Goal: Task Accomplishment & Management: Use online tool/utility

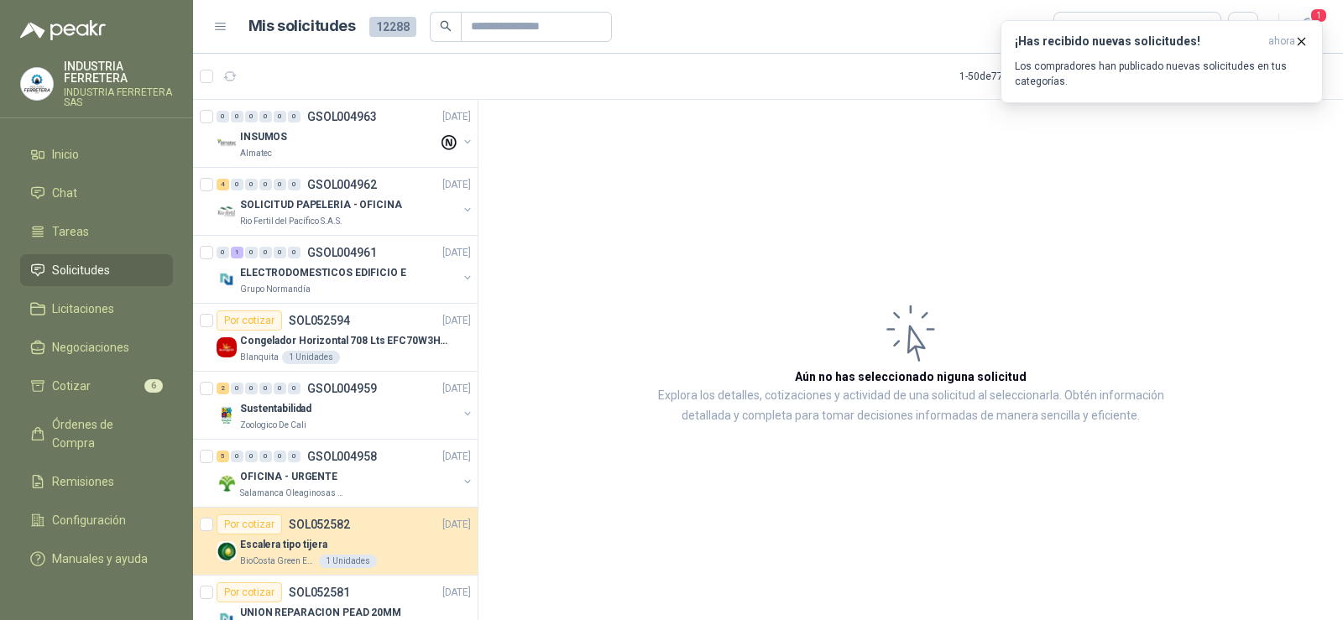
click at [70, 264] on span "Solicitudes" at bounding box center [81, 270] width 58 height 18
click at [307, 220] on p "Rio Fertil del Pacífico S.A.S." at bounding box center [291, 221] width 102 height 13
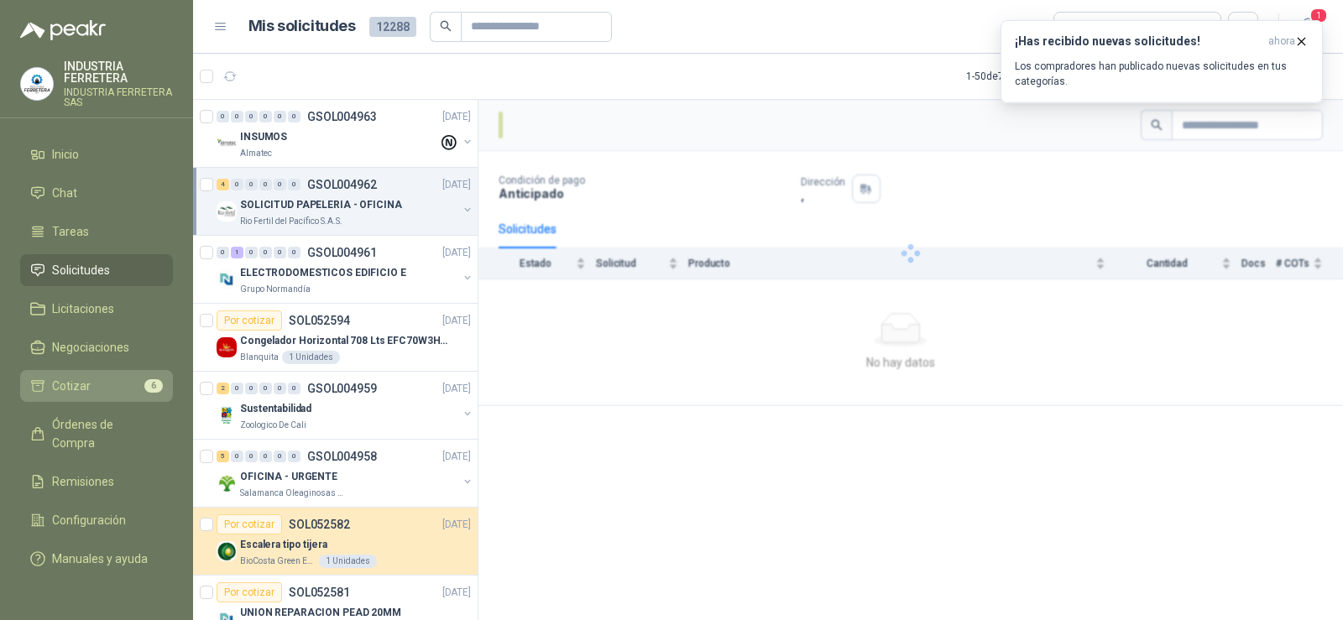
click at [117, 386] on li "Cotizar 6" at bounding box center [96, 386] width 133 height 18
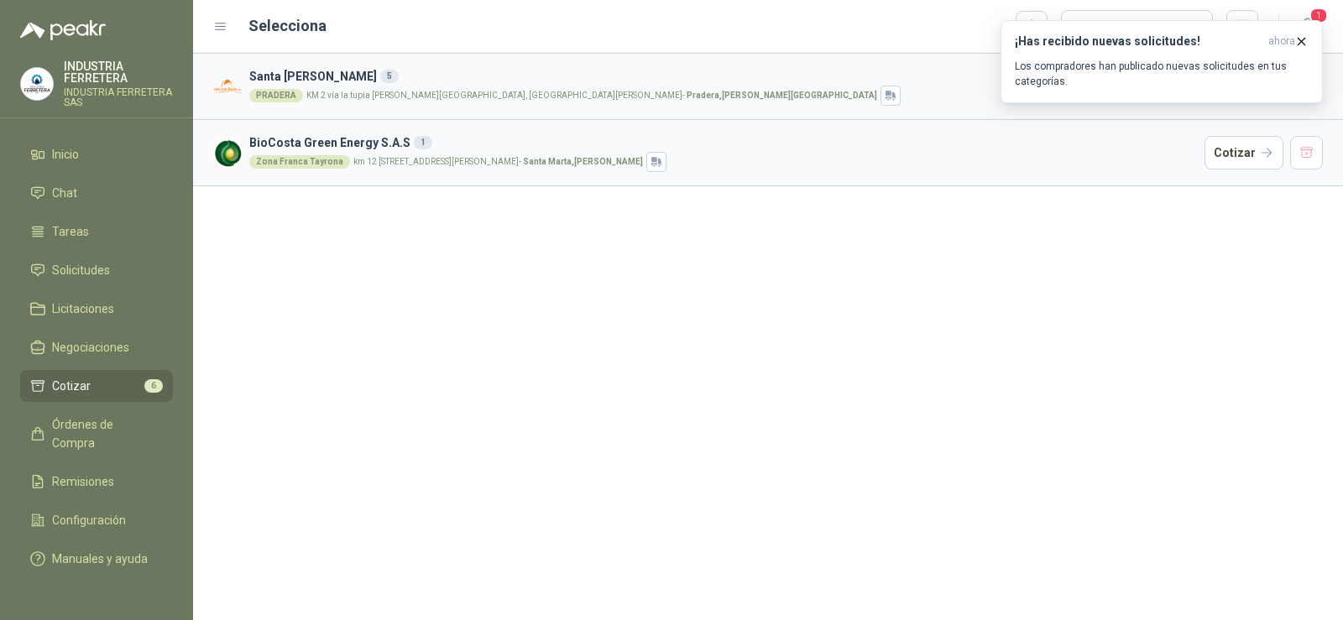
click at [642, 326] on div "[GEOGRAPHIC_DATA][PERSON_NAME] 5 [PERSON_NAME] 2 vía la tupia [PERSON_NAME][GEO…" at bounding box center [768, 337] width 1150 height 567
click at [1301, 35] on icon "button" at bounding box center [1302, 41] width 14 height 14
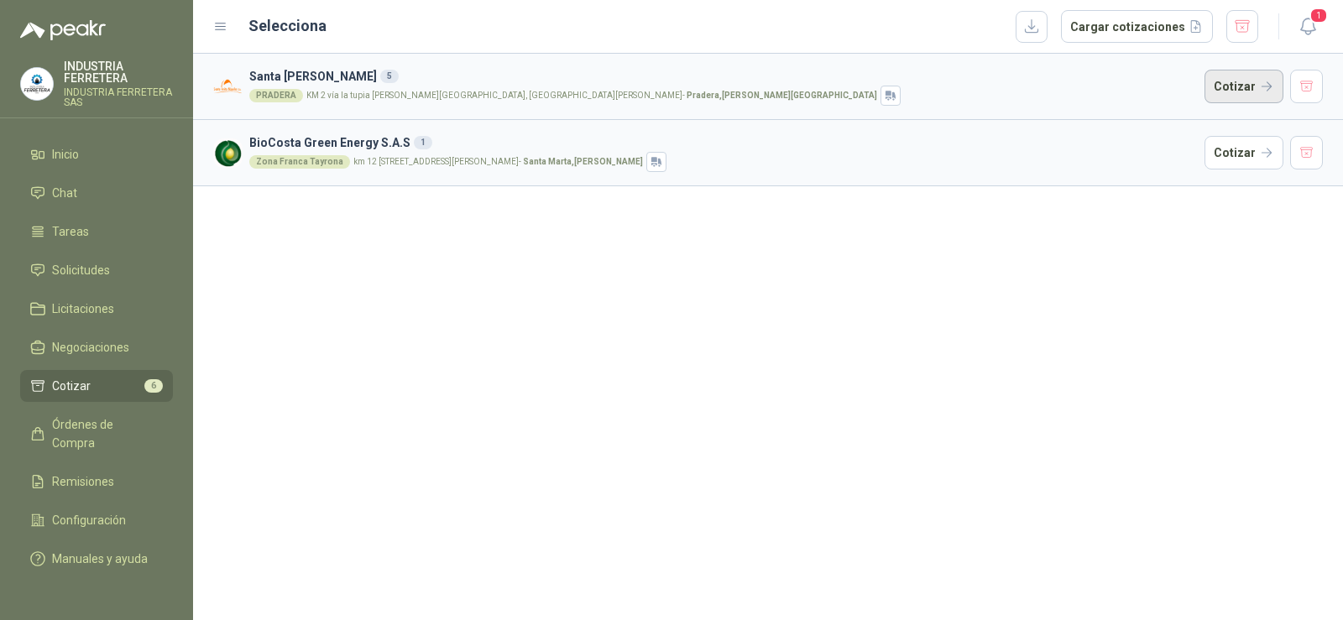
click at [1238, 81] on button "Cotizar" at bounding box center [1244, 87] width 79 height 34
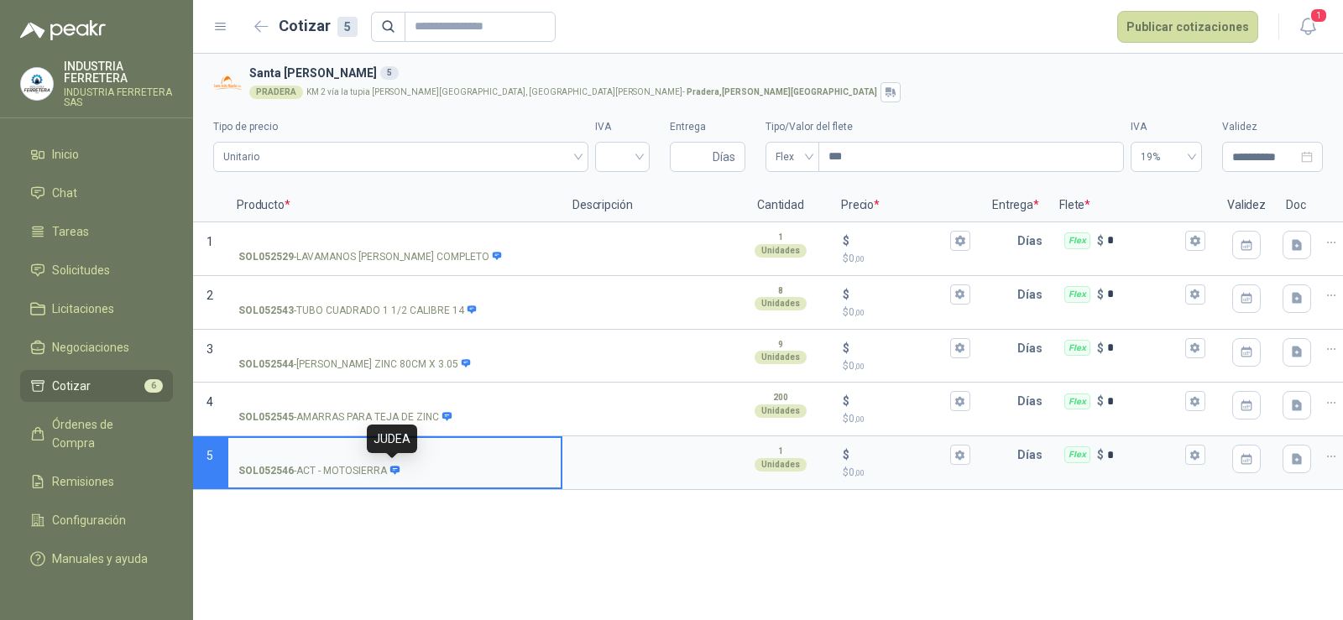
click at [395, 468] on icon at bounding box center [394, 470] width 9 height 8
click at [395, 462] on input "SOL052546 - ACT - MOTOSIERRA" at bounding box center [394, 455] width 312 height 13
click at [360, 470] on p "SOL052546 - ACT - MOTOSIERRA" at bounding box center [319, 471] width 162 height 16
click at [360, 462] on input "SOL052546 - ACT - MOTOSIERRA" at bounding box center [394, 455] width 312 height 13
click at [360, 470] on p "SOL052546 - ACT - MOTOSIERRA" at bounding box center [319, 471] width 162 height 16
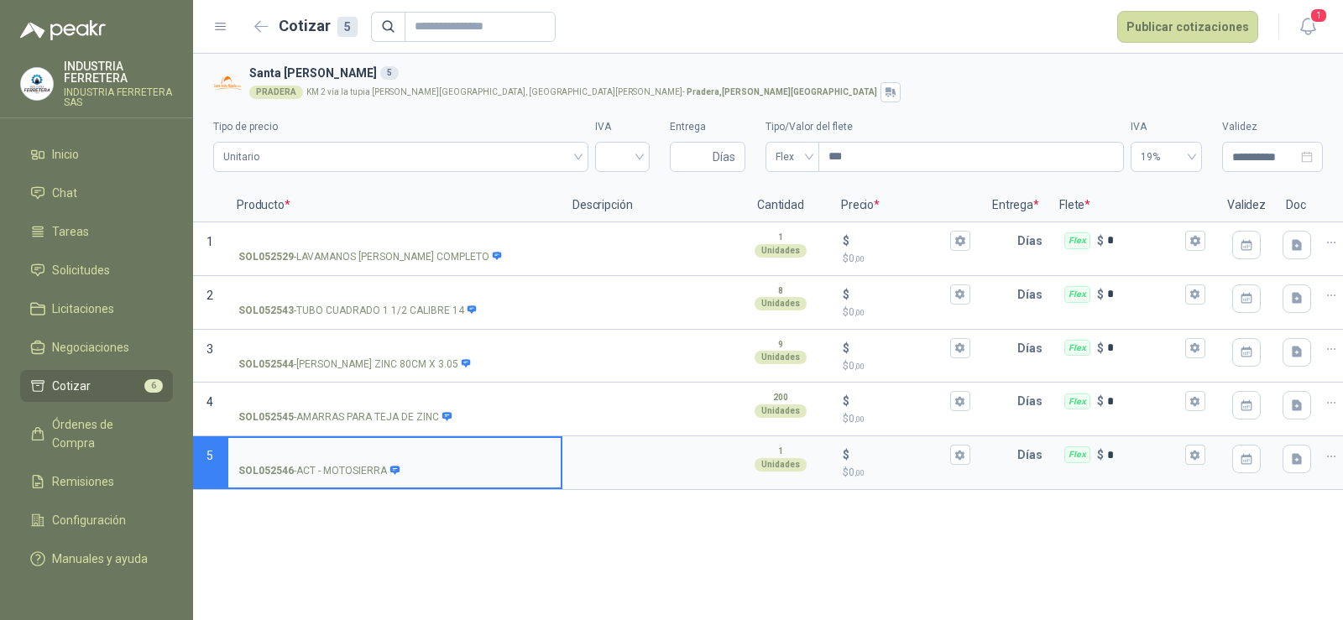
click at [360, 462] on input "SOL052546 - ACT - MOTOSIERRA" at bounding box center [394, 455] width 312 height 13
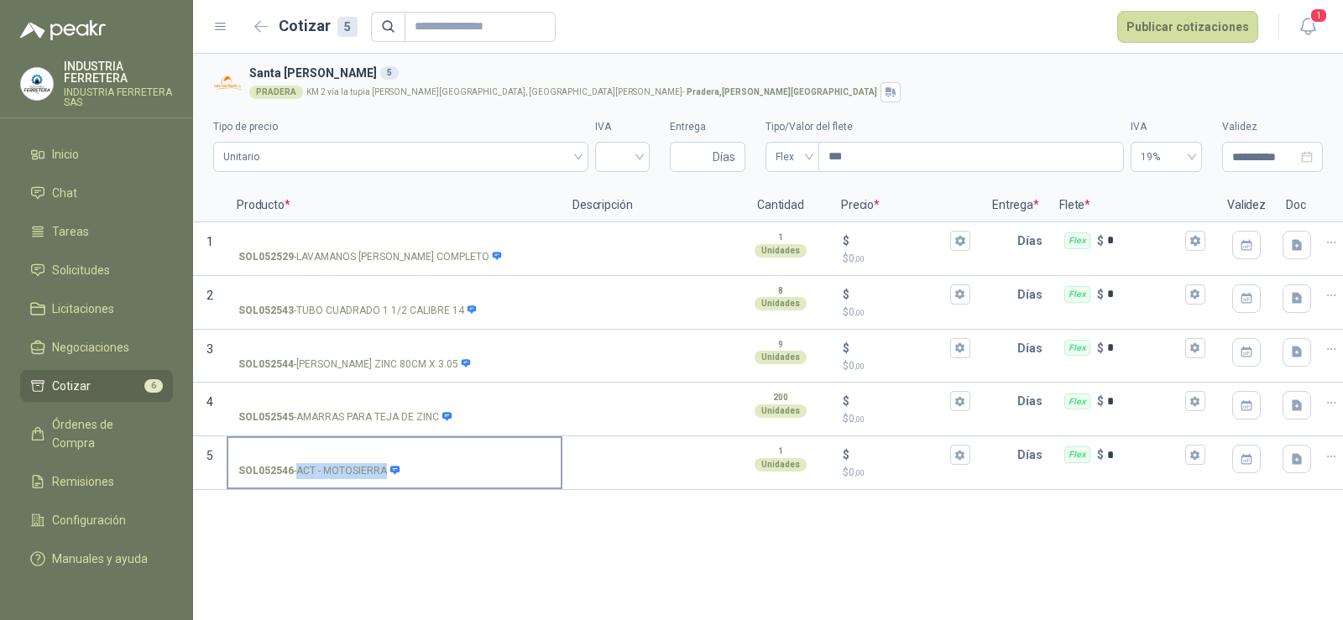
click at [360, 470] on p "SOL052546 - ACT - MOTOSIERRA" at bounding box center [319, 471] width 162 height 16
click at [360, 462] on input "SOL052546 - ACT - MOTOSIERRA" at bounding box center [394, 455] width 312 height 13
copy p "- ACT - MOTOSIERRA"
click at [504, 564] on div "**********" at bounding box center [768, 337] width 1150 height 567
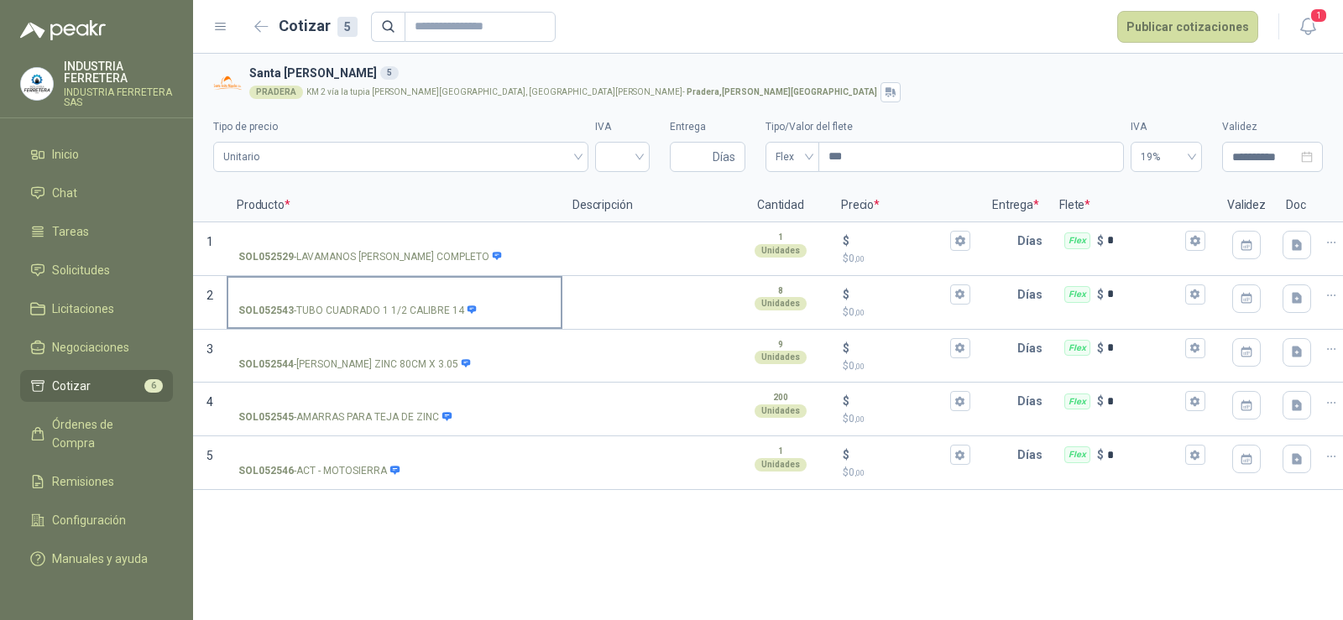
click at [468, 311] on icon at bounding box center [472, 310] width 9 height 8
click at [465, 301] on input "SOL052543 - TUBO [PERSON_NAME] 1 1/2 CALIBRE 14" at bounding box center [394, 295] width 312 height 13
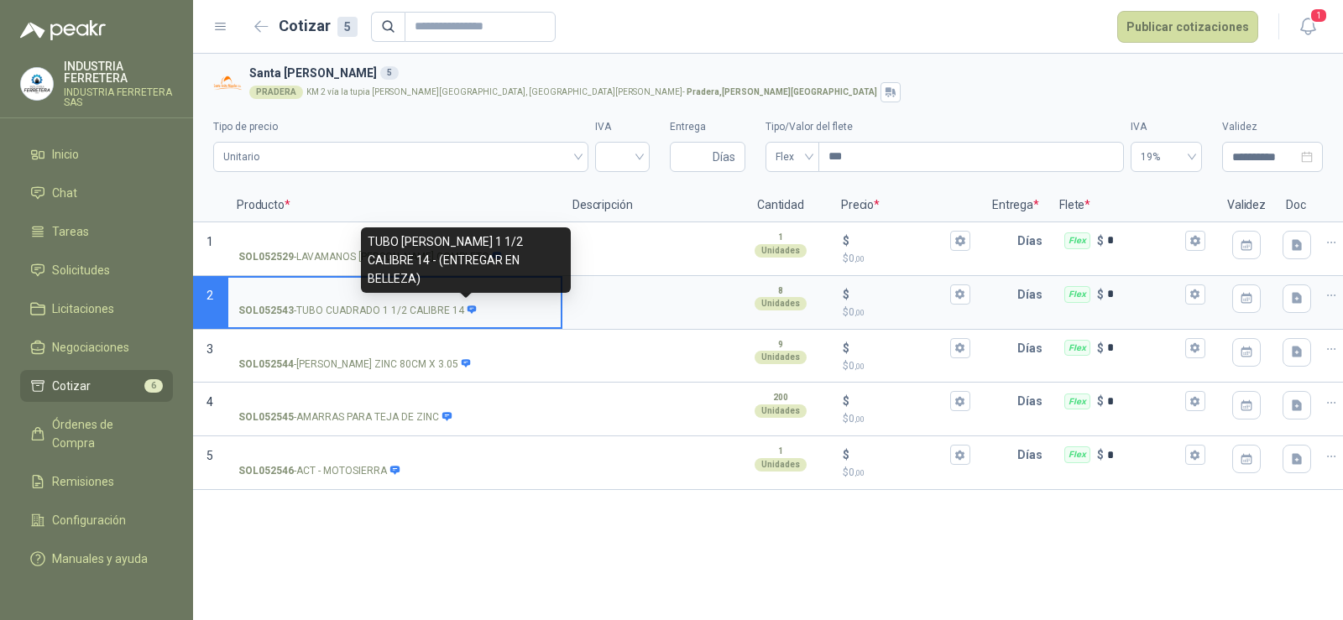
click at [468, 311] on icon at bounding box center [472, 310] width 9 height 8
click at [465, 301] on input "SOL052543 - TUBO [PERSON_NAME] 1 1/2 CALIBRE 14" at bounding box center [394, 295] width 312 height 13
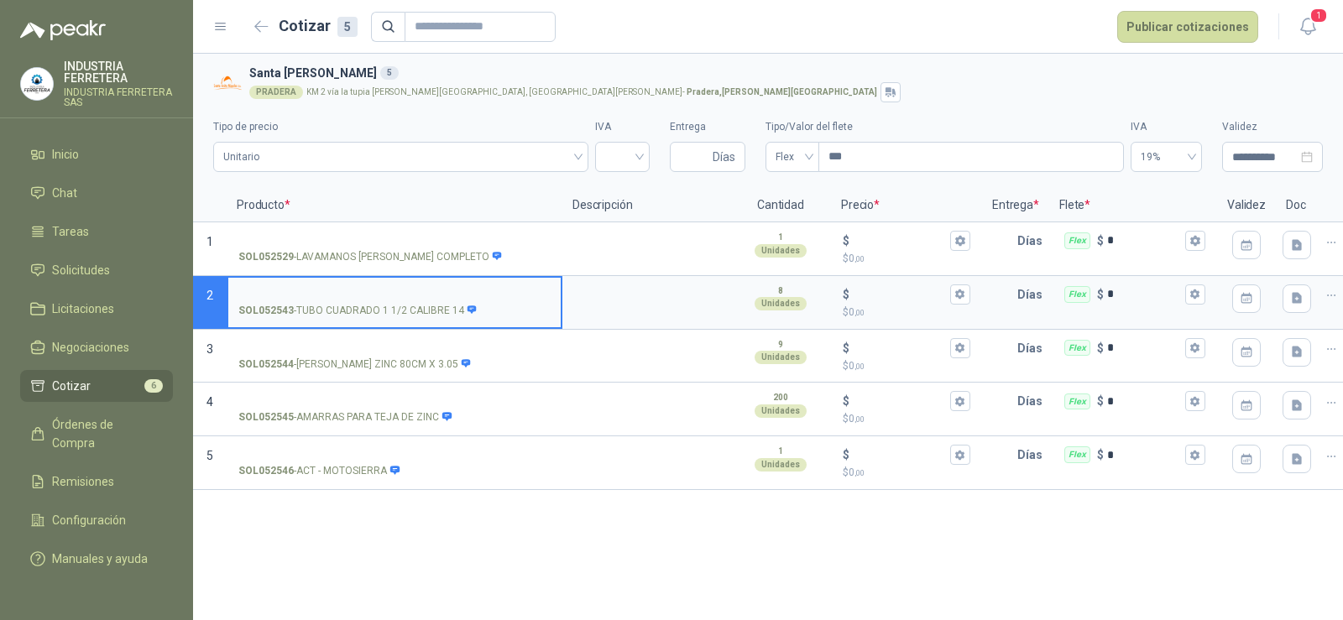
click at [350, 314] on p "SOL052543 - TUBO [PERSON_NAME] 1 1/2 CALIBRE 14" at bounding box center [357, 311] width 239 height 16
click at [350, 301] on input "SOL052543 - TUBO [PERSON_NAME] 1 1/2 CALIBRE 14" at bounding box center [394, 295] width 312 height 13
click at [350, 314] on p "SOL052543 - TUBO [PERSON_NAME] 1 1/2 CALIBRE 14" at bounding box center [357, 311] width 239 height 16
click at [350, 301] on input "SOL052543 - TUBO [PERSON_NAME] 1 1/2 CALIBRE 14" at bounding box center [394, 295] width 312 height 13
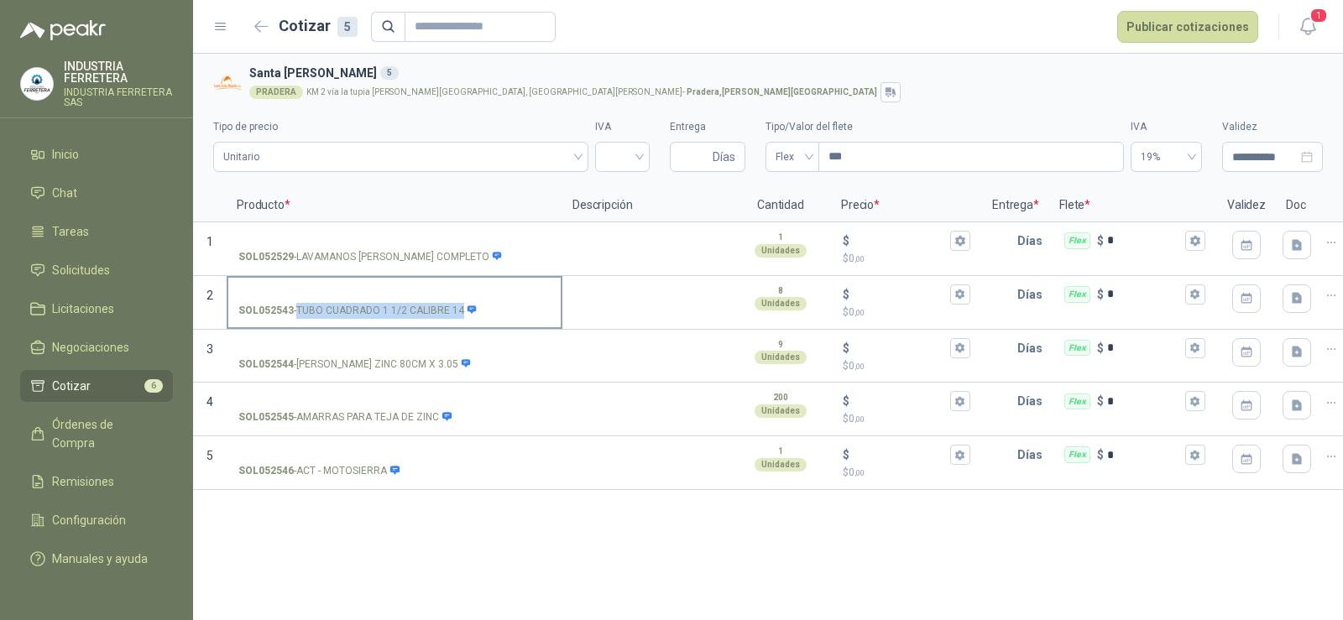
click at [350, 314] on p "SOL052543 - TUBO [PERSON_NAME] 1 1/2 CALIBRE 14" at bounding box center [357, 311] width 239 height 16
click at [350, 301] on input "SOL052543 - TUBO [PERSON_NAME] 1 1/2 CALIBRE 14" at bounding box center [394, 295] width 312 height 13
click at [350, 314] on p "SOL052543 - TUBO [PERSON_NAME] 1 1/2 CALIBRE 14" at bounding box center [357, 311] width 239 height 16
click at [350, 301] on input "SOL052543 - TUBO [PERSON_NAME] 1 1/2 CALIBRE 14" at bounding box center [394, 295] width 312 height 13
copy p "- TUBO [PERSON_NAME] 1 1/2 CALIBRE 14"
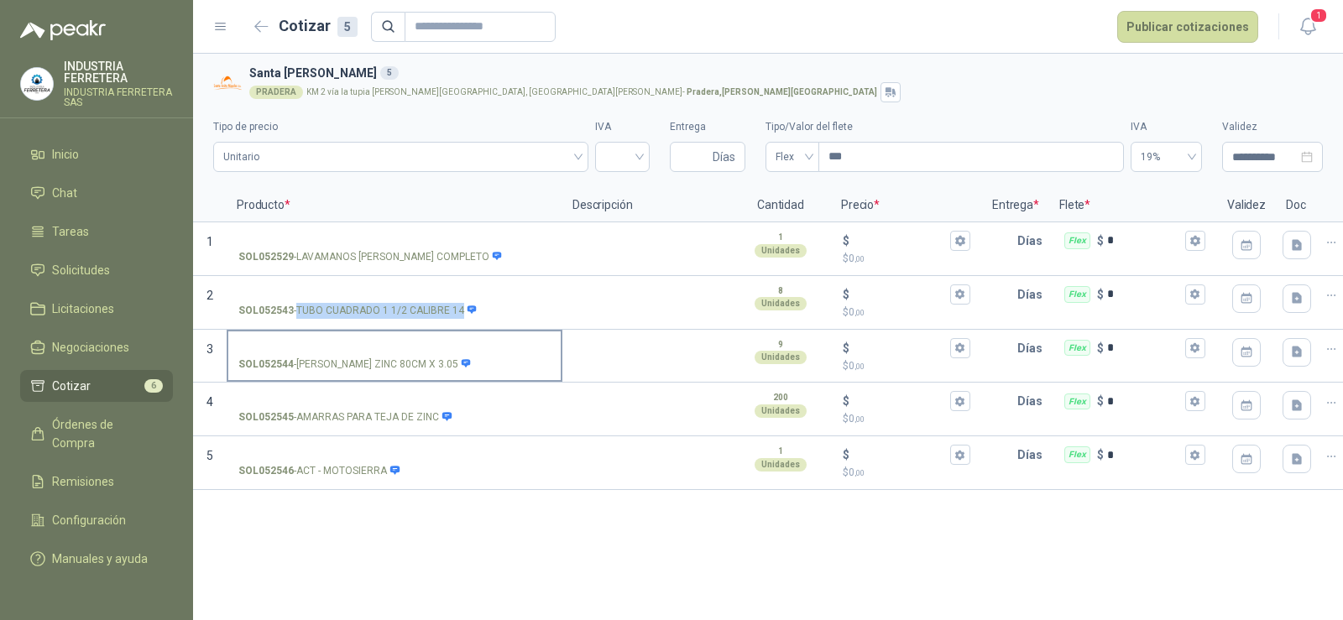
copy p "- TUBO [PERSON_NAME] 1 1/2 CALIBRE 14"
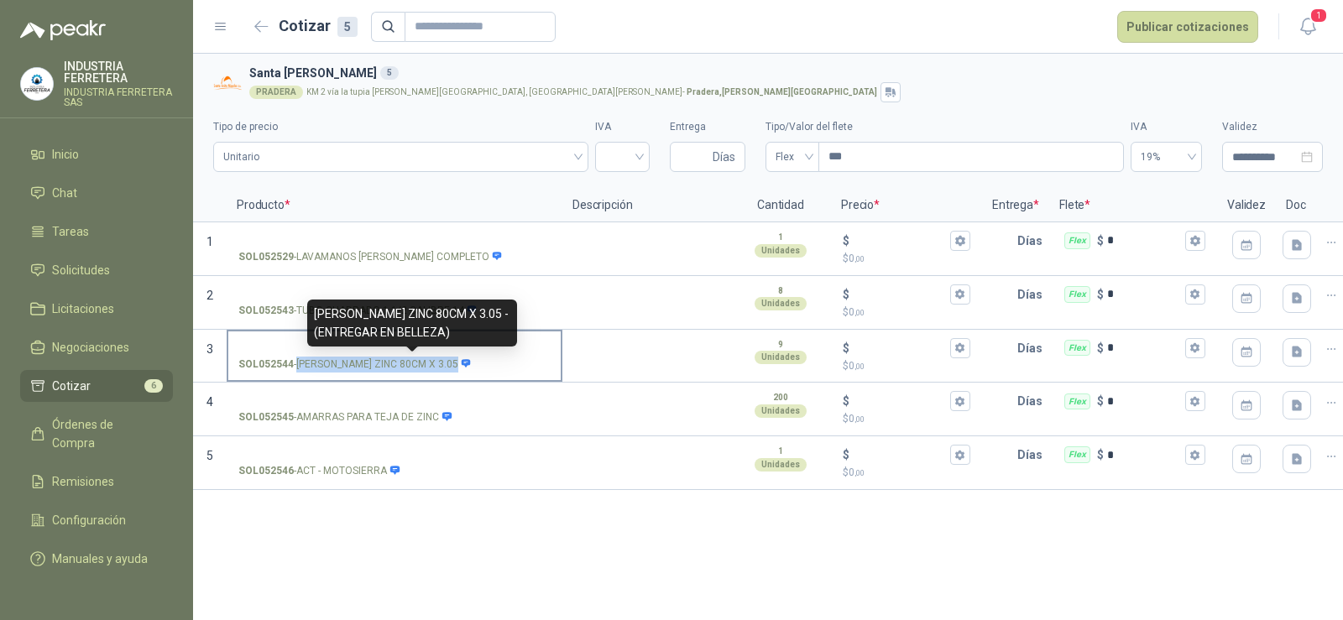
drag, startPoint x: 299, startPoint y: 364, endPoint x: 406, endPoint y: 366, distance: 106.6
click at [406, 366] on p "SOL052544 - [PERSON_NAME] ZINC 80CM X 3.05" at bounding box center [354, 365] width 233 height 16
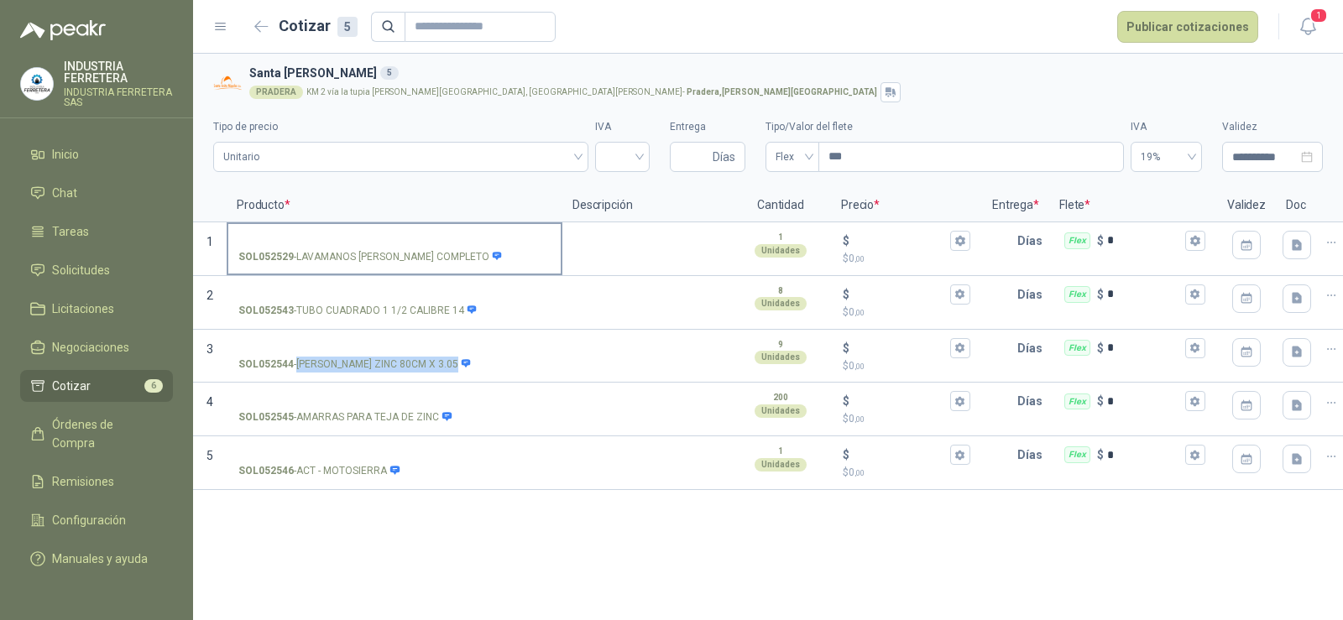
click at [375, 258] on p "SOL052529 - LAVAMANOS [PERSON_NAME] COMPLETO" at bounding box center [370, 257] width 264 height 16
click at [375, 248] on input "SOL052529 - LAVAMANOS [PERSON_NAME] COMPLETO" at bounding box center [394, 241] width 312 height 13
click at [375, 258] on p "SOL052529 - LAVAMANOS [PERSON_NAME] COMPLETO" at bounding box center [370, 257] width 264 height 16
click at [375, 248] on input "SOL052529 - LAVAMANOS [PERSON_NAME] COMPLETO" at bounding box center [394, 241] width 312 height 13
click at [375, 258] on p "SOL052529 - LAVAMANOS [PERSON_NAME] COMPLETO" at bounding box center [370, 257] width 264 height 16
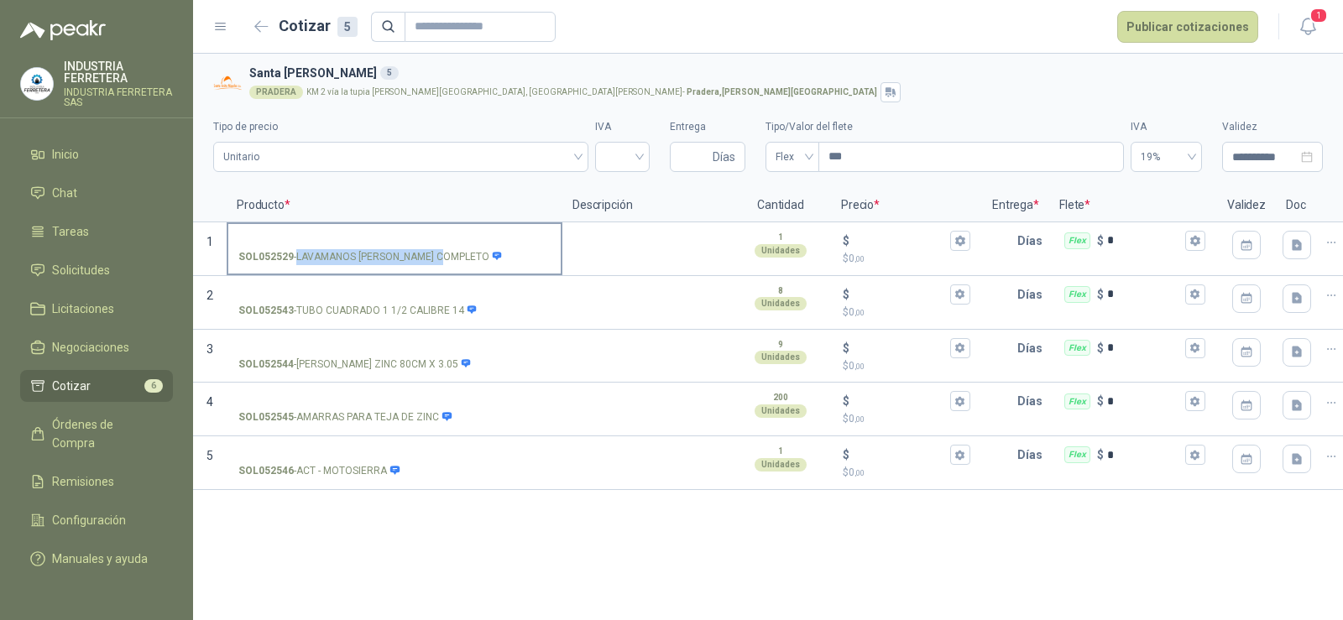
click at [375, 248] on input "SOL052529 - LAVAMANOS [PERSON_NAME] COMPLETO" at bounding box center [394, 241] width 312 height 13
copy p "- LAVAMANOS [PERSON_NAME] COMPLETO"
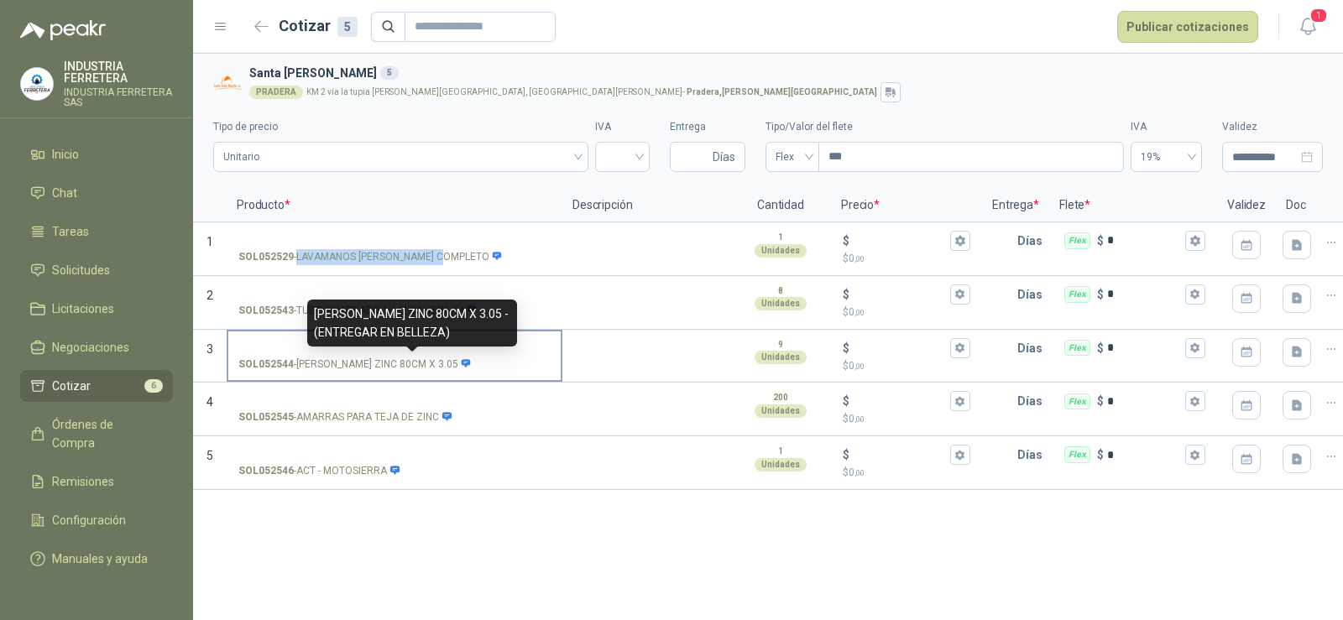
drag, startPoint x: 295, startPoint y: 361, endPoint x: 416, endPoint y: 365, distance: 121.0
click at [416, 365] on p "SOL052544 - [PERSON_NAME] ZINC 80CM X 3.05" at bounding box center [354, 365] width 233 height 16
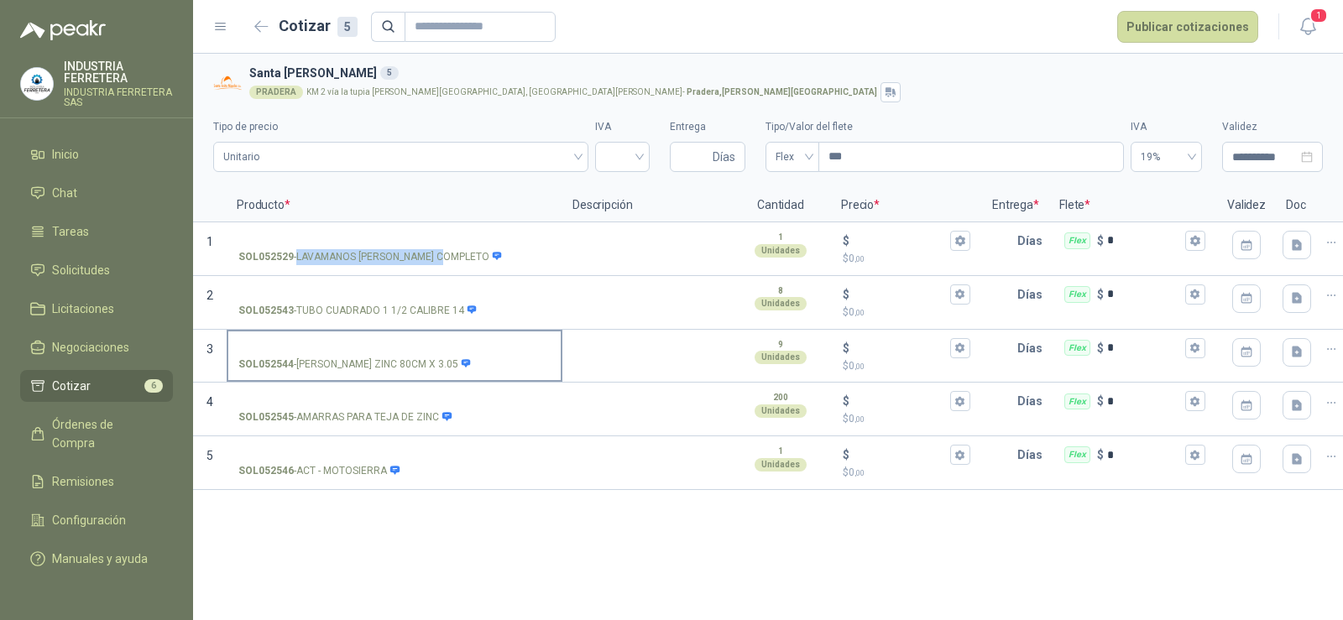
copy div "[PERSON_NAME] ZINC 80CM X 3.05"
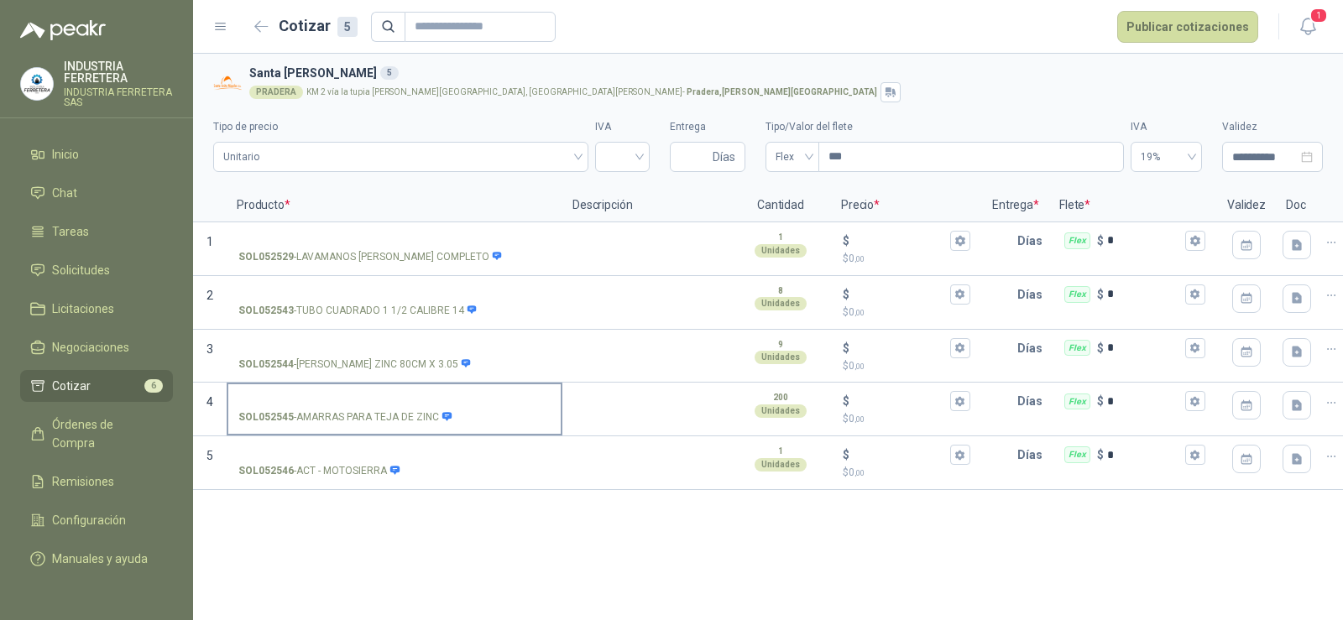
click at [359, 417] on p "SOL052545 - AMARRAS PARA [PERSON_NAME] DE ZINC" at bounding box center [345, 418] width 214 height 16
click at [359, 408] on input "SOL052545 - AMARRAS PARA [PERSON_NAME] DE ZINC" at bounding box center [394, 401] width 312 height 13
click at [359, 417] on p "SOL052545 - AMARRAS PARA [PERSON_NAME] DE ZINC" at bounding box center [345, 418] width 214 height 16
click at [359, 408] on input "SOL052545 - AMARRAS PARA [PERSON_NAME] DE ZINC" at bounding box center [394, 401] width 312 height 13
click at [359, 417] on p "SOL052545 - AMARRAS PARA [PERSON_NAME] DE ZINC" at bounding box center [345, 418] width 214 height 16
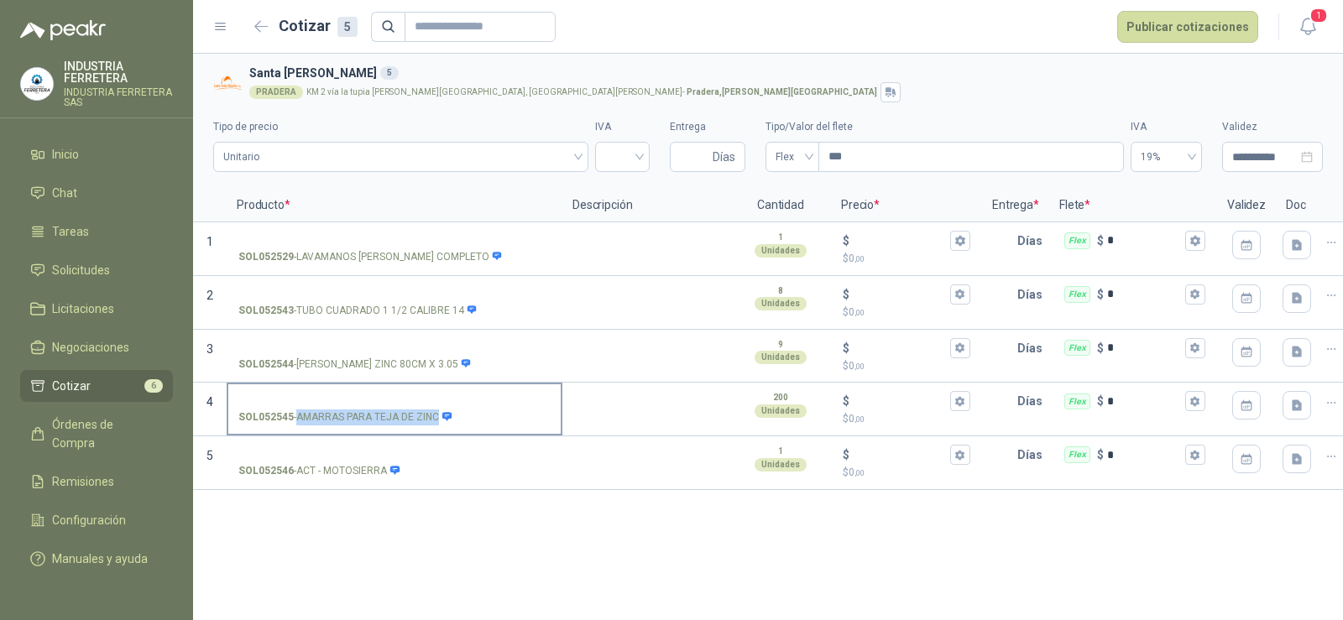
click at [359, 408] on input "SOL052545 - AMARRAS PARA [PERSON_NAME] DE ZINC" at bounding box center [394, 401] width 312 height 13
click at [359, 417] on p "SOL052545 - AMARRAS PARA [PERSON_NAME] DE ZINC" at bounding box center [345, 418] width 214 height 16
click at [359, 408] on input "SOL052545 - AMARRAS PARA [PERSON_NAME] DE ZINC" at bounding box center [394, 401] width 312 height 13
copy p "- AMARRAS PARA [PERSON_NAME] DE ZINC"
click at [139, 385] on li "Cotizar 6" at bounding box center [96, 386] width 133 height 18
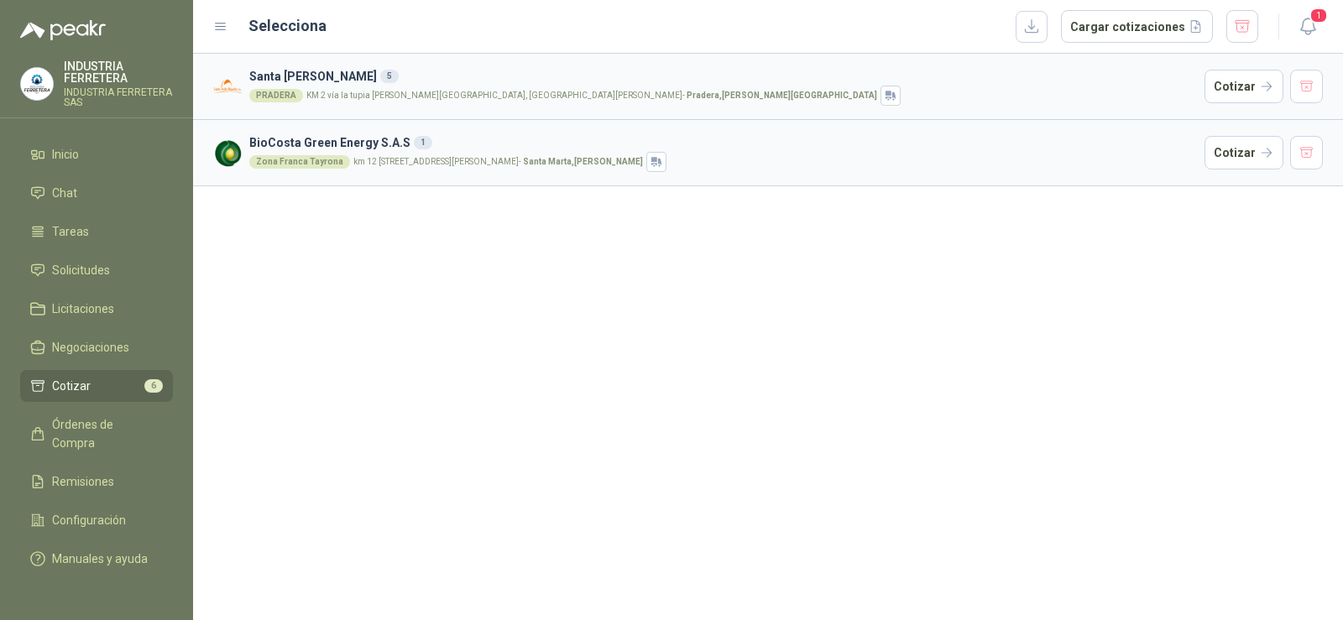
click at [95, 390] on li "Cotizar 6" at bounding box center [96, 386] width 133 height 18
drag, startPoint x: 526, startPoint y: 140, endPoint x: 748, endPoint y: 140, distance: 221.6
click at [526, 140] on h3 "BioCosta Green Energy S.A.S 1" at bounding box center [723, 142] width 949 height 18
click at [1238, 147] on button "Cotizar" at bounding box center [1244, 153] width 79 height 34
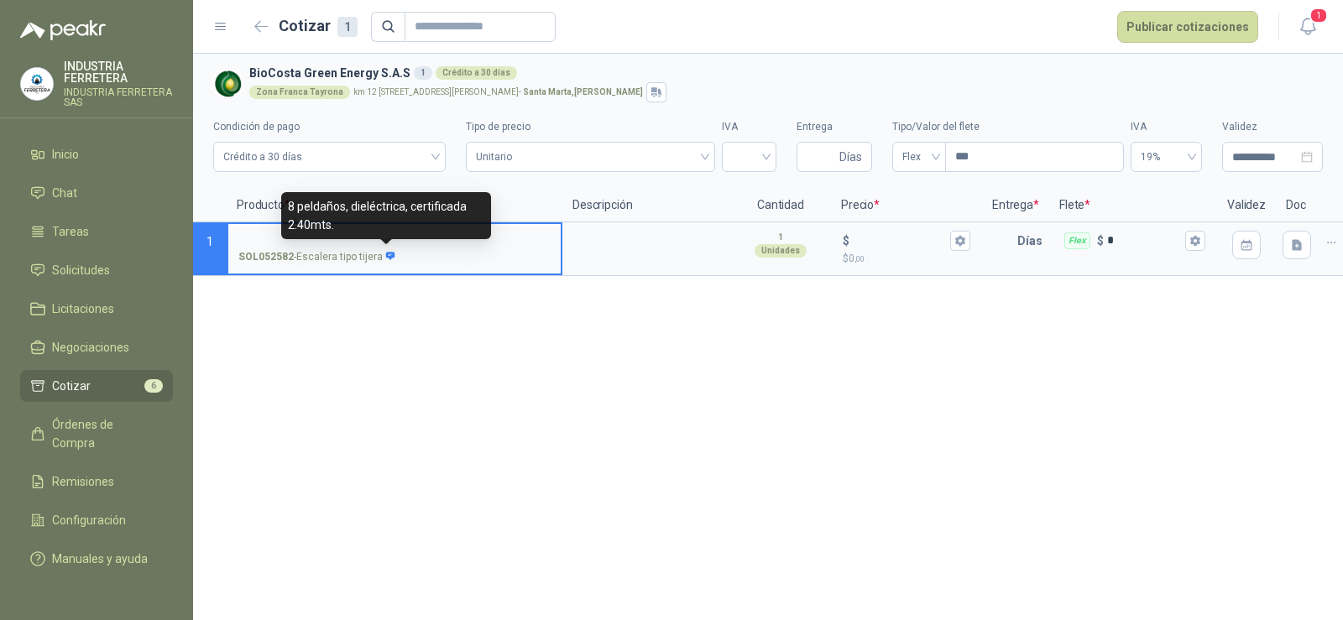
click at [386, 253] on icon at bounding box center [390, 256] width 9 height 8
click at [385, 248] on input "SOL052582 - [PERSON_NAME] tipo tijera" at bounding box center [394, 241] width 312 height 13
click at [393, 456] on div "**********" at bounding box center [768, 337] width 1150 height 567
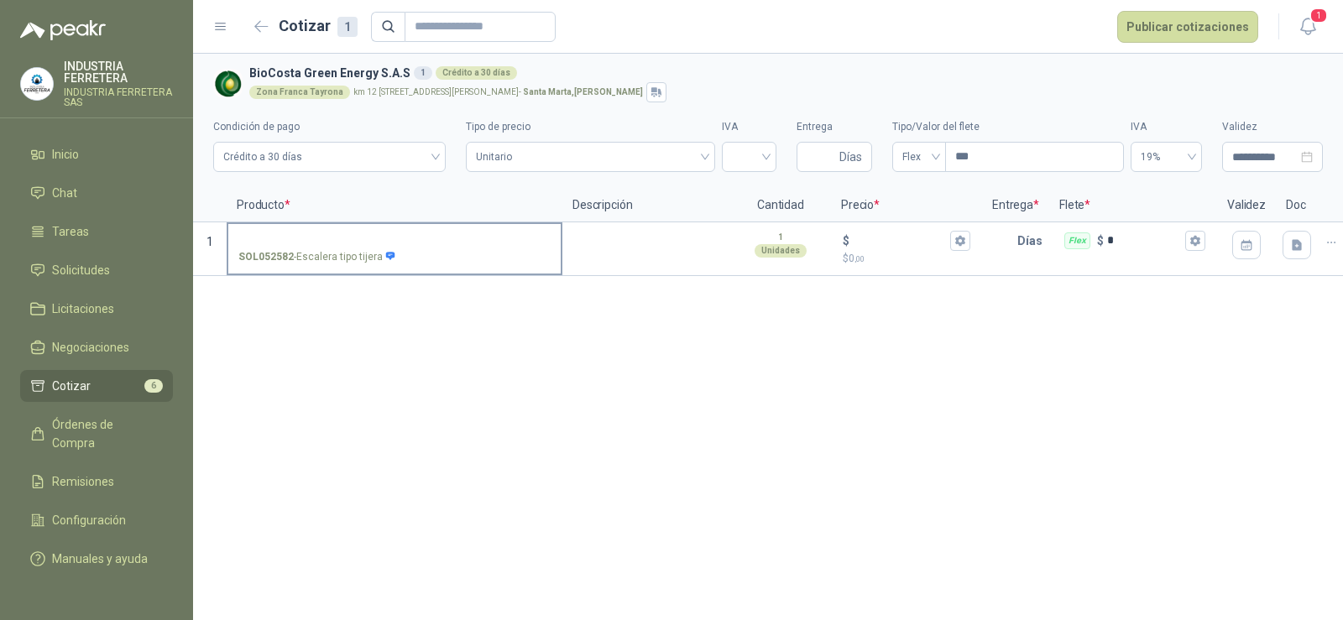
click at [275, 235] on input "SOL052582 - [PERSON_NAME] tipo tijera" at bounding box center [394, 241] width 312 height 13
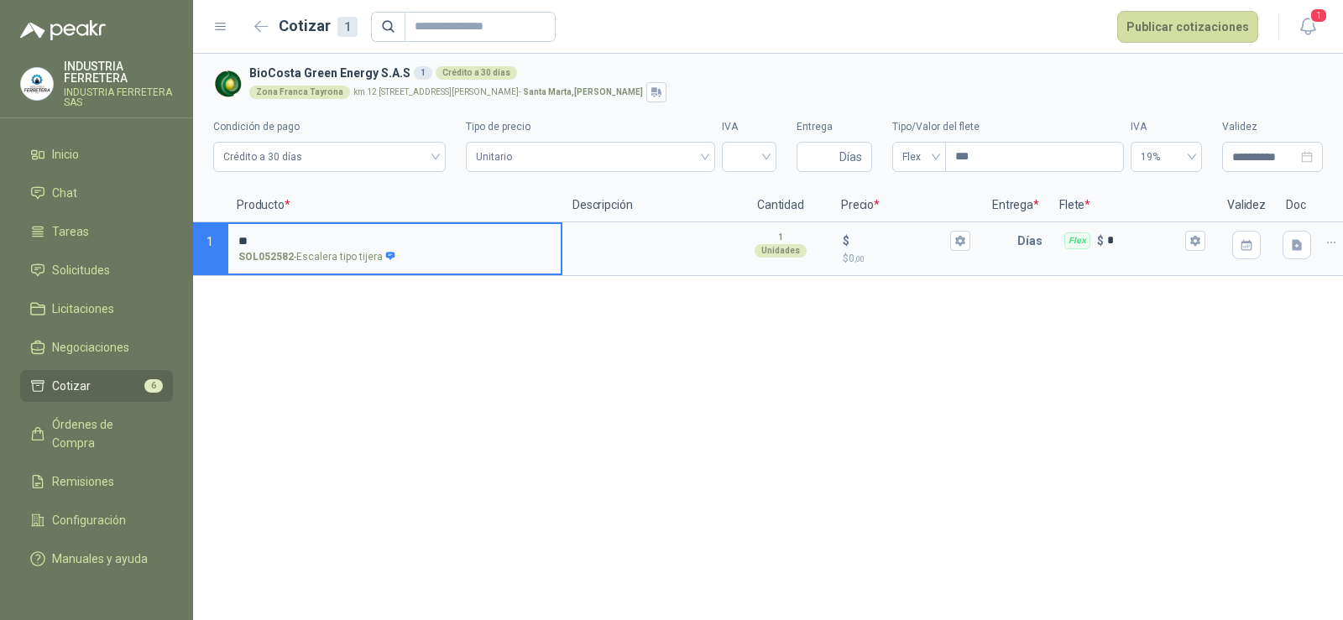
type input "*"
type input "**********"
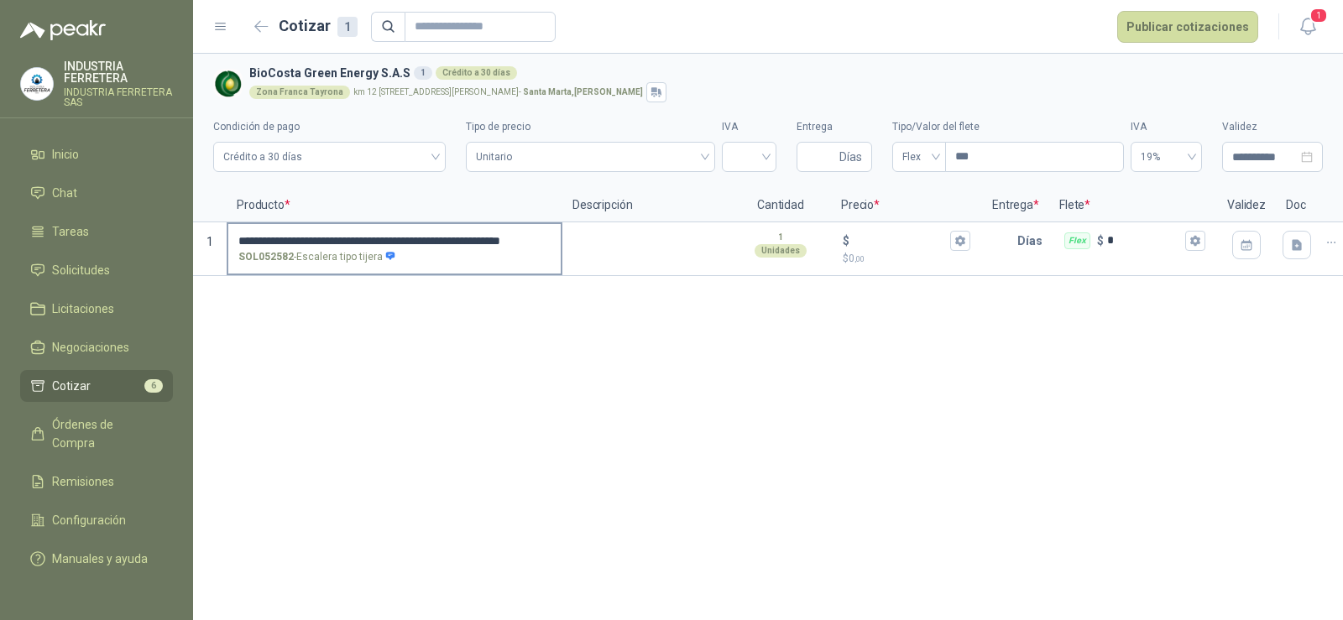
scroll to position [0, 0]
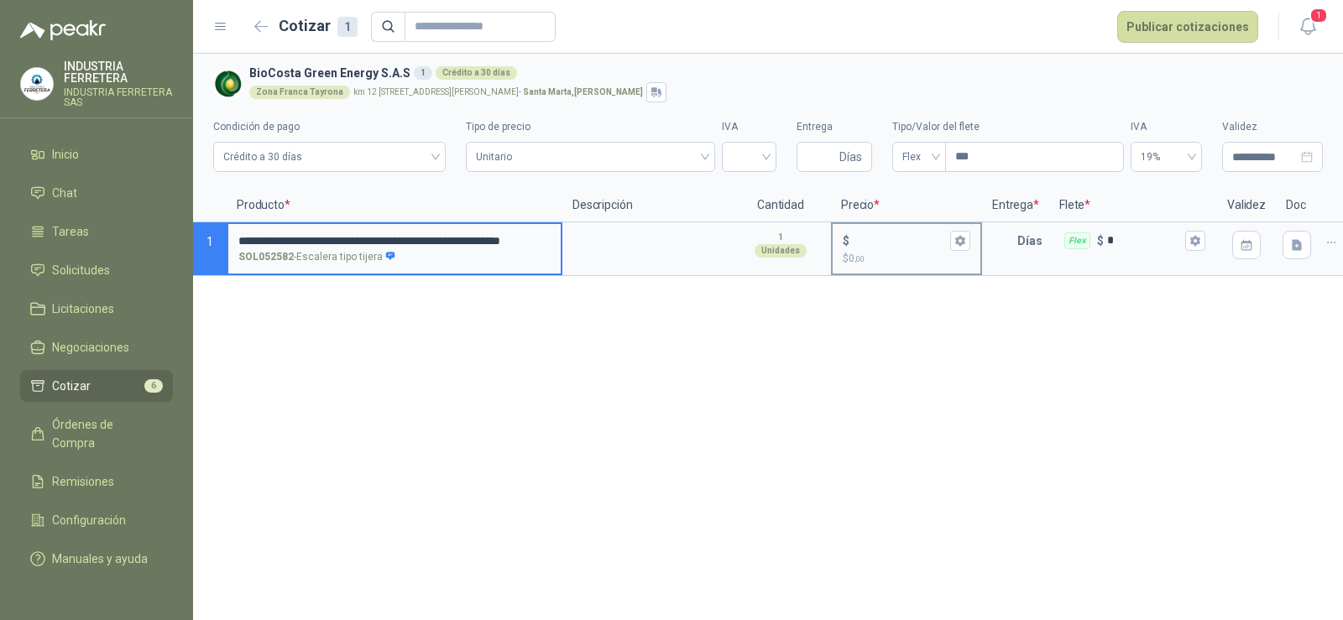
click at [886, 241] on input "$ $ 0 ,00" at bounding box center [900, 240] width 94 height 13
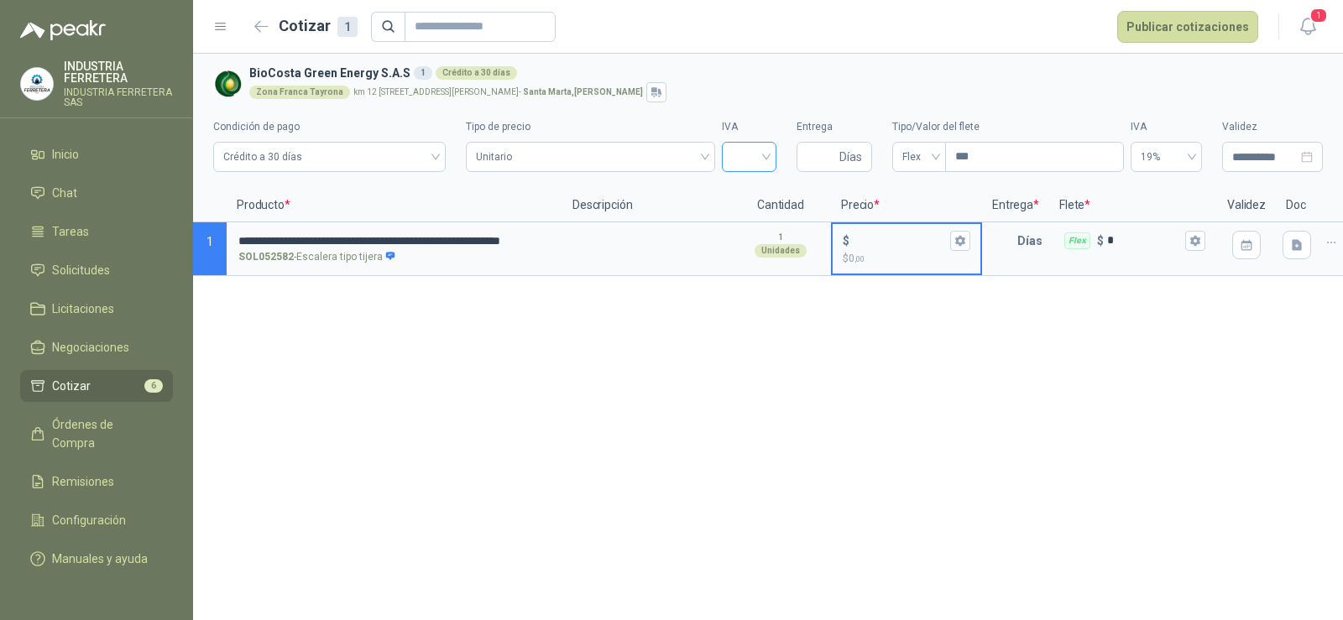
click at [760, 151] on input "search" at bounding box center [749, 155] width 34 height 25
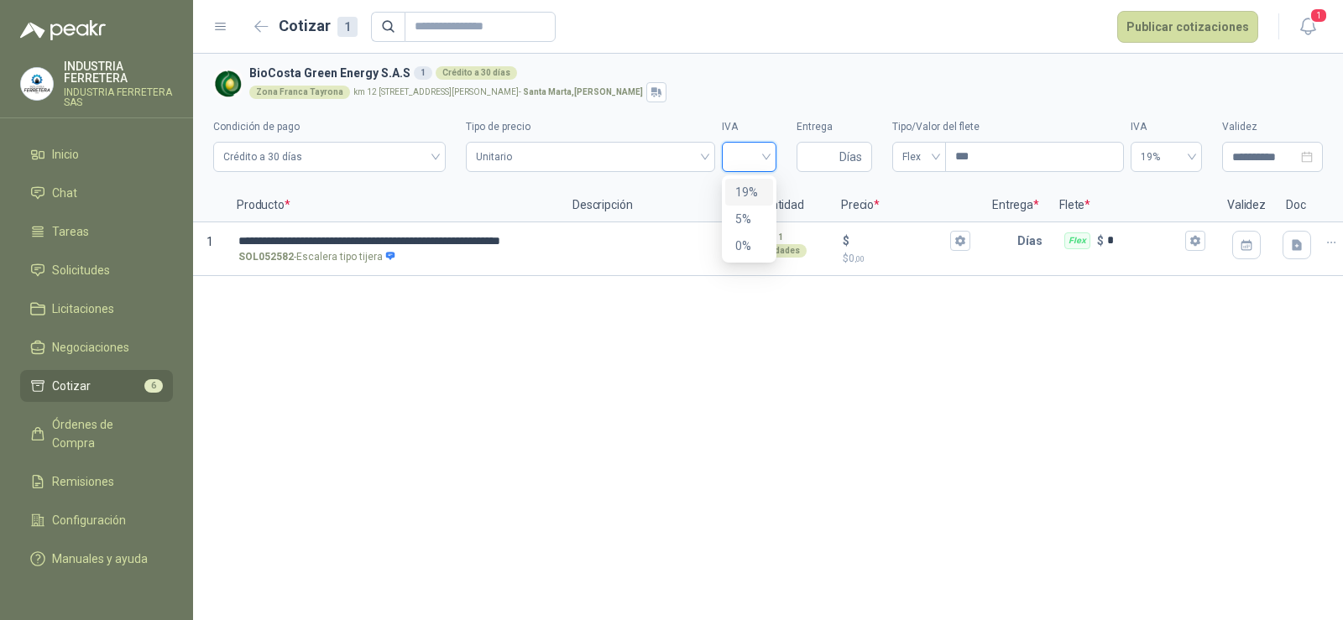
click at [750, 188] on div "19%" at bounding box center [749, 192] width 28 height 18
click at [616, 144] on span "Unitario" at bounding box center [590, 156] width 228 height 25
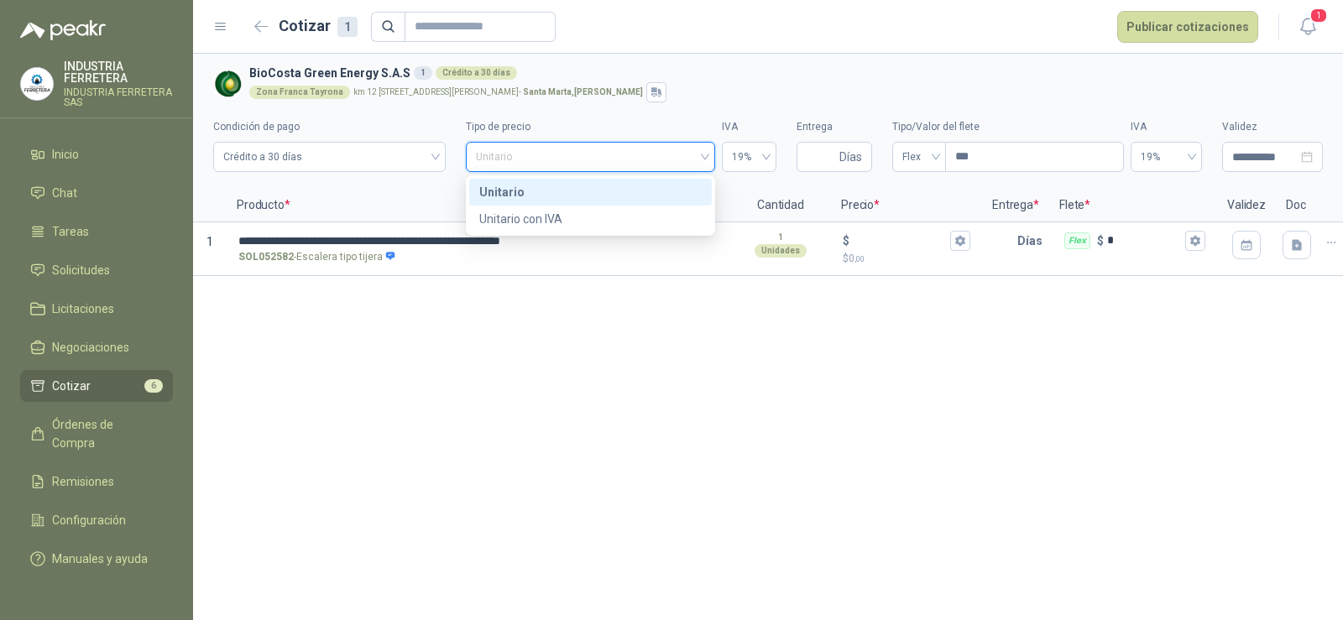
click at [613, 160] on span "Unitario" at bounding box center [590, 156] width 228 height 25
click at [756, 154] on span "19%" at bounding box center [749, 156] width 34 height 25
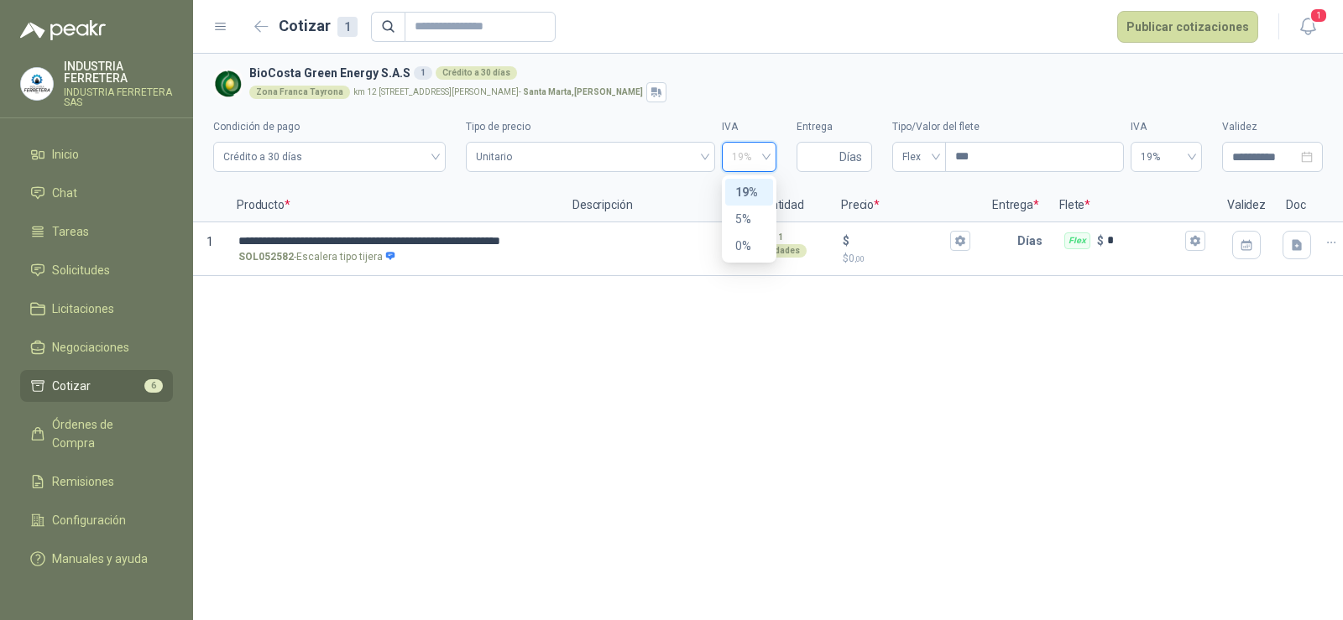
click at [756, 155] on span "19%" at bounding box center [749, 156] width 34 height 25
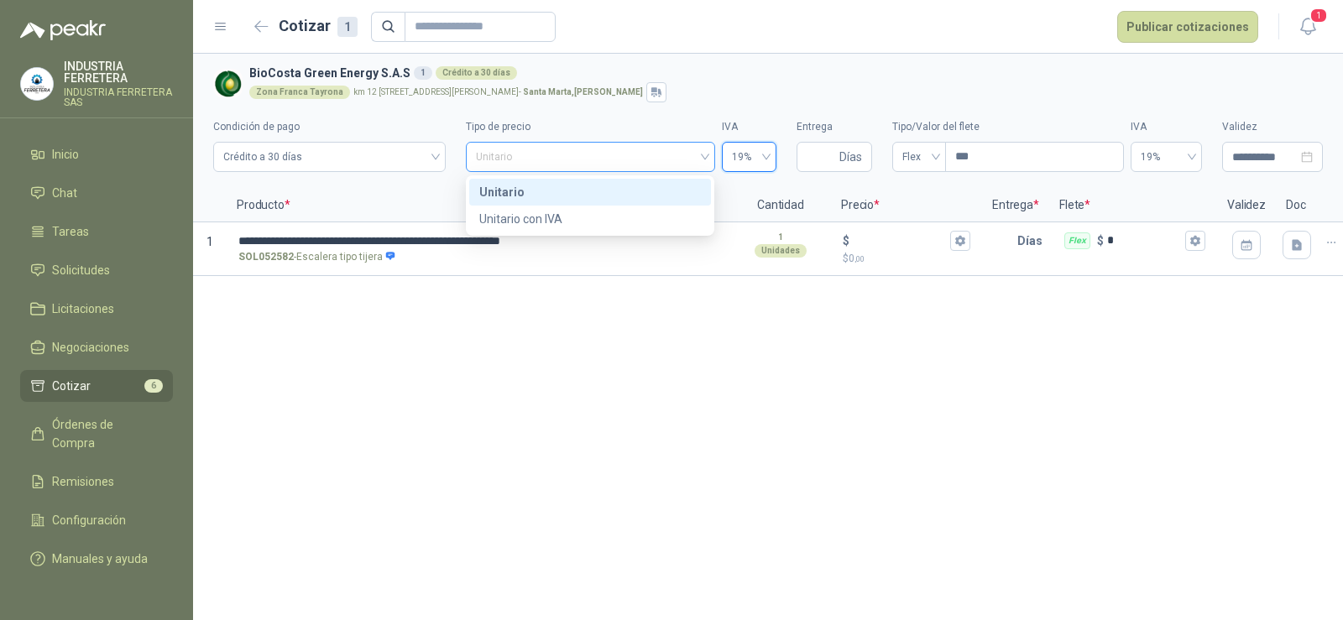
click at [588, 156] on span "Unitario" at bounding box center [590, 156] width 228 height 25
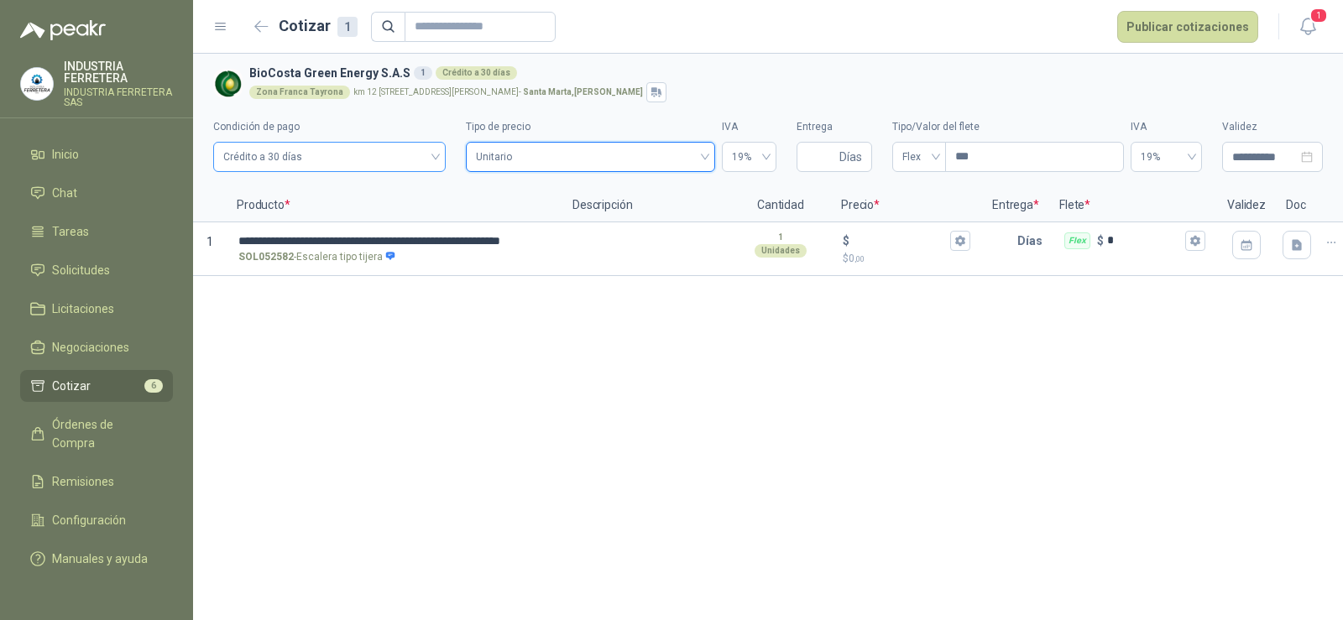
click at [373, 158] on span "Crédito a 30 días" at bounding box center [329, 156] width 212 height 25
click at [374, 158] on span "Crédito a 30 días" at bounding box center [329, 156] width 212 height 25
click at [375, 157] on span "Crédito a 30 días" at bounding box center [329, 156] width 212 height 25
click at [378, 157] on span "Crédito a 30 días" at bounding box center [329, 156] width 212 height 25
click at [603, 152] on span "Unitario" at bounding box center [590, 156] width 228 height 25
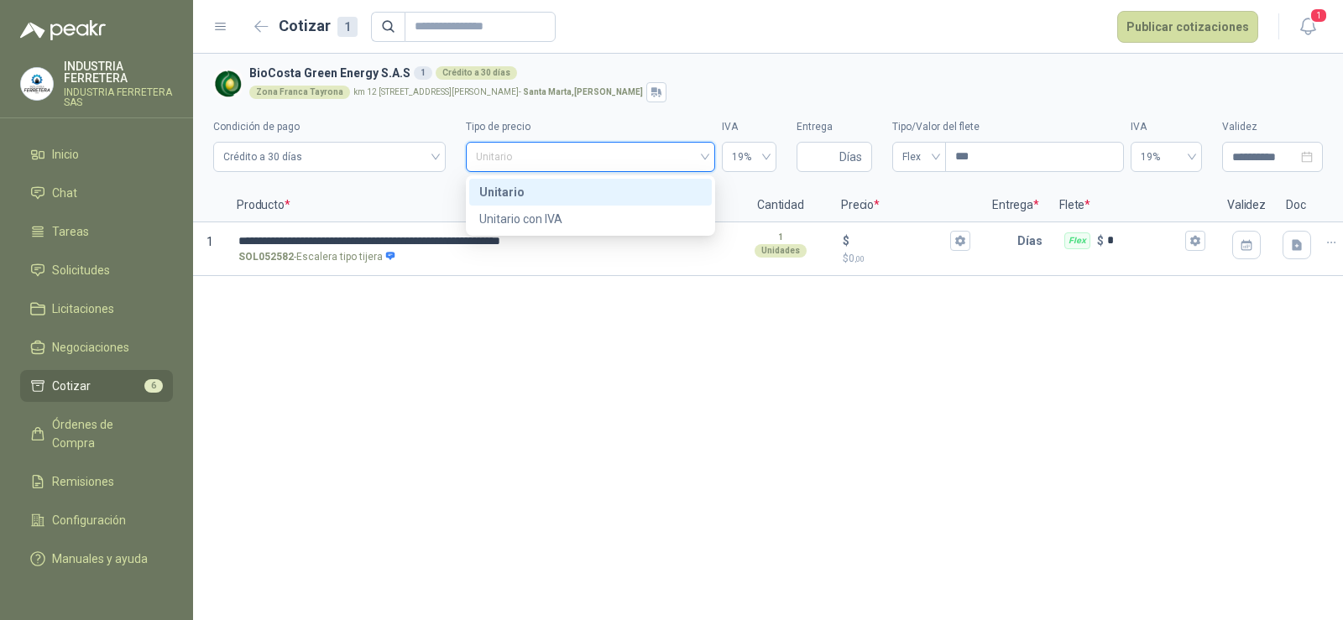
click at [603, 153] on span "Unitario" at bounding box center [590, 156] width 228 height 25
click at [728, 163] on div "19%" at bounding box center [749, 157] width 55 height 30
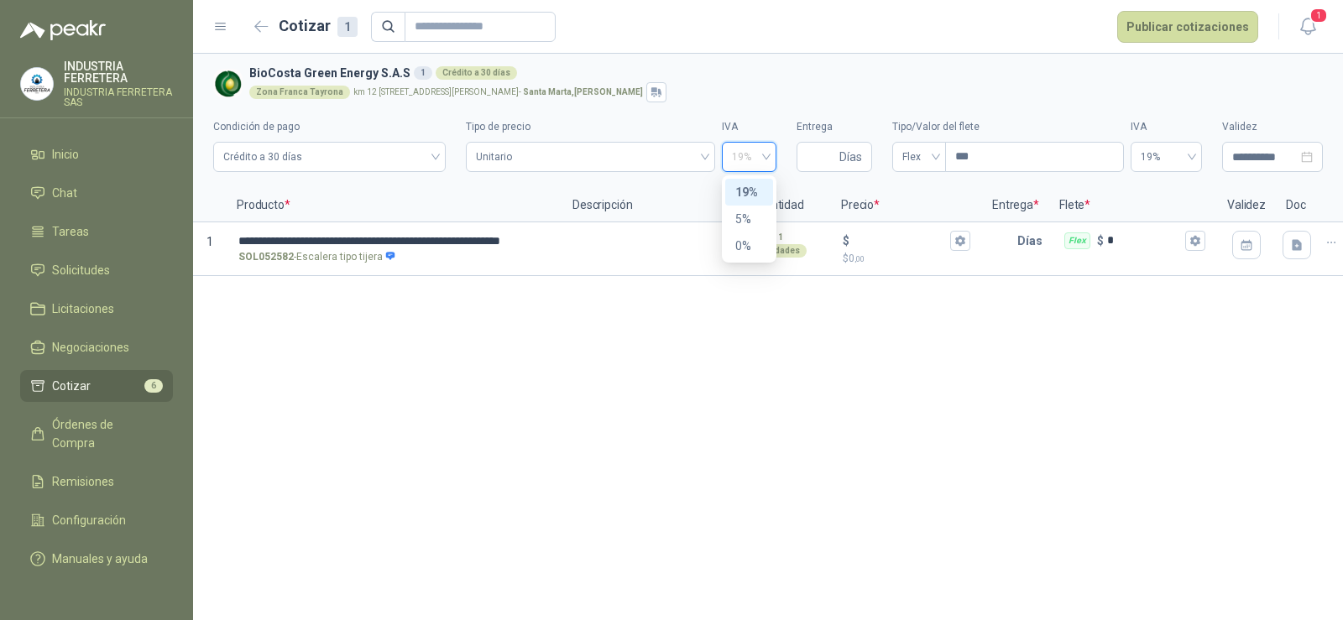
click at [728, 163] on div "19%" at bounding box center [749, 157] width 55 height 30
click at [908, 160] on span "Flex" at bounding box center [920, 156] width 34 height 25
click at [913, 221] on div "Incluido" at bounding box center [919, 219] width 27 height 18
click at [815, 156] on input "Entrega" at bounding box center [821, 157] width 29 height 29
type input "*"
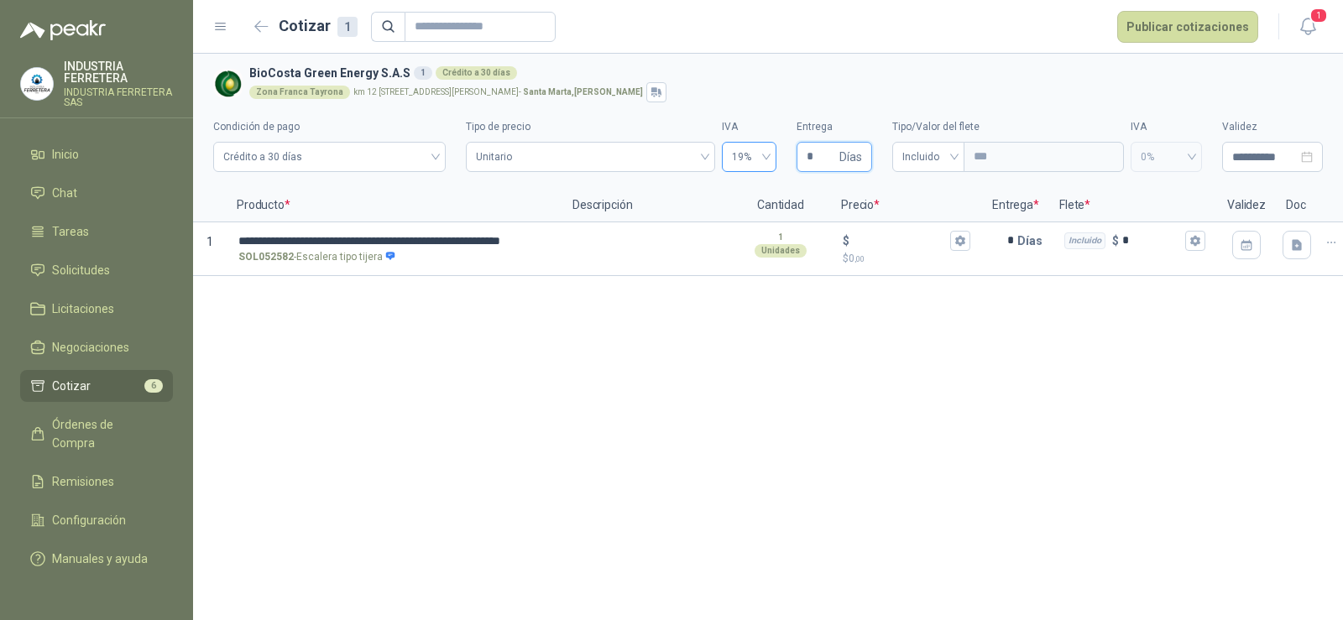
drag, startPoint x: 802, startPoint y: 152, endPoint x: 770, endPoint y: 152, distance: 31.9
click at [770, 152] on div "**********" at bounding box center [768, 140] width 1110 height 76
type input "*"
click at [732, 55] on section "**********" at bounding box center [768, 121] width 1150 height 135
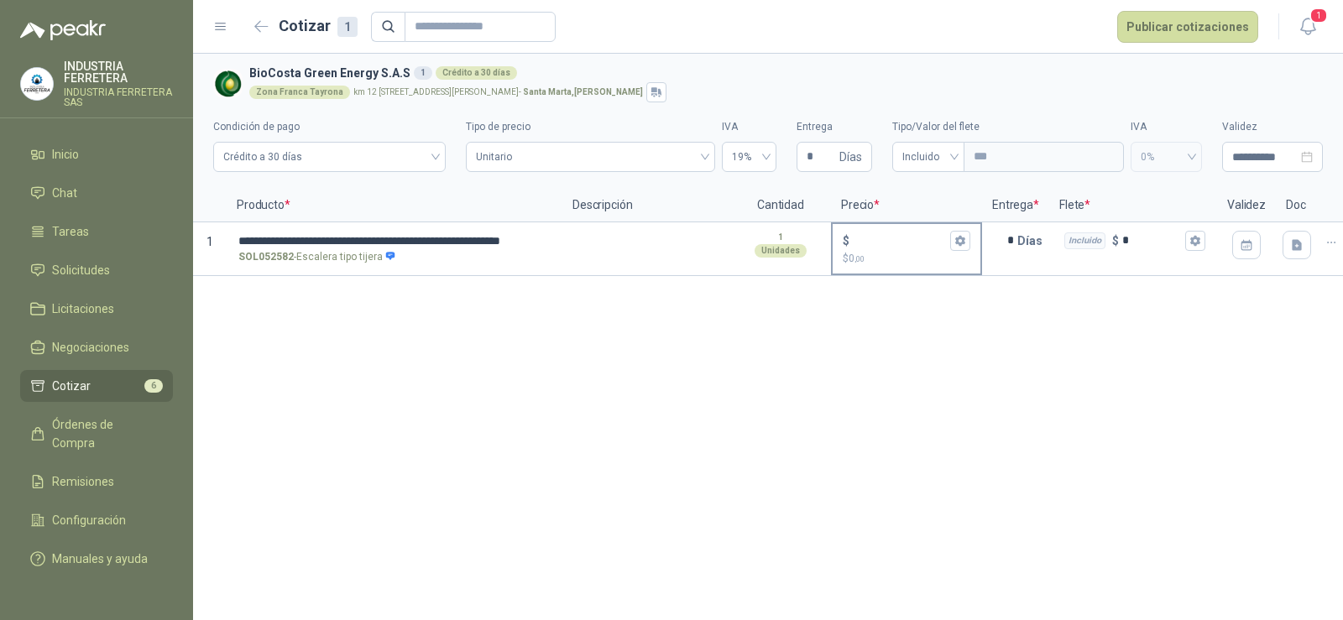
click at [877, 241] on input "$ $ 0 ,00" at bounding box center [900, 240] width 94 height 13
click at [873, 244] on input "$ $ 0 ,00" at bounding box center [900, 240] width 94 height 13
type input "*******"
click at [948, 390] on div "**********" at bounding box center [768, 337] width 1150 height 567
click at [963, 242] on icon "button" at bounding box center [959, 241] width 9 height 10
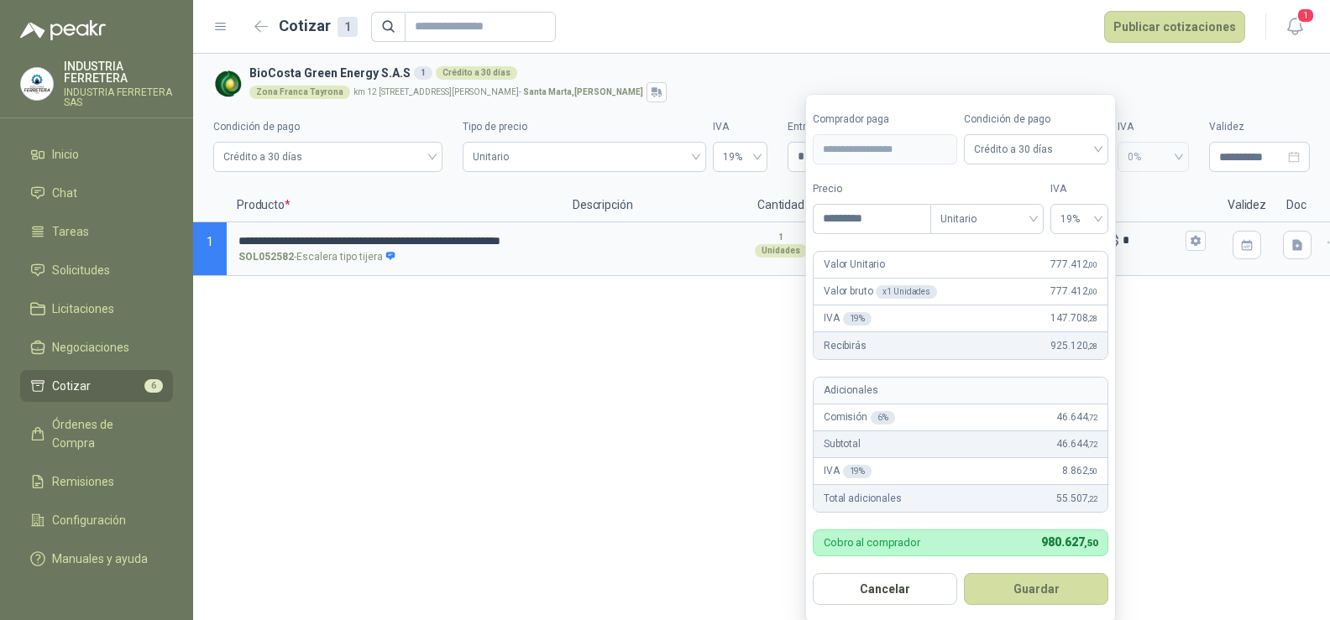
click at [746, 395] on div "**********" at bounding box center [761, 337] width 1137 height 567
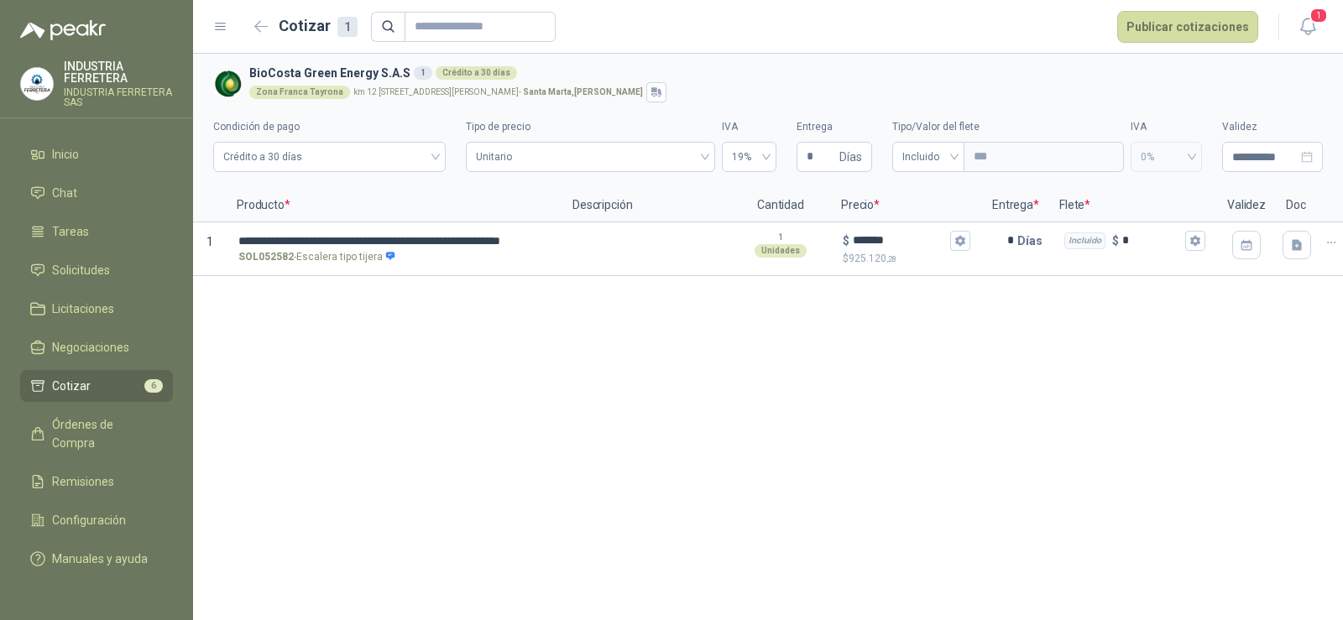
click at [923, 323] on div "**********" at bounding box center [768, 337] width 1150 height 567
click at [801, 355] on div "**********" at bounding box center [768, 337] width 1150 height 567
click at [1217, 25] on button "Publicar cotizaciones" at bounding box center [1187, 27] width 141 height 32
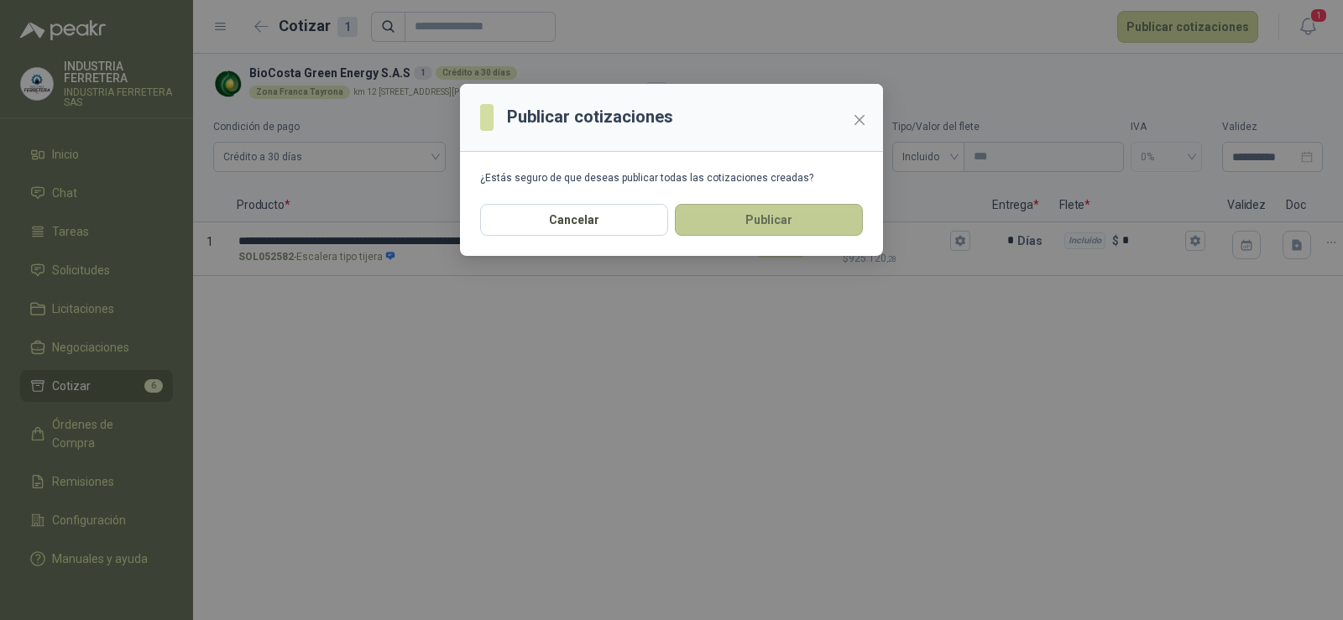
click at [791, 214] on button "Publicar" at bounding box center [769, 220] width 188 height 32
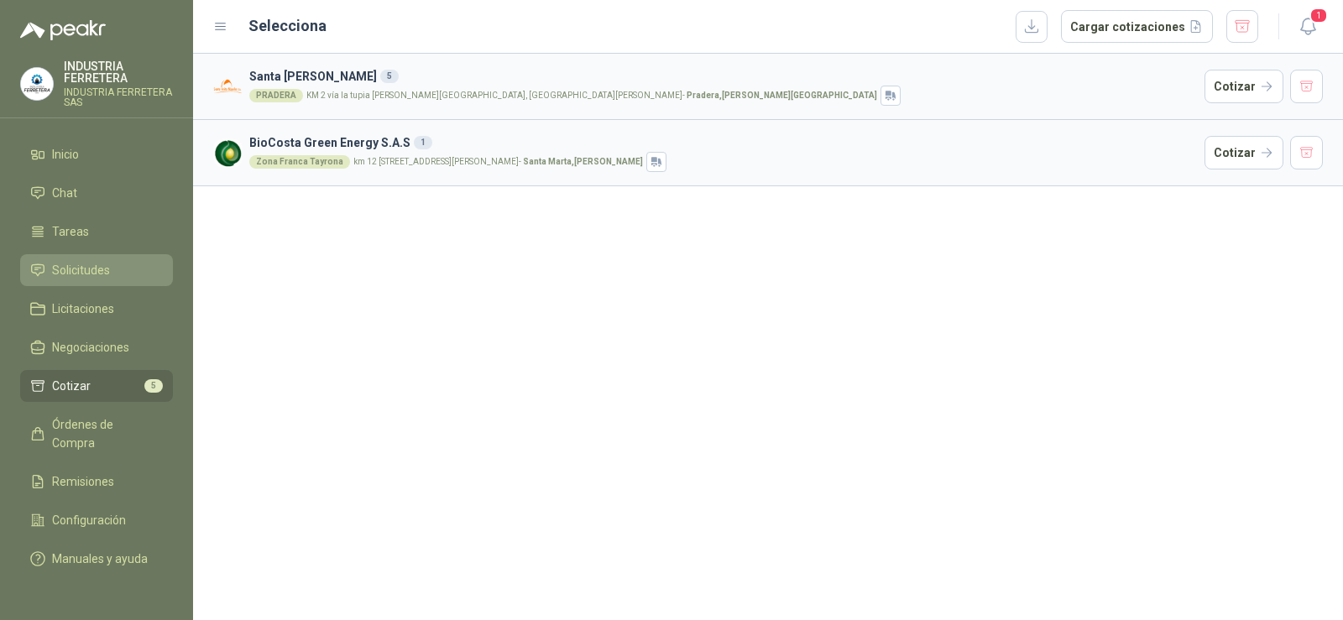
click at [76, 268] on span "Solicitudes" at bounding box center [81, 270] width 58 height 18
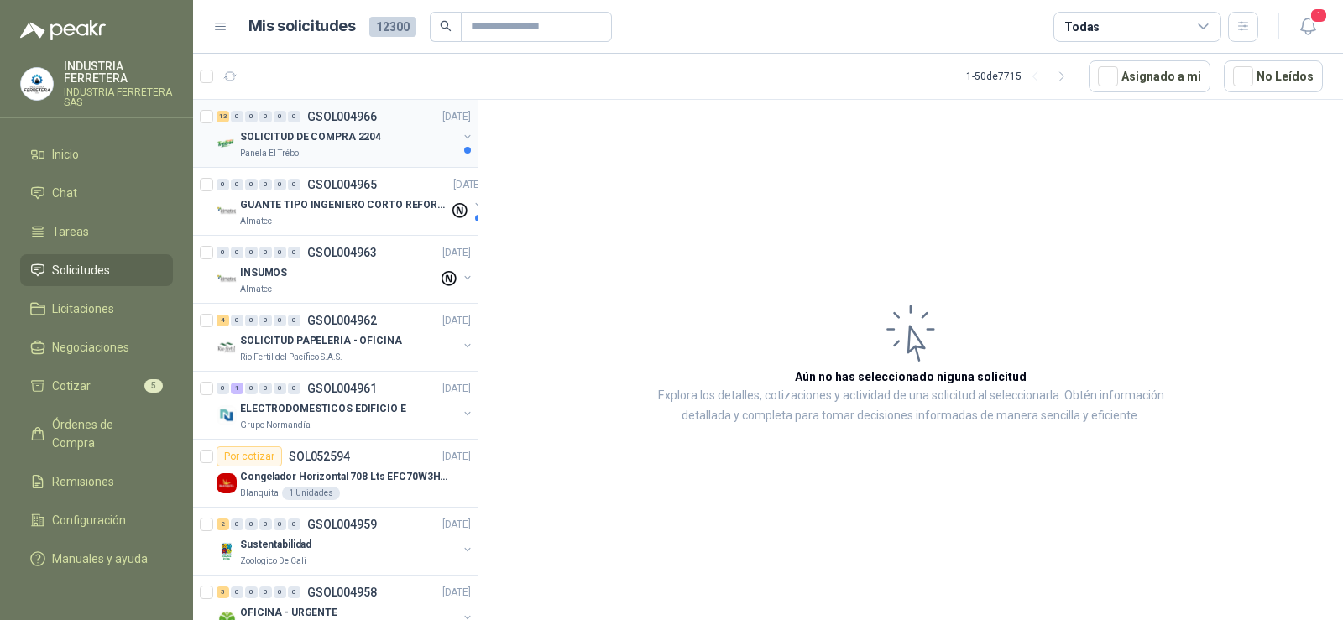
click at [377, 138] on div "SOLICITUD DE COMPRA 2204" at bounding box center [348, 137] width 217 height 20
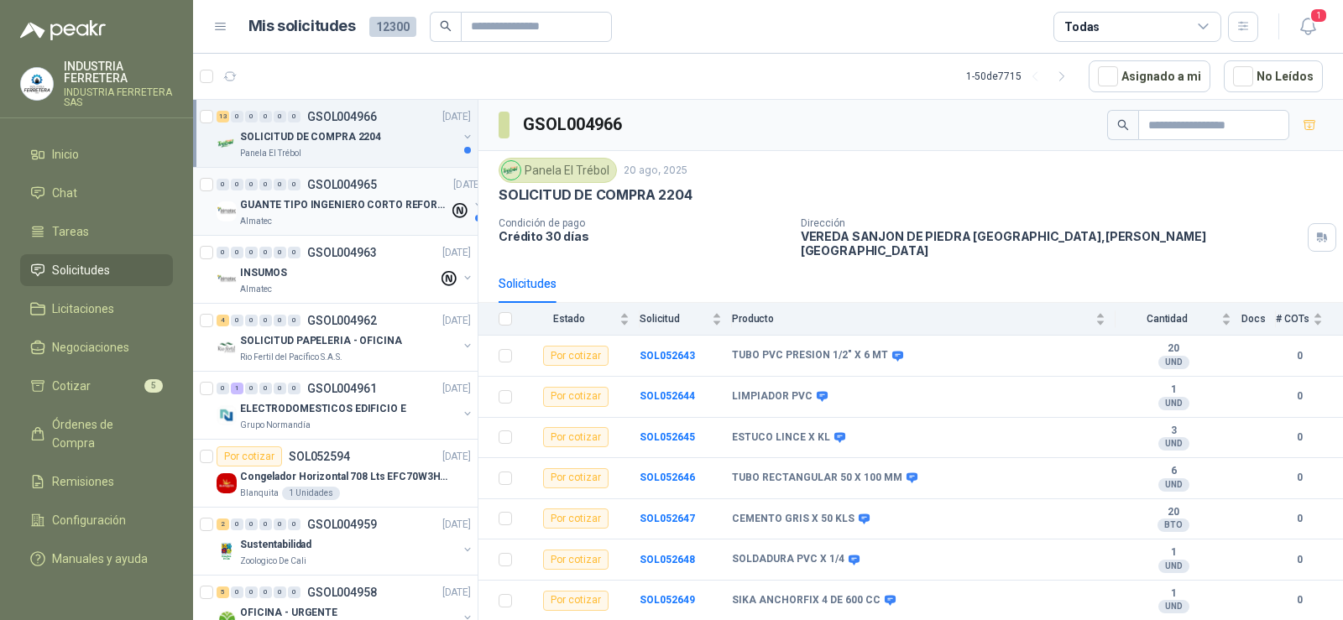
click at [370, 188] on p "GSOL004965" at bounding box center [342, 185] width 70 height 12
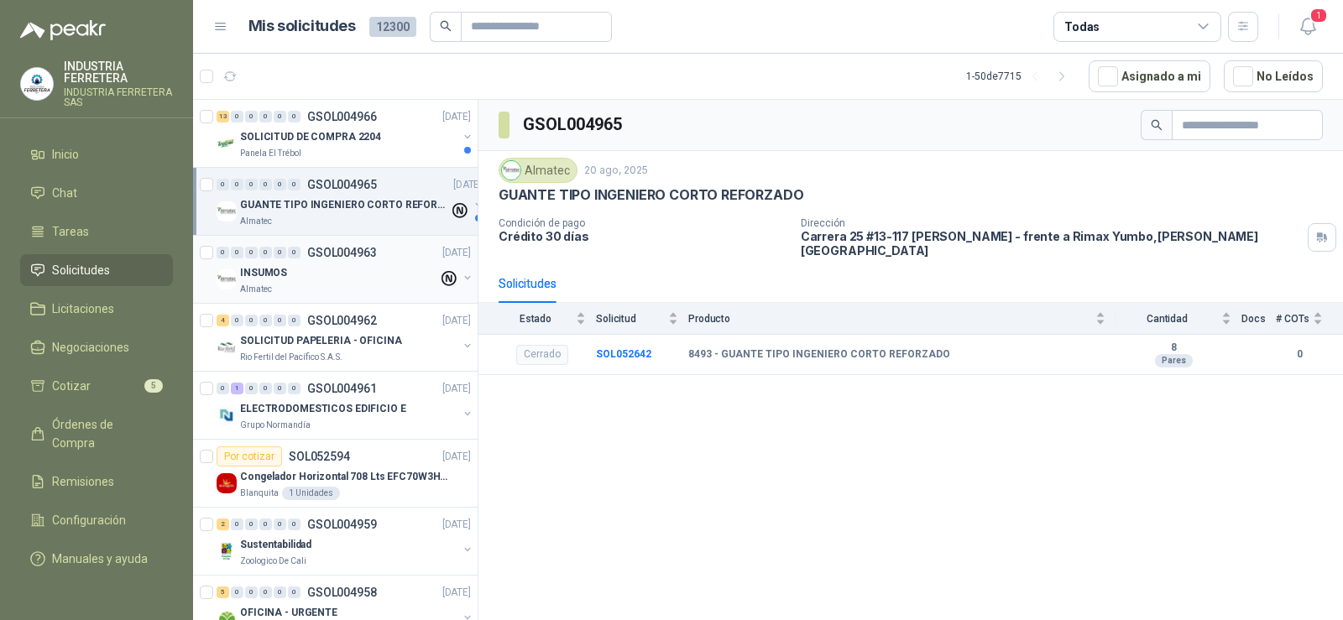
click at [322, 273] on div "INSUMOS" at bounding box center [339, 273] width 198 height 20
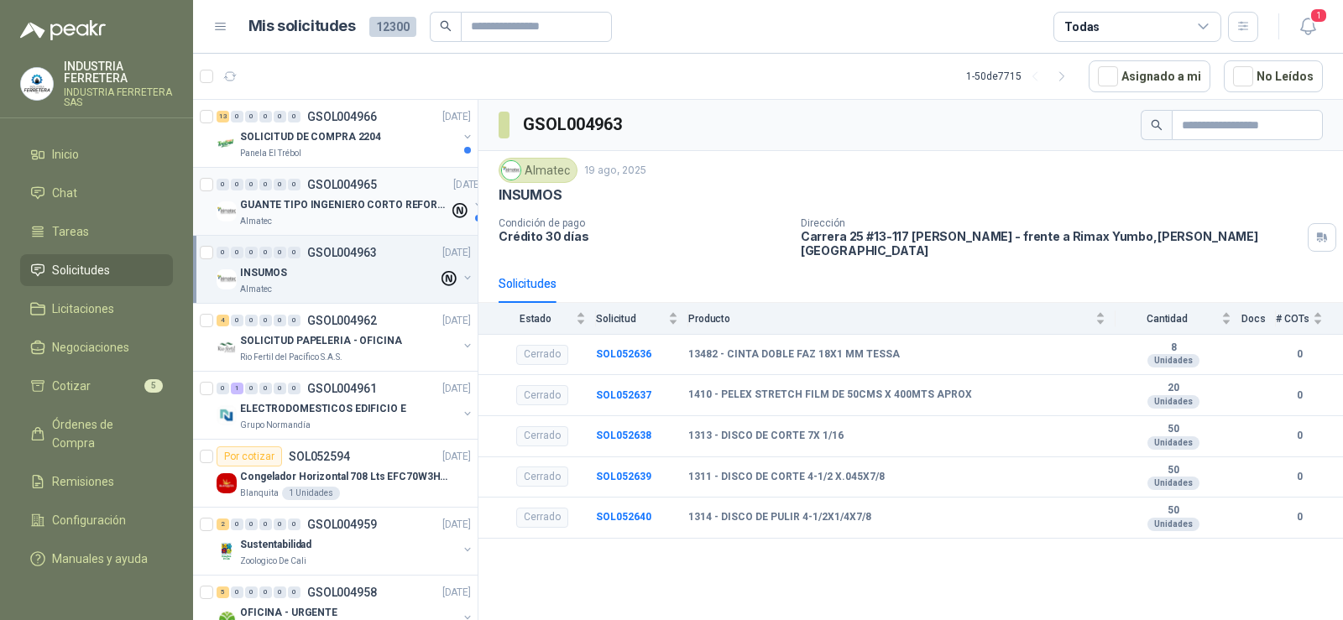
click at [351, 200] on p "GUANTE TIPO INGENIERO CORTO REFORZADO" at bounding box center [344, 205] width 209 height 16
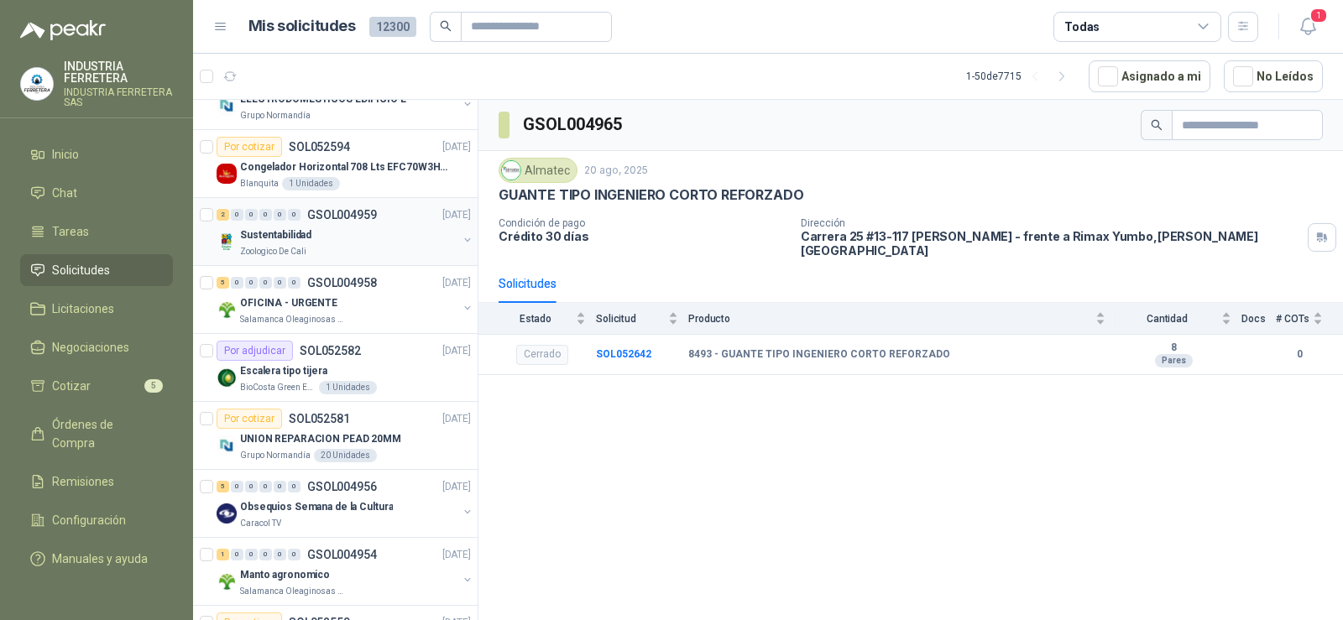
scroll to position [336, 0]
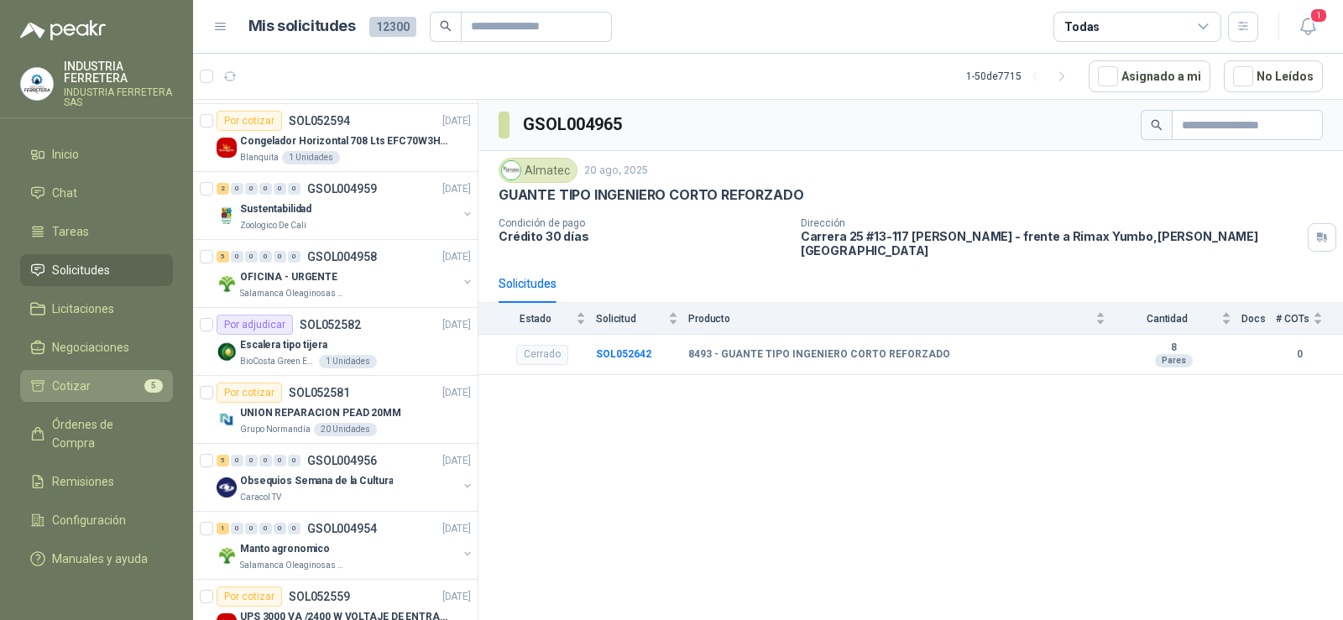
click at [124, 379] on li "Cotizar 5" at bounding box center [96, 386] width 133 height 18
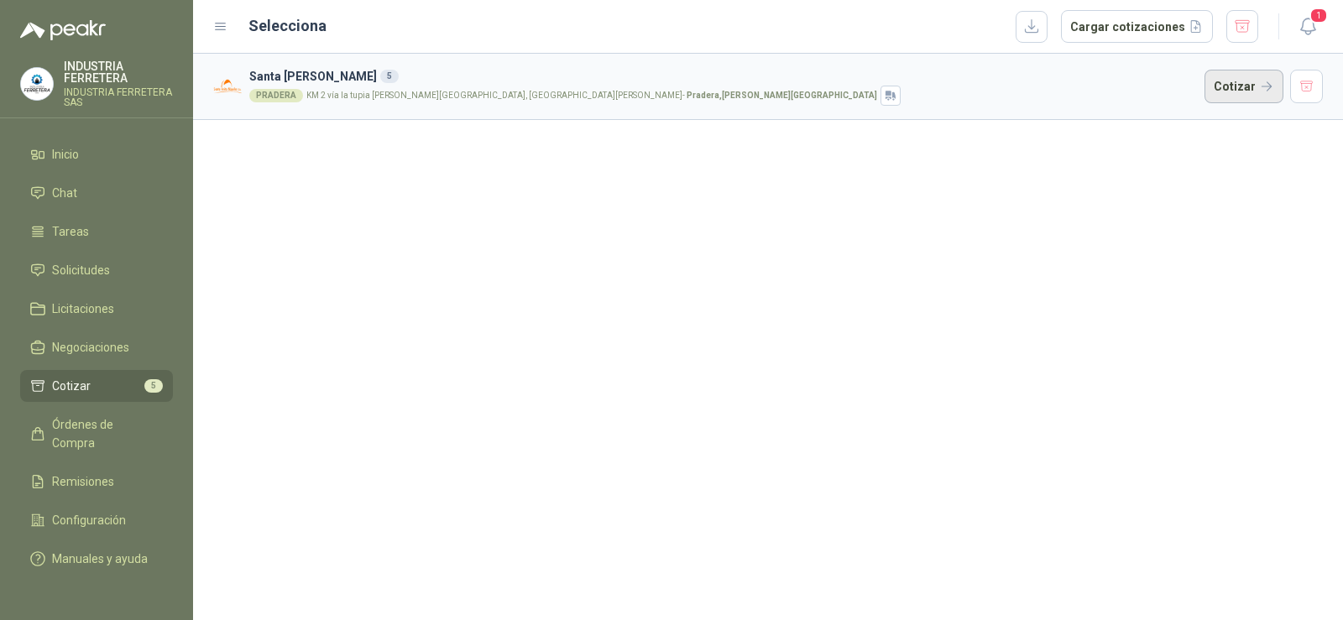
click at [1245, 79] on button "Cotizar" at bounding box center [1244, 87] width 79 height 34
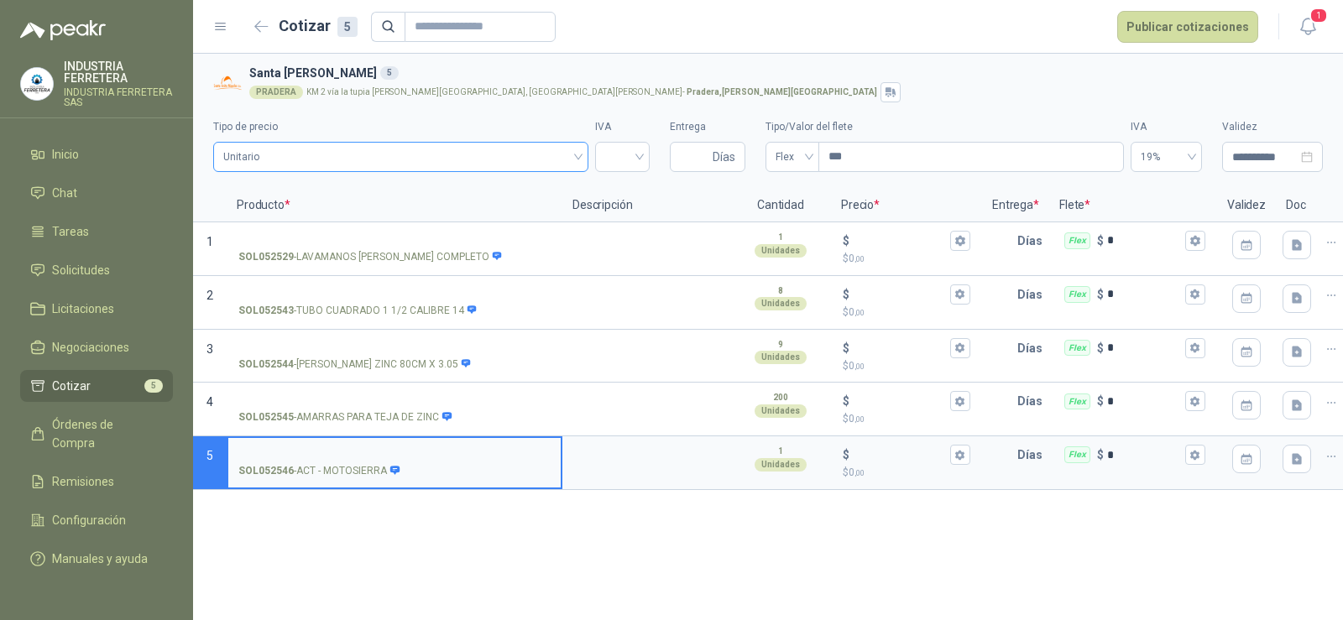
click at [469, 157] on span "Unitario" at bounding box center [400, 156] width 355 height 25
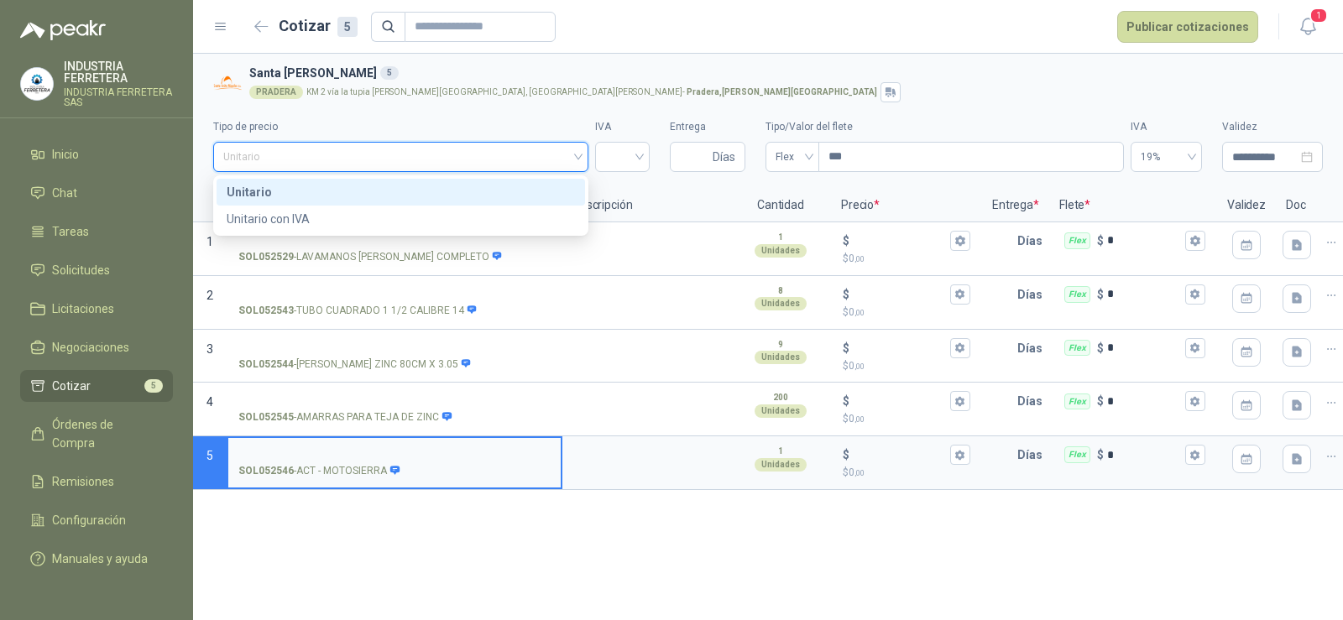
click at [469, 157] on span "Unitario" at bounding box center [400, 156] width 355 height 25
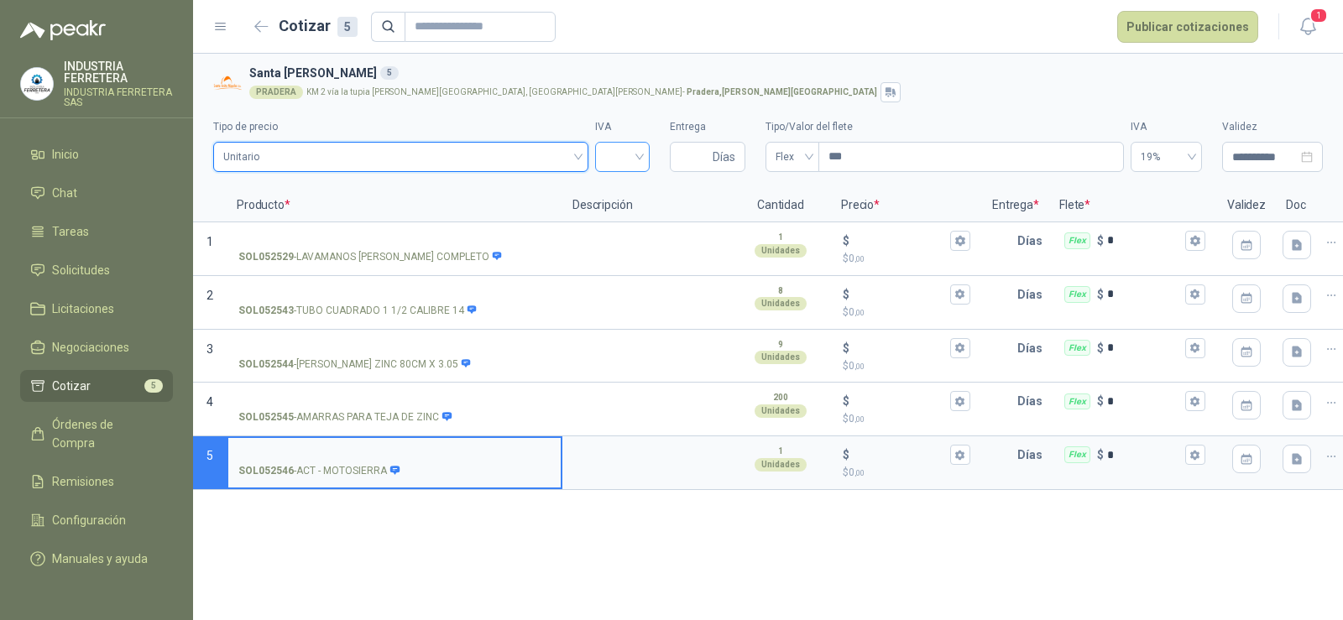
click at [637, 160] on input "search" at bounding box center [622, 155] width 34 height 25
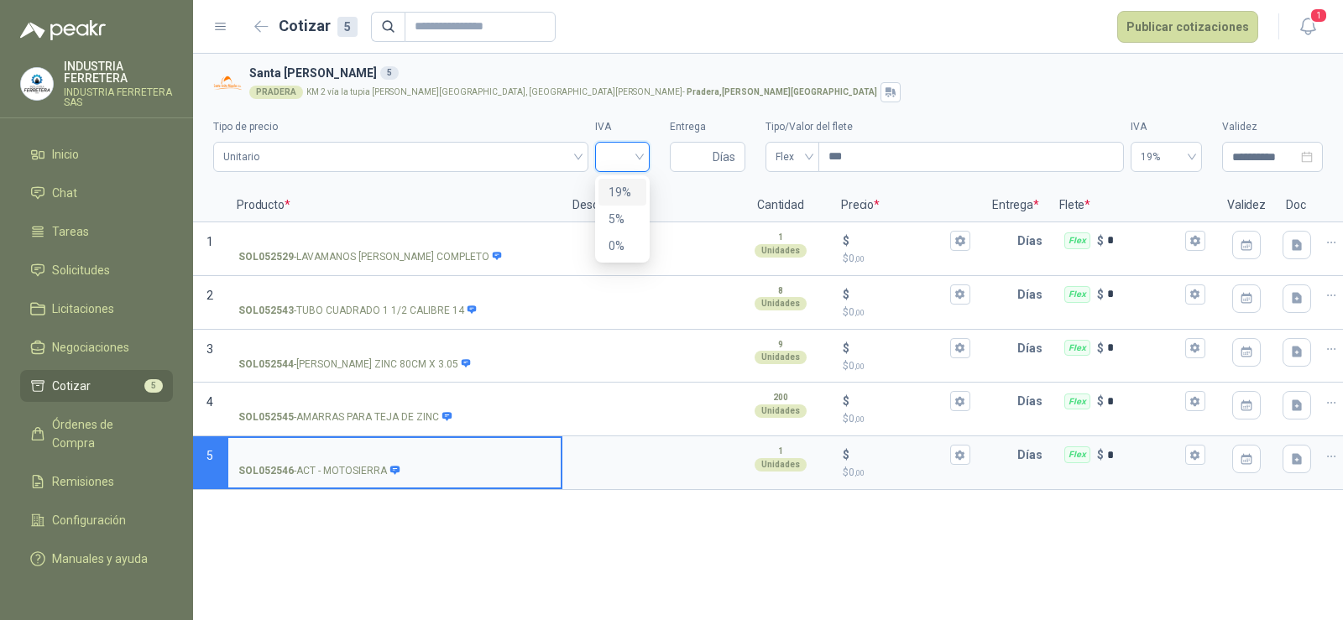
click at [625, 190] on div "19%" at bounding box center [623, 192] width 28 height 18
click at [698, 160] on input "Entrega" at bounding box center [694, 157] width 29 height 29
type input "*"
click at [788, 93] on div "PRADERA KM 2 vía la tupia [PERSON_NAME][GEOGRAPHIC_DATA], [GEOGRAPHIC_DATA][PER…" at bounding box center [782, 92] width 1067 height 20
click at [788, 159] on span "Flex" at bounding box center [793, 156] width 34 height 25
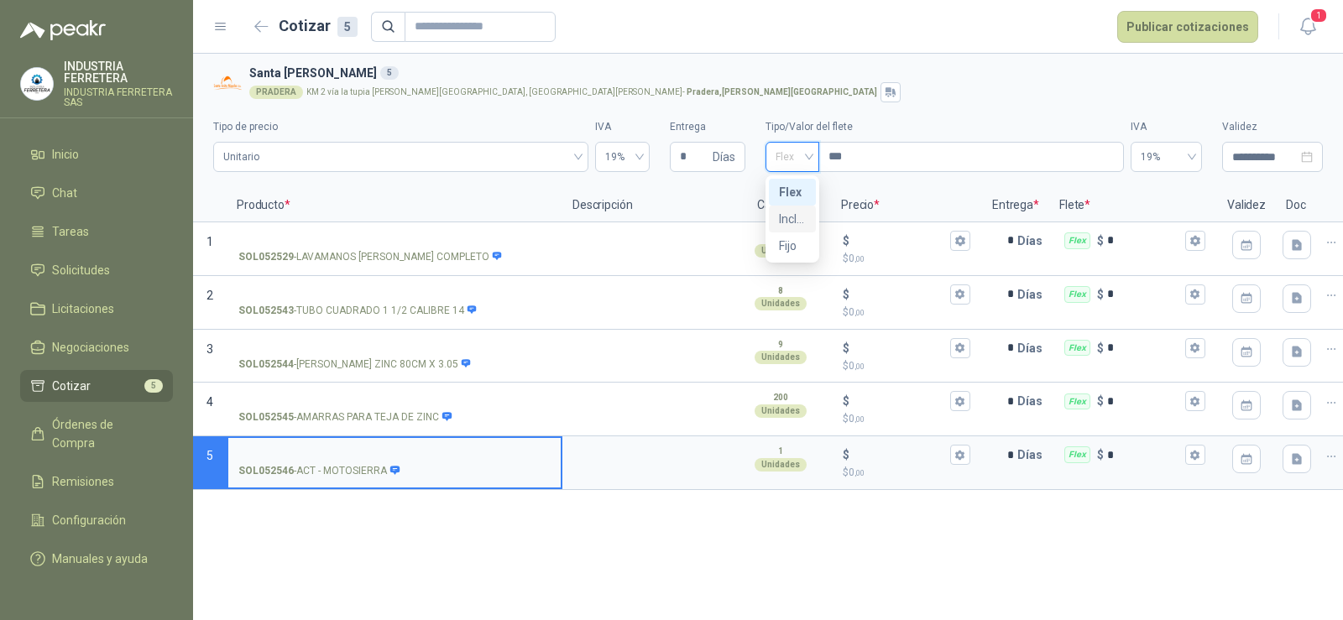
click at [796, 221] on div "Incluido" at bounding box center [792, 219] width 27 height 18
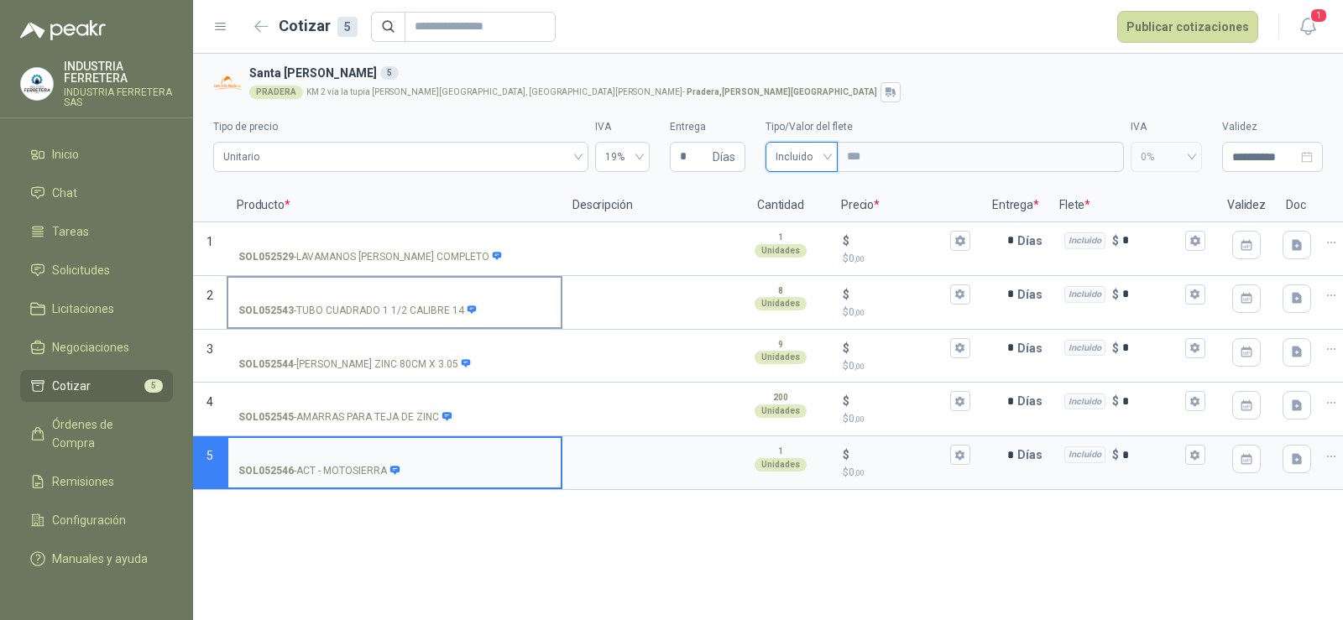
click at [377, 296] on input "SOL052543 - TUBO [PERSON_NAME] 1 1/2 CALIBRE 14" at bounding box center [394, 295] width 312 height 13
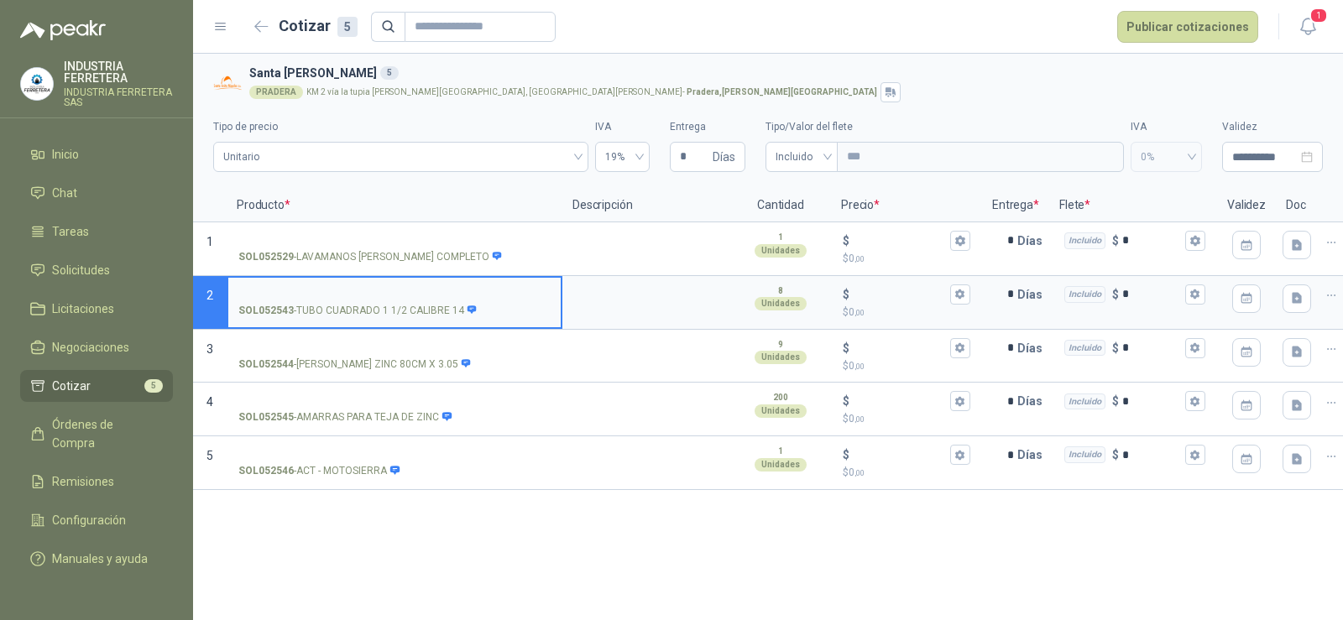
click at [351, 306] on p "SOL052543 - TUBO [PERSON_NAME] 1 1/2 CALIBRE 14" at bounding box center [357, 311] width 239 height 16
click at [351, 301] on input "SOL052543 - TUBO [PERSON_NAME] 1 1/2 CALIBRE 14" at bounding box center [394, 295] width 312 height 13
click at [351, 306] on p "SOL052543 - TUBO [PERSON_NAME] 1 1/2 CALIBRE 14" at bounding box center [357, 311] width 239 height 16
click at [351, 301] on input "SOL052543 - TUBO [PERSON_NAME] 1 1/2 CALIBRE 14" at bounding box center [394, 295] width 312 height 13
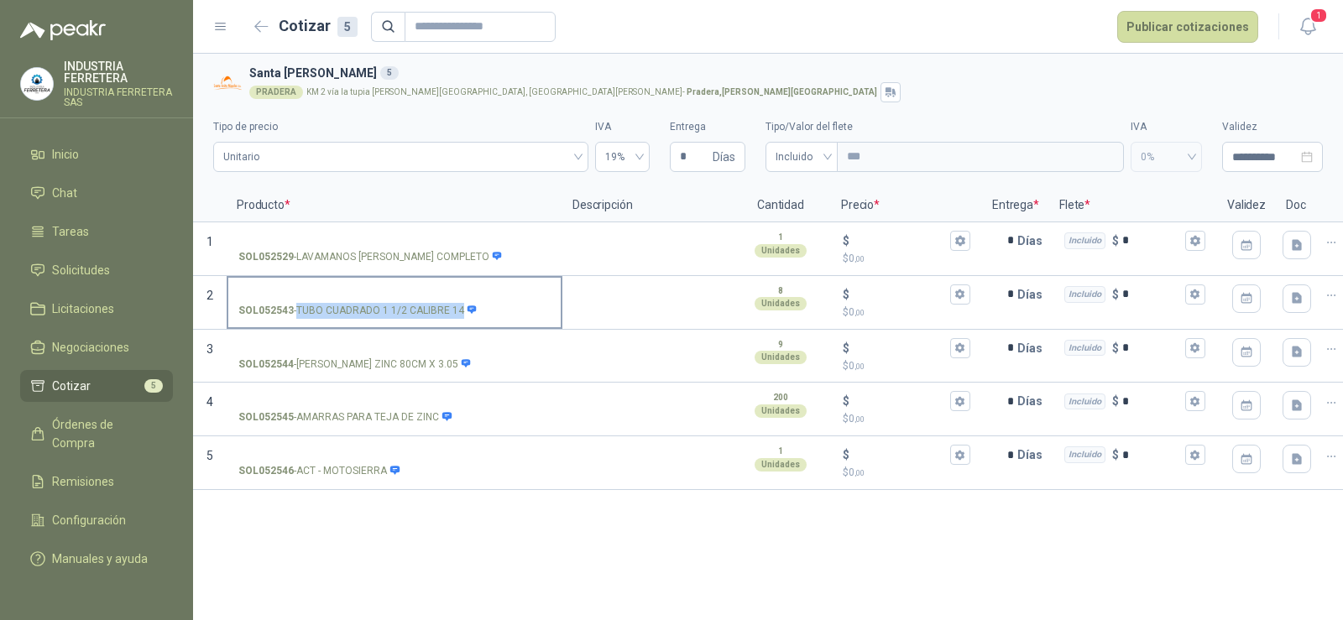
click at [351, 306] on p "SOL052543 - TUBO [PERSON_NAME] 1 1/2 CALIBRE 14" at bounding box center [357, 311] width 239 height 16
click at [351, 301] on input "SOL052543 - TUBO [PERSON_NAME] 1 1/2 CALIBRE 14" at bounding box center [394, 295] width 312 height 13
copy p "- TUBO [PERSON_NAME] 1 1/2 CALIBRE 14"
click at [348, 289] on input "SOL052543 - TUBO [PERSON_NAME] 1 1/2 CALIBRE 14" at bounding box center [394, 295] width 312 height 13
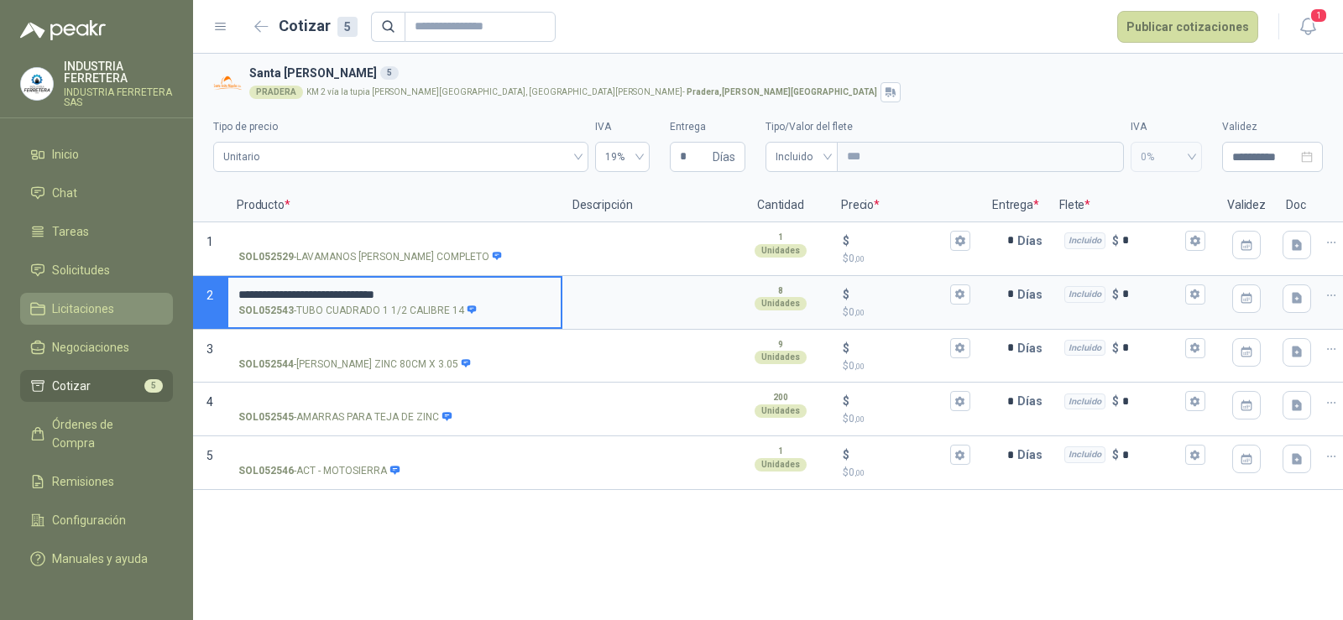
drag, startPoint x: 244, startPoint y: 286, endPoint x: 130, endPoint y: 311, distance: 116.9
click at [130, 311] on div "**********" at bounding box center [671, 310] width 1343 height 620
type input "**********"
click at [471, 284] on label "**********" at bounding box center [394, 302] width 332 height 48
click at [471, 289] on input "**********" at bounding box center [394, 295] width 312 height 13
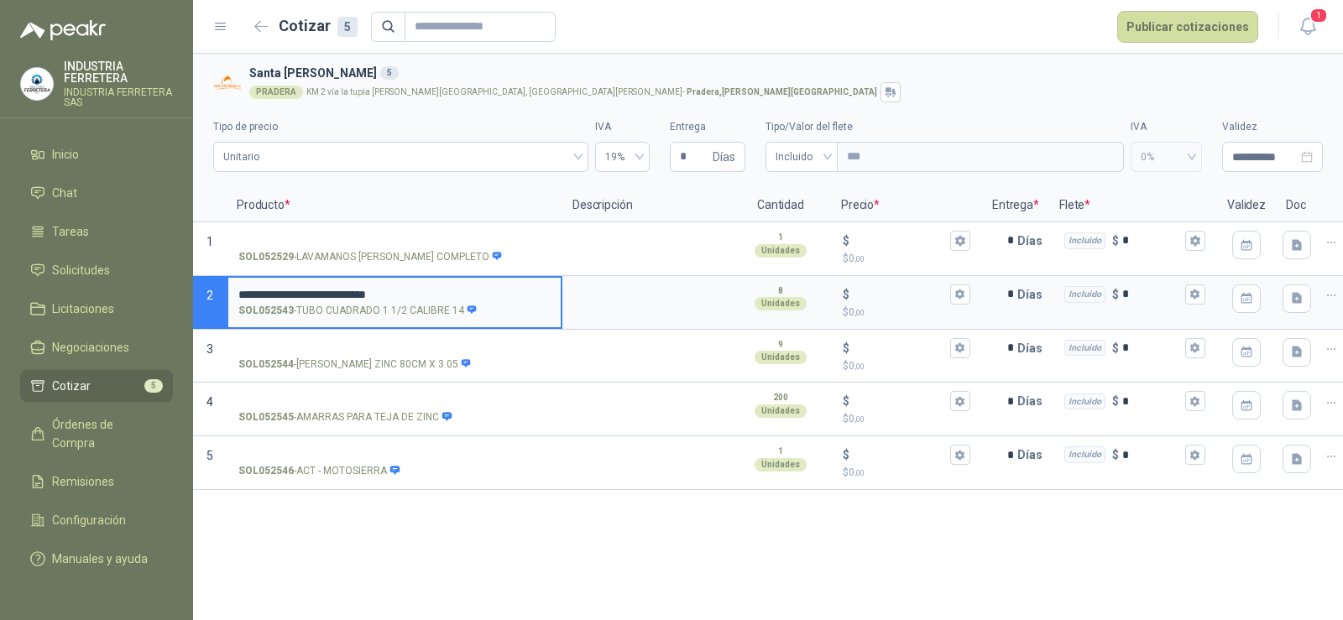
click at [465, 291] on input "**********" at bounding box center [394, 295] width 312 height 13
click at [671, 306] on textarea at bounding box center [646, 297] width 165 height 39
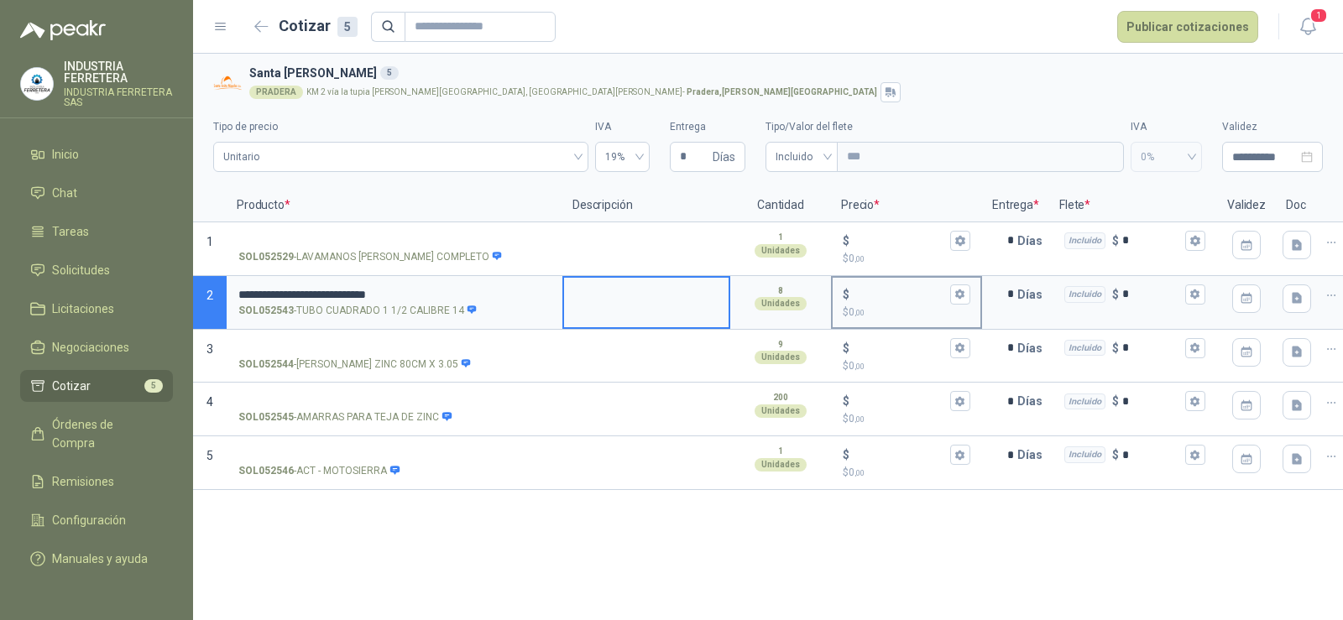
click at [931, 296] on input "$ $ 0 ,00" at bounding box center [900, 294] width 94 height 13
click at [872, 292] on input "******" at bounding box center [900, 294] width 94 height 13
click at [872, 294] on input "******" at bounding box center [900, 294] width 94 height 13
click at [871, 290] on input "******" at bounding box center [900, 294] width 94 height 13
click at [869, 290] on input "******" at bounding box center [900, 294] width 94 height 13
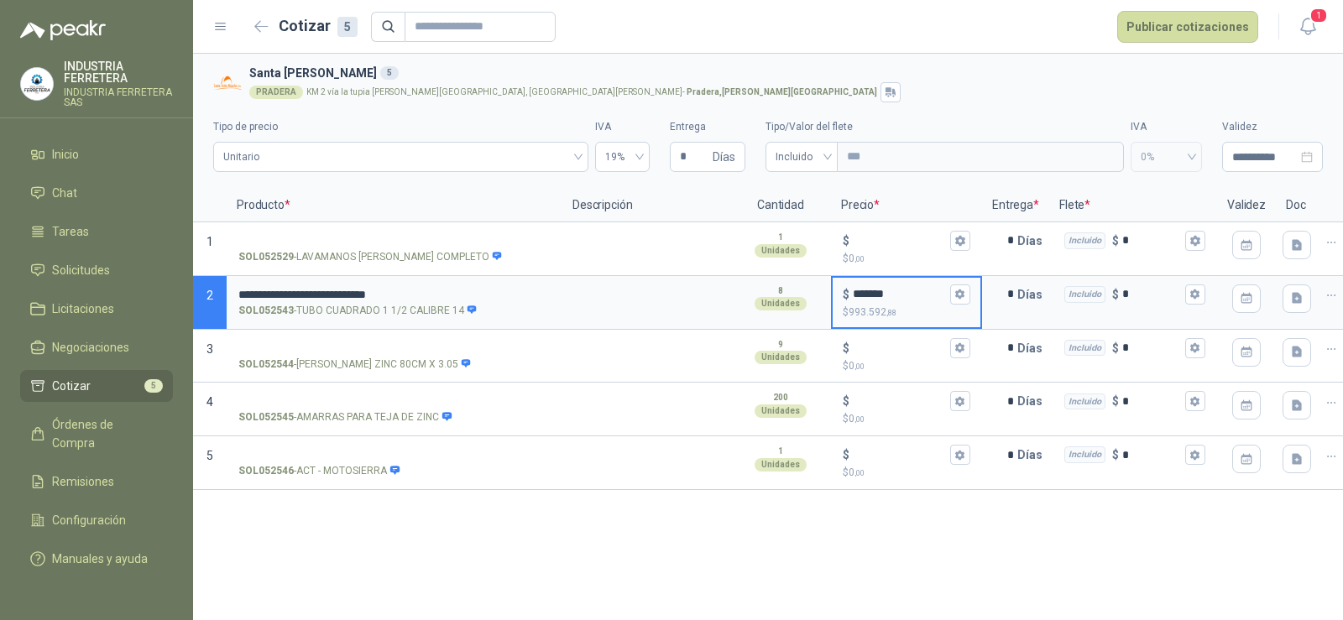
type input "*******"
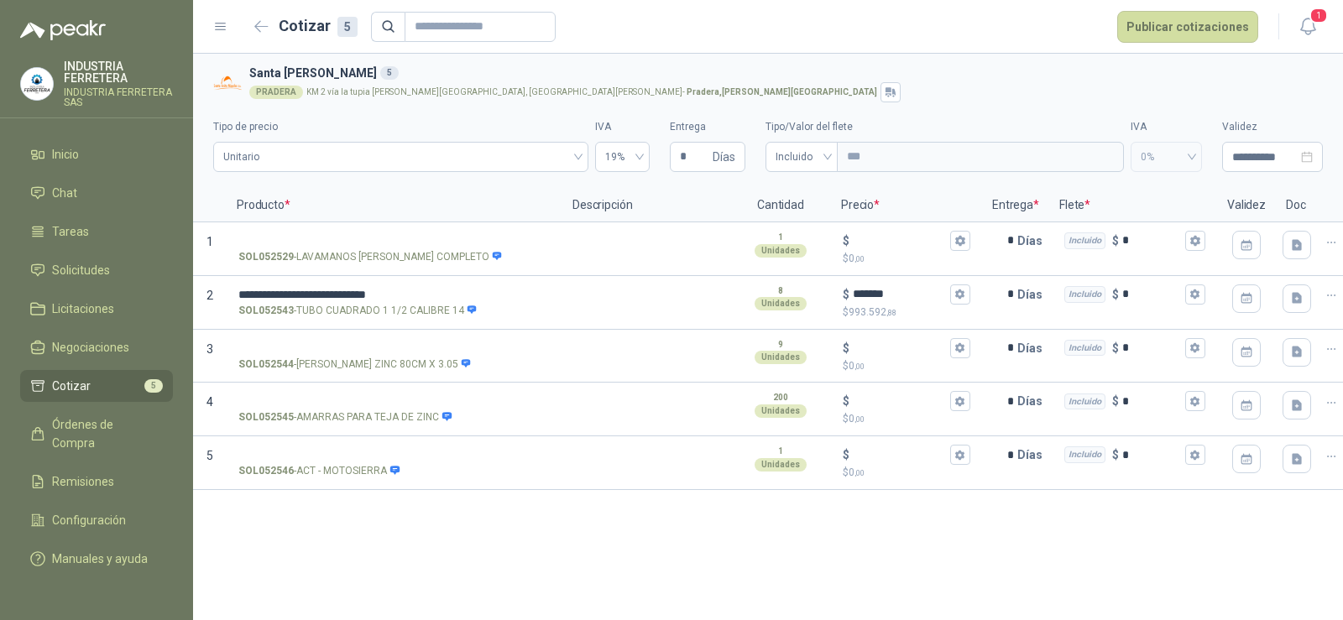
click at [917, 86] on div "PRADERA KM 2 vía la tupia [PERSON_NAME][GEOGRAPHIC_DATA], [GEOGRAPHIC_DATA][PER…" at bounding box center [782, 92] width 1067 height 20
click at [381, 395] on input "SOL052545 - AMARRAS PARA [PERSON_NAME] DE ZINC" at bounding box center [394, 401] width 312 height 13
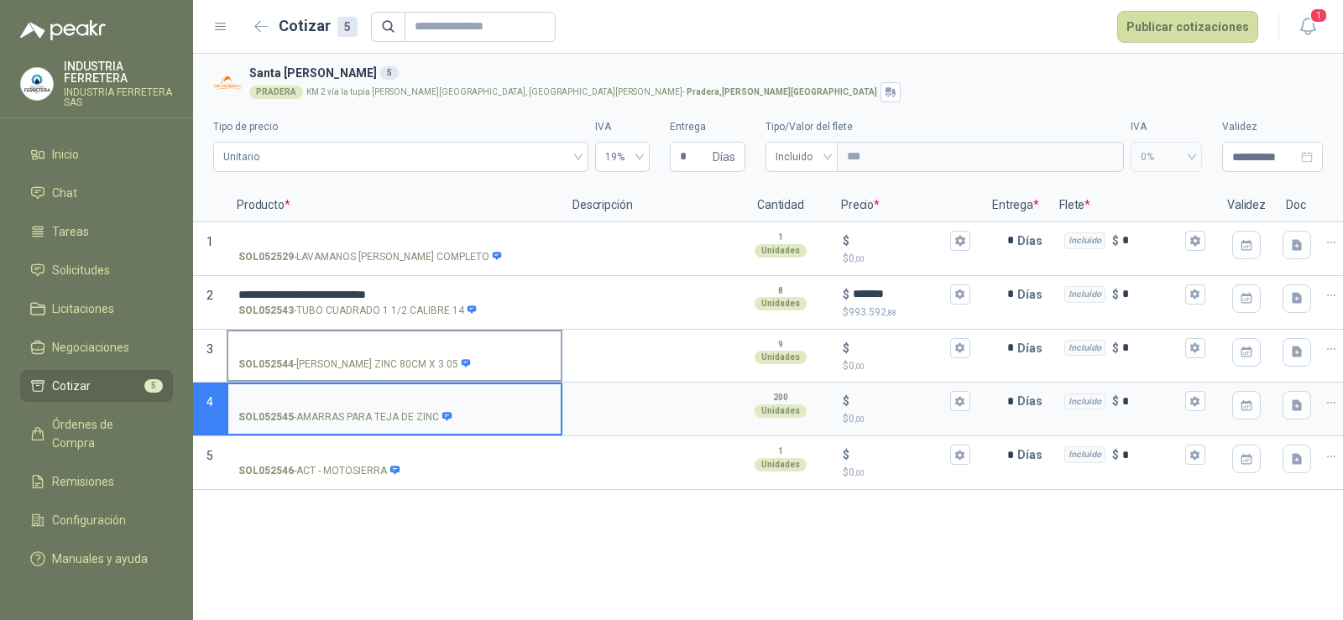
click at [316, 343] on input "SOL052544 - [PERSON_NAME] ZINC 80CM X 3.05" at bounding box center [394, 349] width 312 height 13
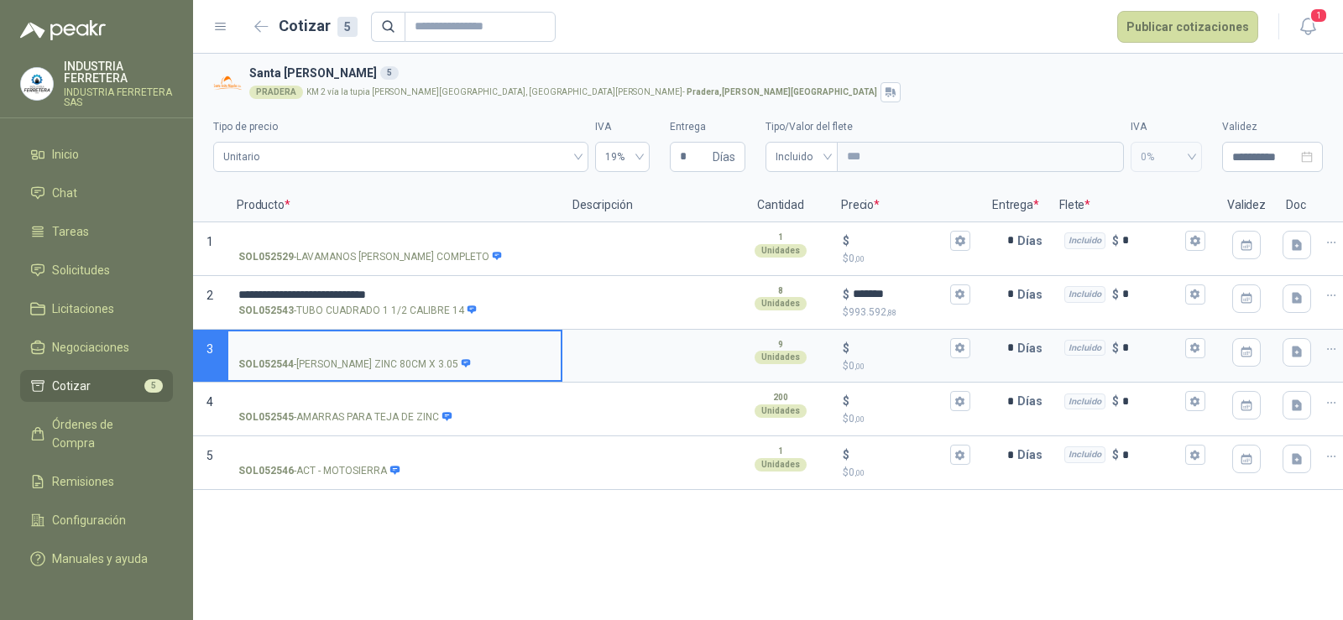
click at [375, 577] on div "**********" at bounding box center [768, 337] width 1150 height 567
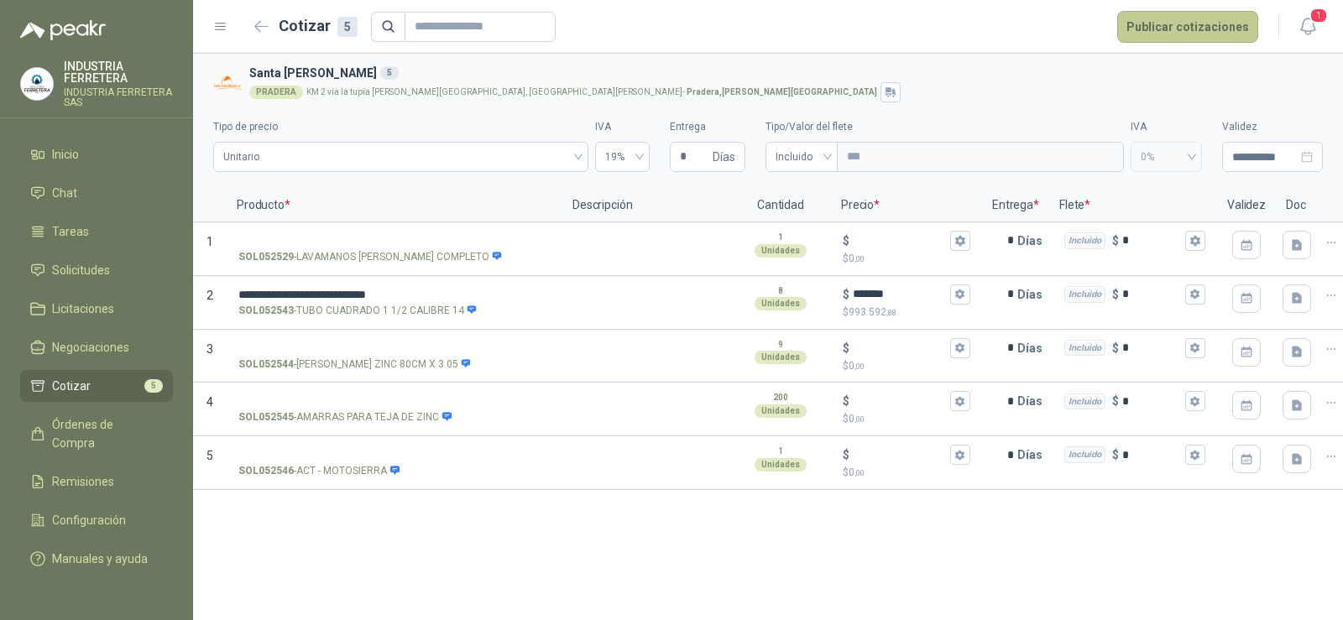
click at [1161, 18] on button "Publicar cotizaciones" at bounding box center [1187, 27] width 141 height 32
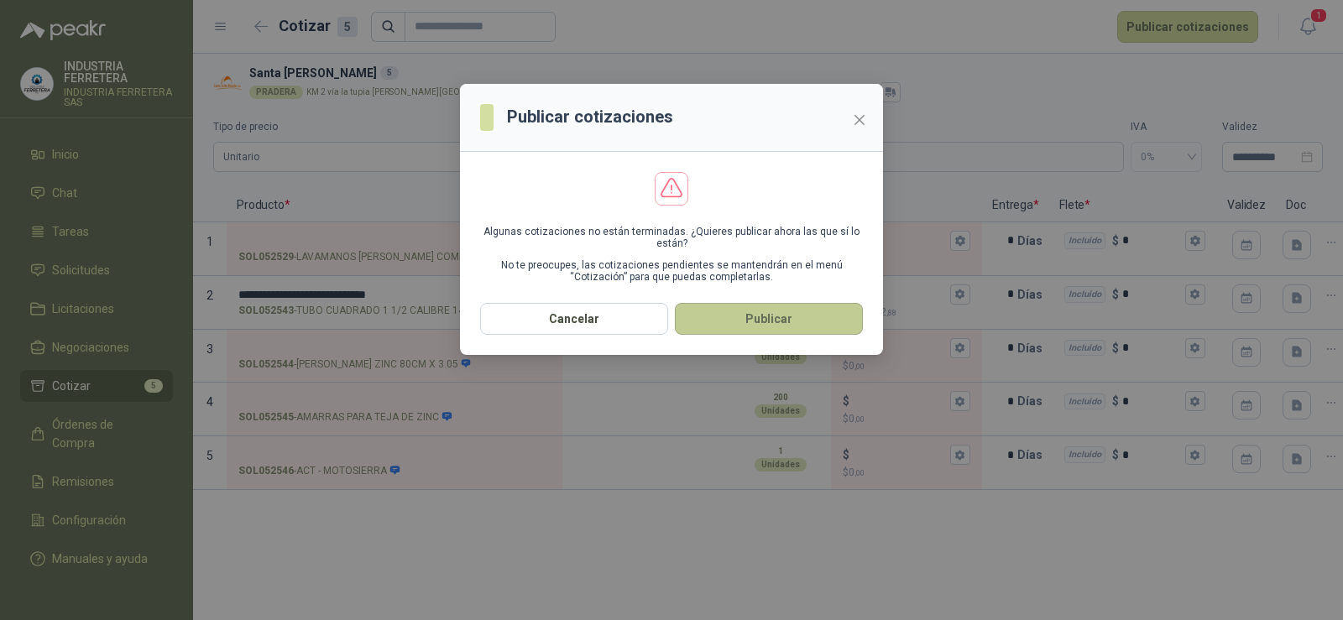
click at [730, 323] on button "Publicar" at bounding box center [769, 319] width 188 height 32
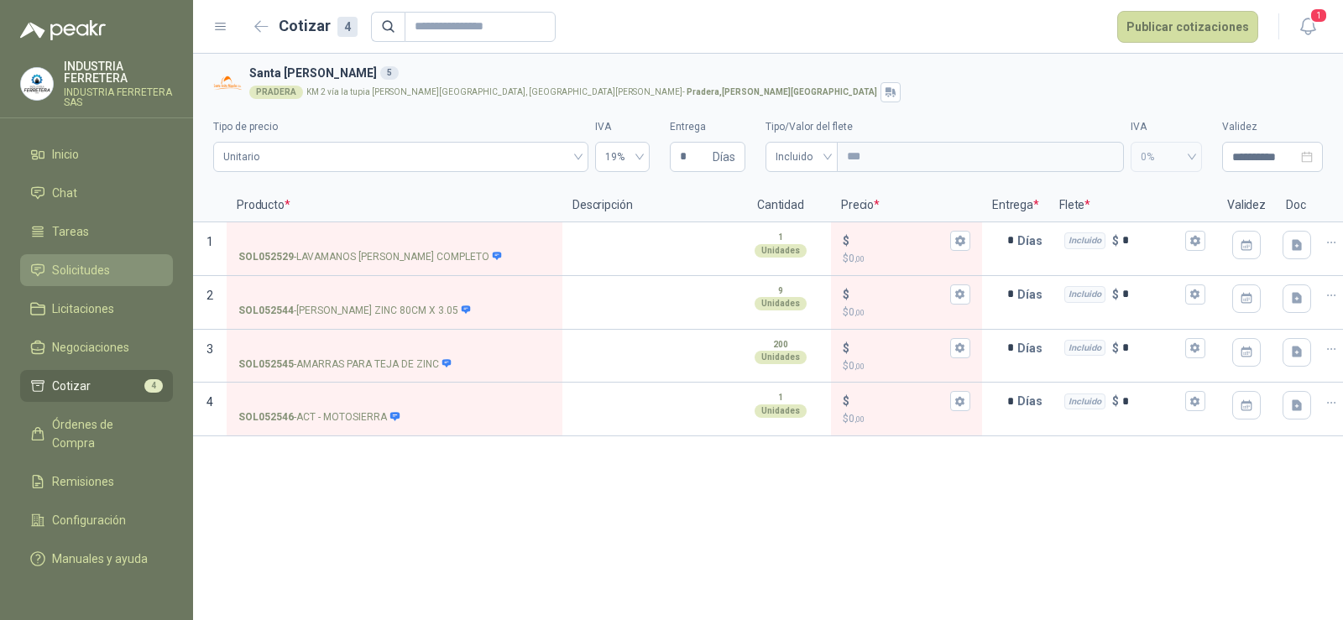
click at [97, 257] on link "Solicitudes" at bounding box center [96, 270] width 153 height 32
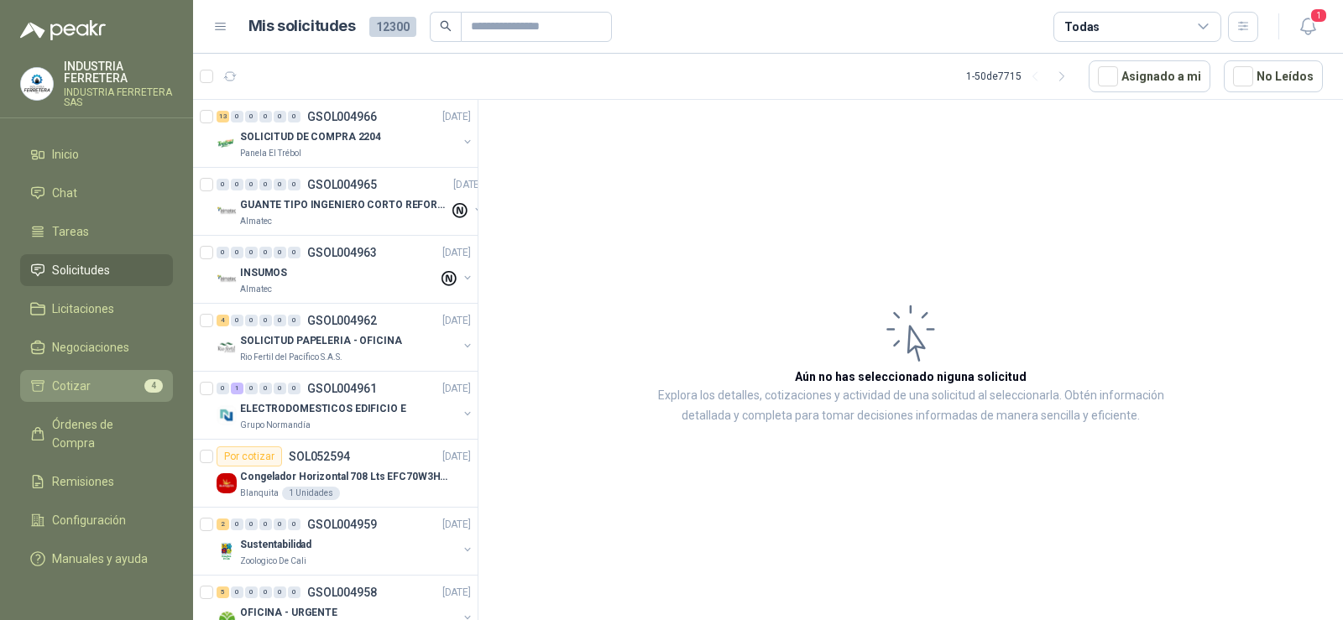
click at [99, 380] on li "Cotizar 4" at bounding box center [96, 386] width 133 height 18
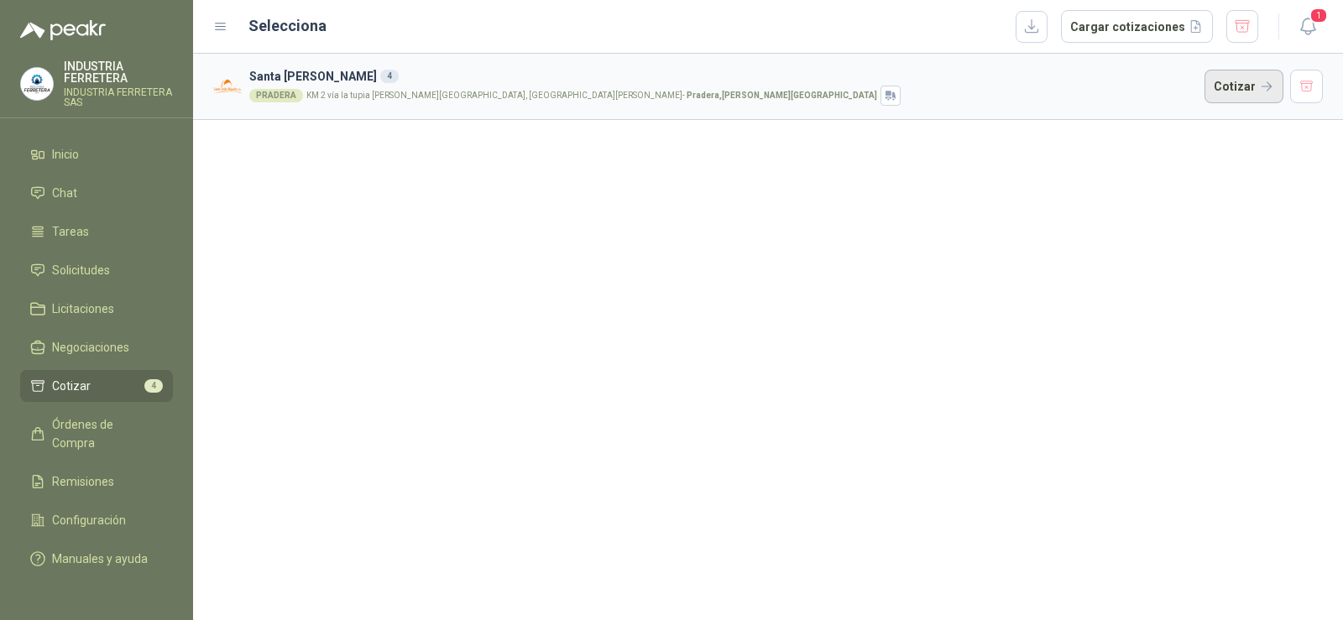
click at [1237, 83] on button "Cotizar" at bounding box center [1244, 87] width 79 height 34
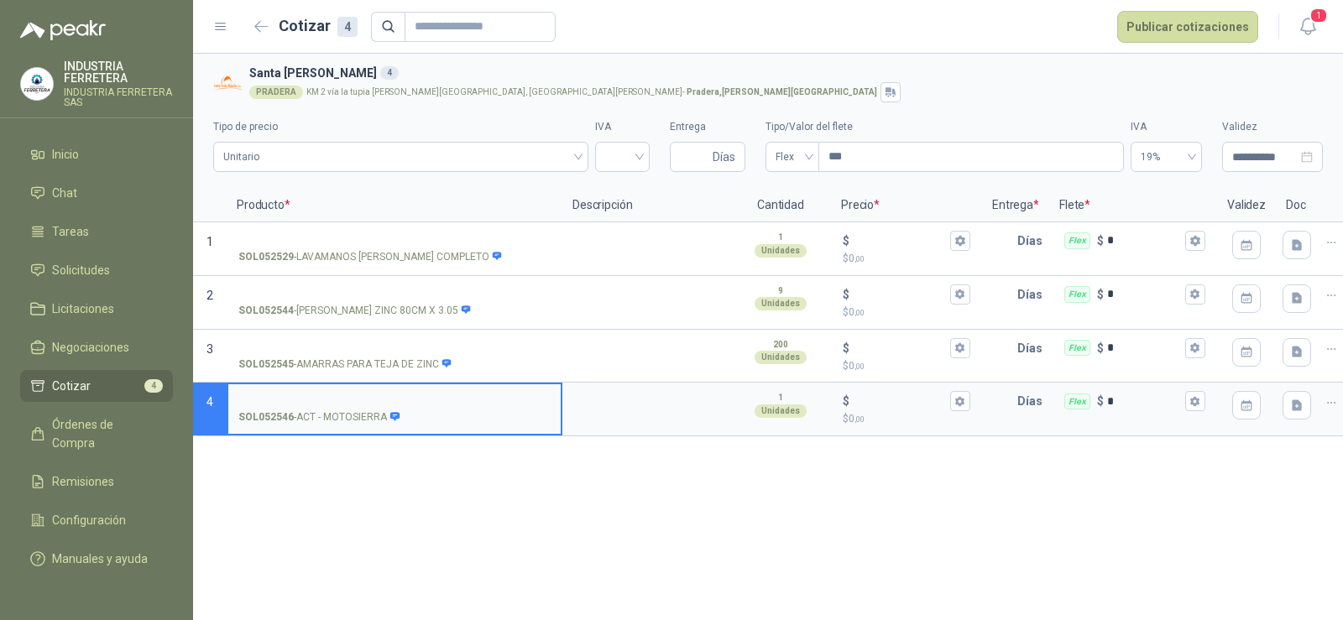
click at [362, 217] on p "Producto *" at bounding box center [395, 206] width 336 height 34
click at [364, 228] on label "SOL052529 - LAVAMANOS [PERSON_NAME] COMPLETO" at bounding box center [394, 248] width 332 height 48
click at [364, 235] on input "SOL052529 - LAVAMANOS [PERSON_NAME] COMPLETO" at bounding box center [394, 241] width 312 height 13
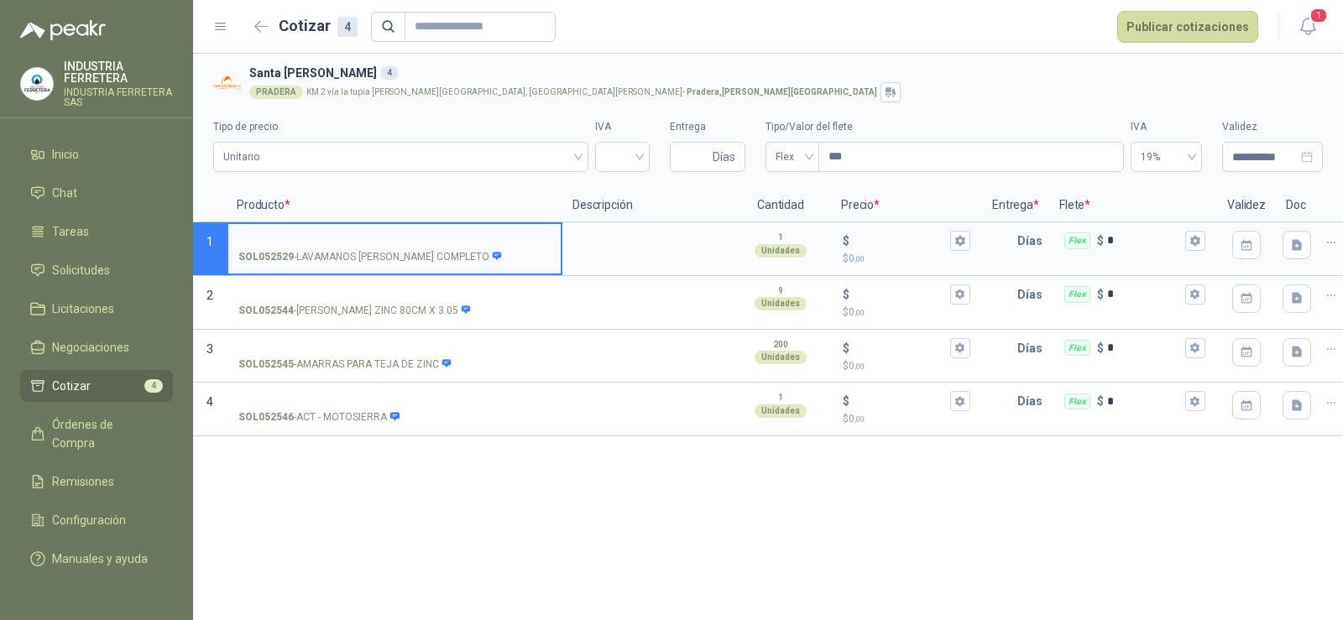
click at [432, 259] on p "SOL052529 - LAVAMANOS [PERSON_NAME] COMPLETO" at bounding box center [370, 257] width 264 height 16
click at [432, 248] on input "SOL052529 - LAVAMANOS [PERSON_NAME] COMPLETO" at bounding box center [394, 241] width 312 height 13
click at [432, 259] on p "SOL052529 - LAVAMANOS [PERSON_NAME] COMPLETO" at bounding box center [370, 257] width 264 height 16
click at [432, 248] on input "SOL052529 - LAVAMANOS [PERSON_NAME] COMPLETO" at bounding box center [394, 241] width 312 height 13
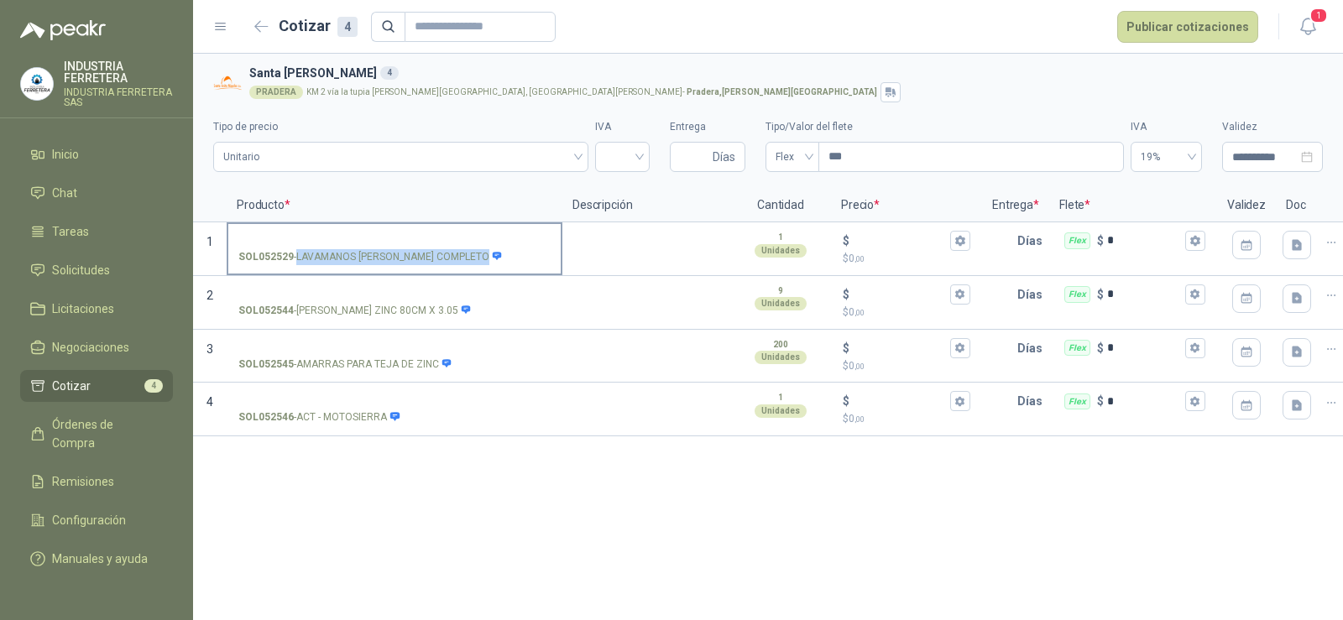
click at [432, 259] on p "SOL052529 - LAVAMANOS [PERSON_NAME] COMPLETO" at bounding box center [370, 257] width 264 height 16
click at [432, 248] on input "SOL052529 - LAVAMANOS [PERSON_NAME] COMPLETO" at bounding box center [394, 241] width 312 height 13
copy div "- LAVAMANOS [PERSON_NAME] COMPLETO"
click at [341, 235] on input "SOL052529 - LAVAMANOS [PERSON_NAME] COMPLETO" at bounding box center [394, 241] width 312 height 13
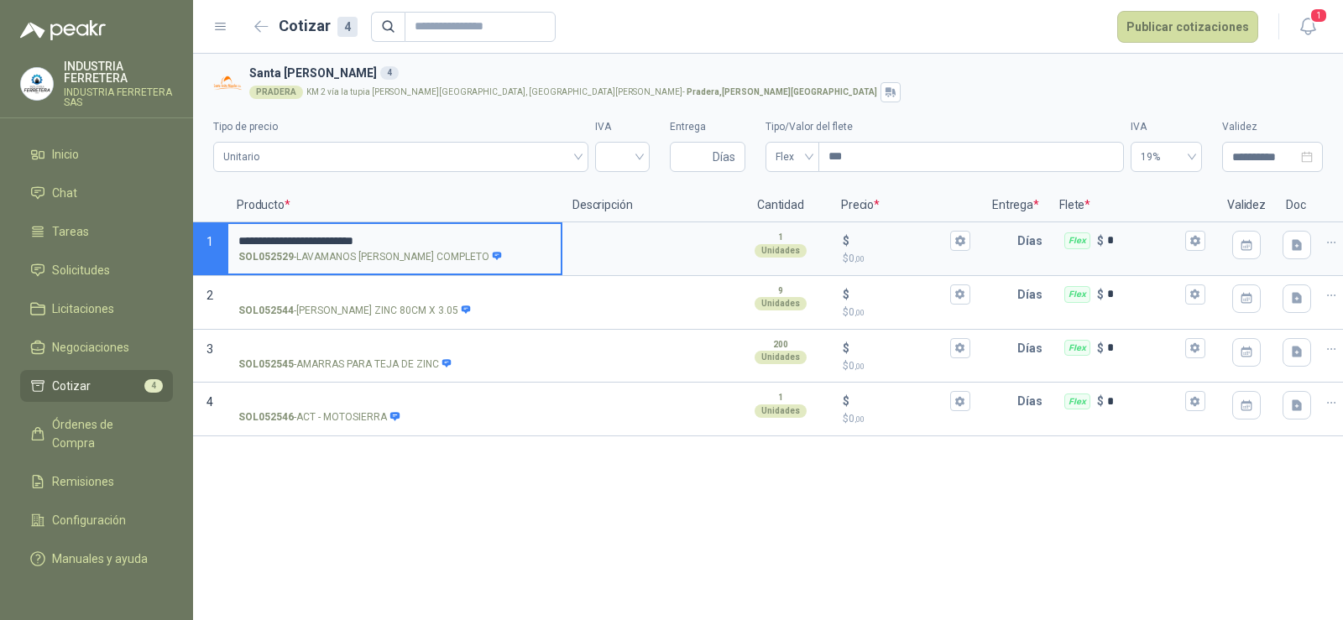
click at [242, 230] on label "**********" at bounding box center [394, 248] width 332 height 48
click at [242, 235] on input "**********" at bounding box center [394, 241] width 312 height 13
click at [248, 238] on input "**********" at bounding box center [394, 241] width 312 height 13
click at [463, 235] on input "**********" at bounding box center [394, 241] width 312 height 13
type input "**********"
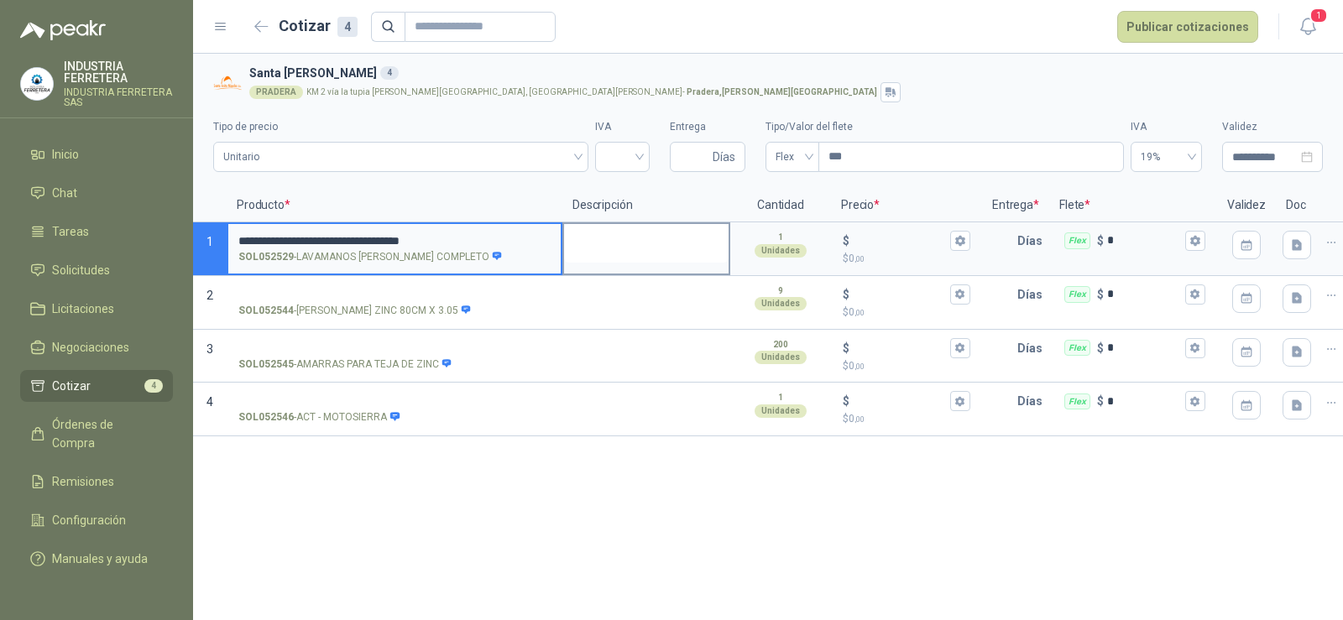
click at [615, 232] on textarea at bounding box center [646, 243] width 165 height 39
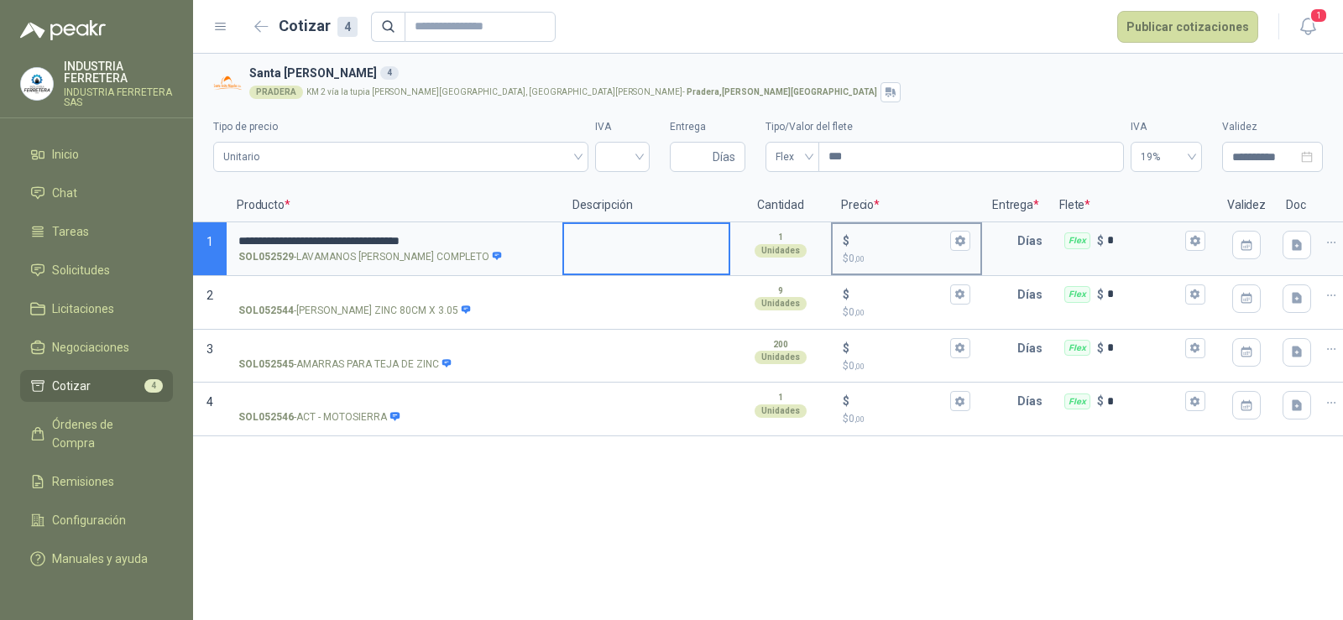
click at [866, 231] on div "$" at bounding box center [907, 241] width 128 height 20
click at [866, 234] on input "$ $ 0 ,00" at bounding box center [900, 240] width 94 height 13
click at [601, 150] on div at bounding box center [622, 157] width 55 height 30
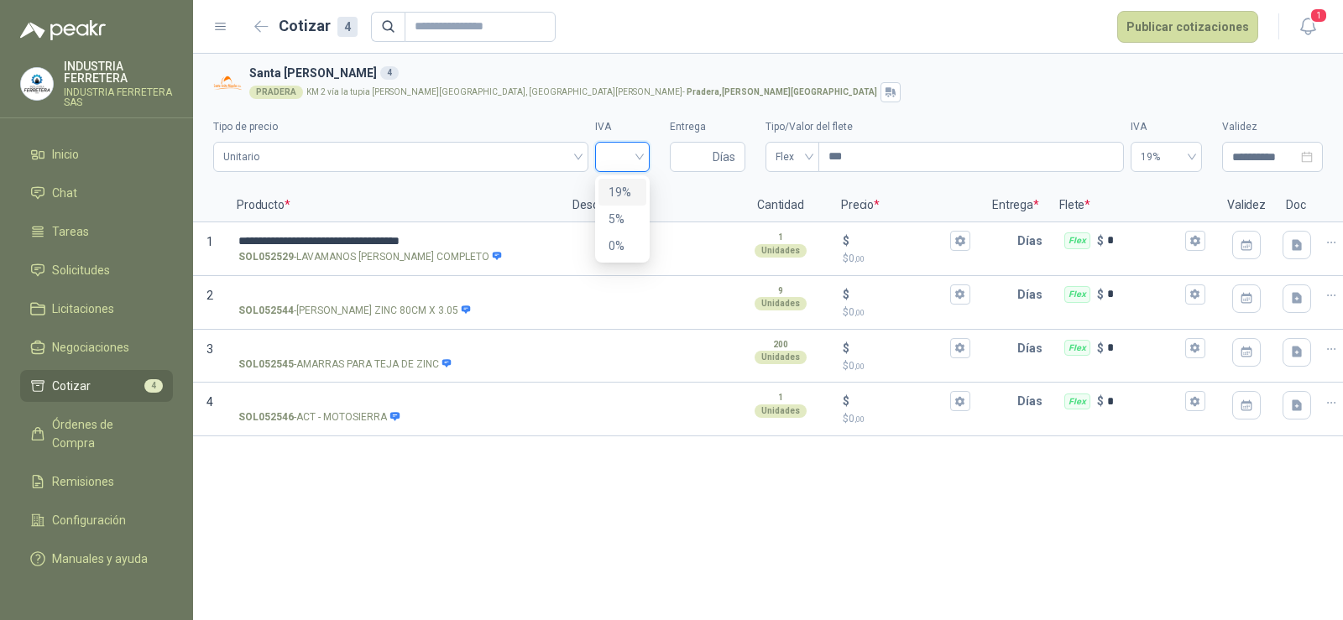
click at [618, 194] on div "19%" at bounding box center [623, 192] width 28 height 18
click at [710, 144] on span "Días" at bounding box center [708, 157] width 76 height 30
click at [704, 155] on input "Entrega" at bounding box center [694, 157] width 29 height 29
type input "*"
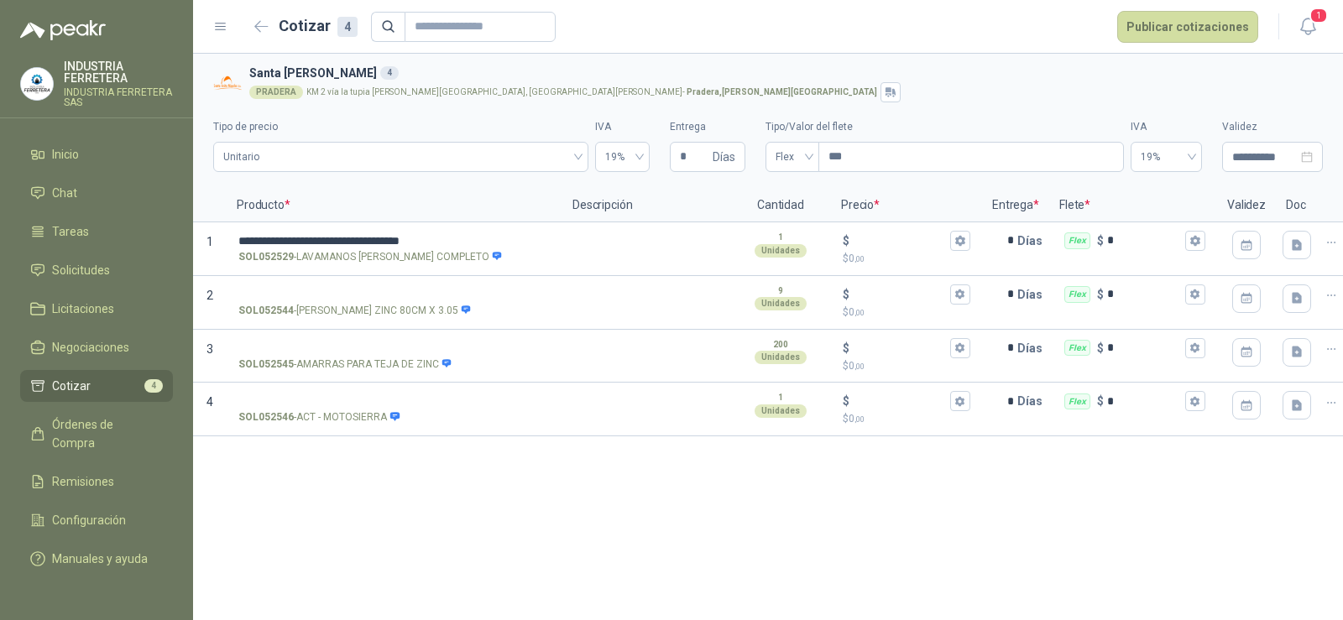
click at [850, 70] on h3 "Santa [PERSON_NAME] 4" at bounding box center [782, 73] width 1067 height 18
click at [788, 152] on span "Flex" at bounding box center [793, 156] width 34 height 25
click at [793, 218] on div "Incluido" at bounding box center [792, 219] width 27 height 18
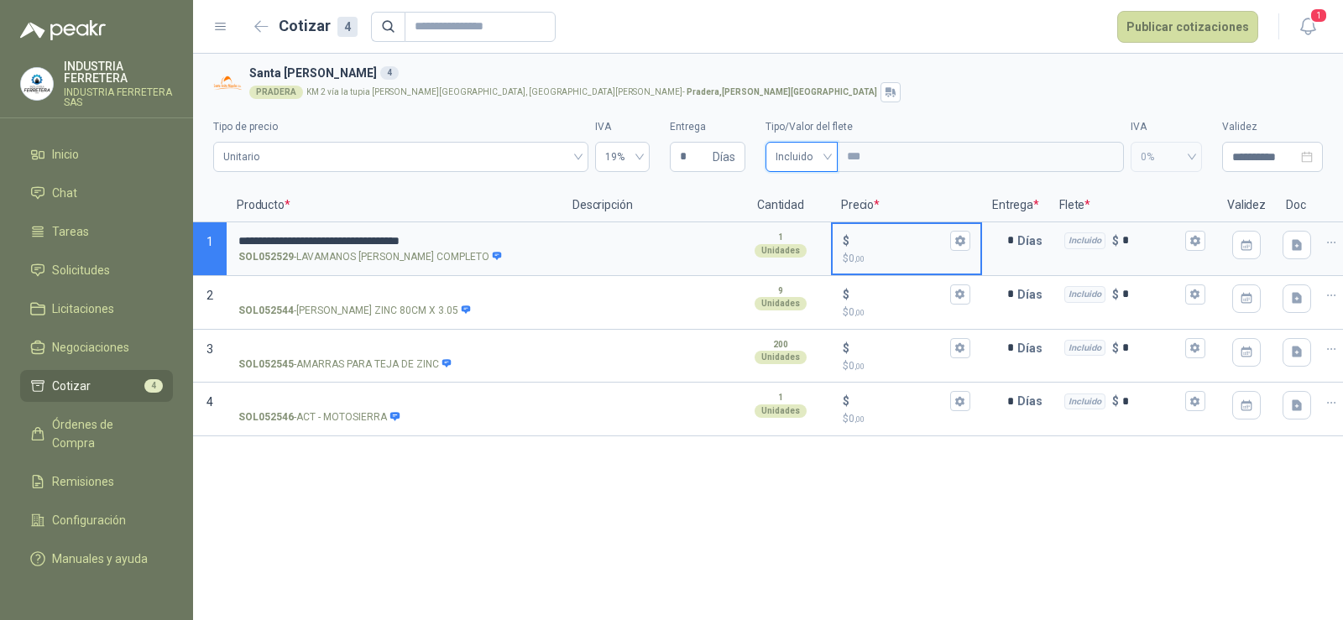
click at [901, 244] on input "$ $ 0 ,00" at bounding box center [900, 240] width 94 height 13
type input "*******"
click at [964, 240] on icon "button" at bounding box center [960, 240] width 11 height 11
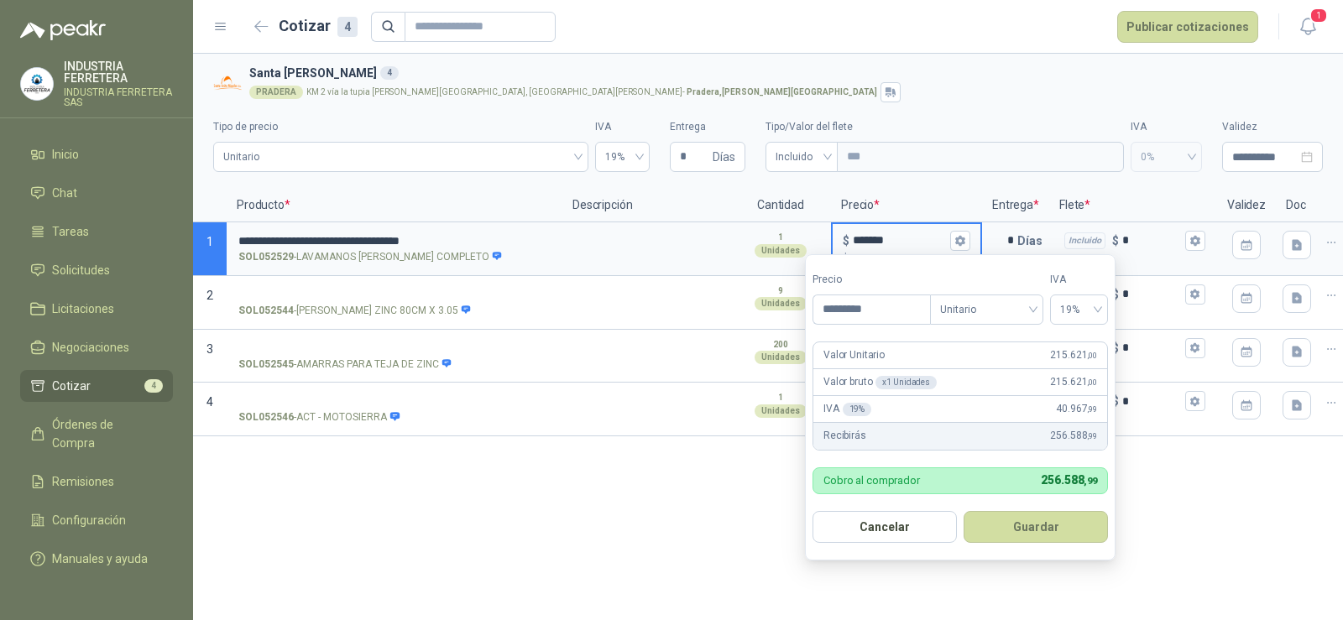
click at [924, 90] on div "PRADERA KM 2 vía la tupia [PERSON_NAME][GEOGRAPHIC_DATA], [GEOGRAPHIC_DATA][PER…" at bounding box center [782, 92] width 1067 height 20
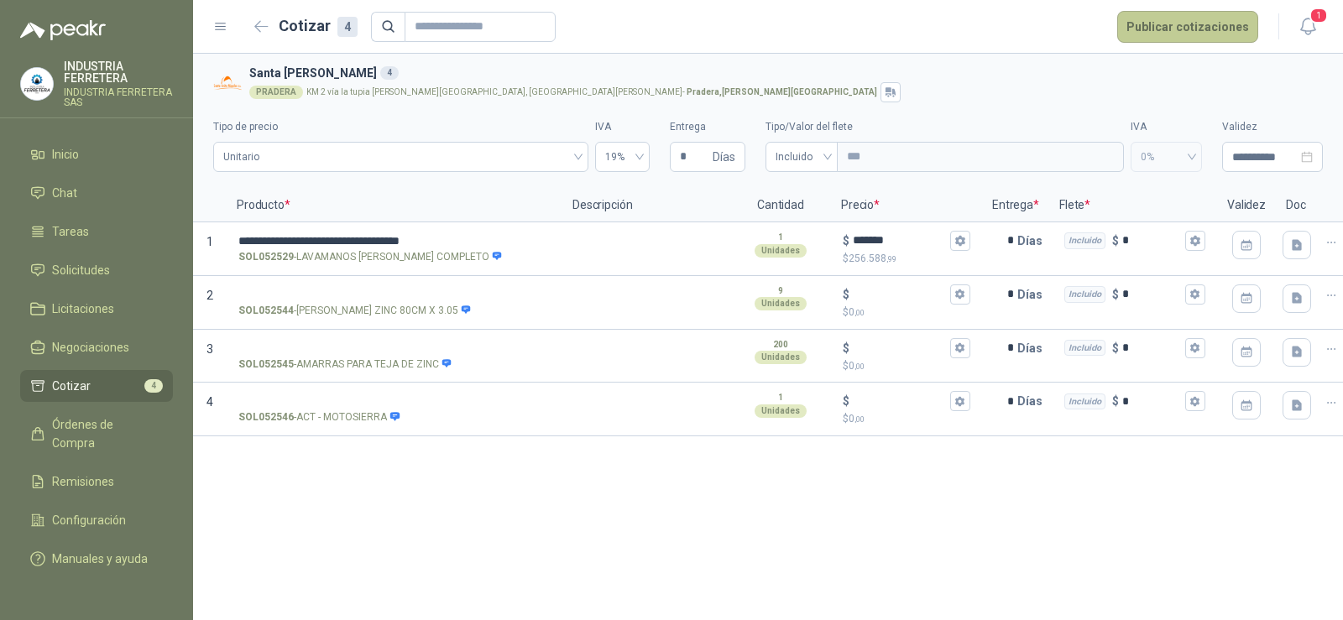
click at [1185, 32] on button "Publicar cotizaciones" at bounding box center [1187, 27] width 141 height 32
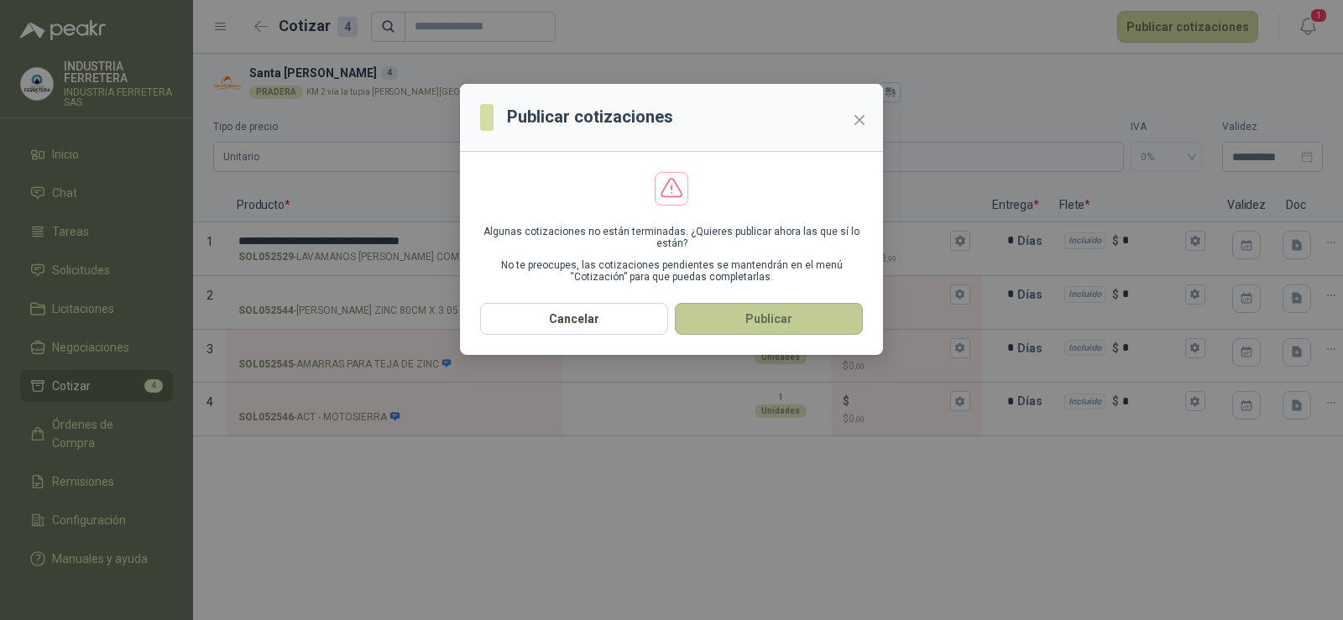
click at [753, 323] on button "Publicar" at bounding box center [769, 319] width 188 height 32
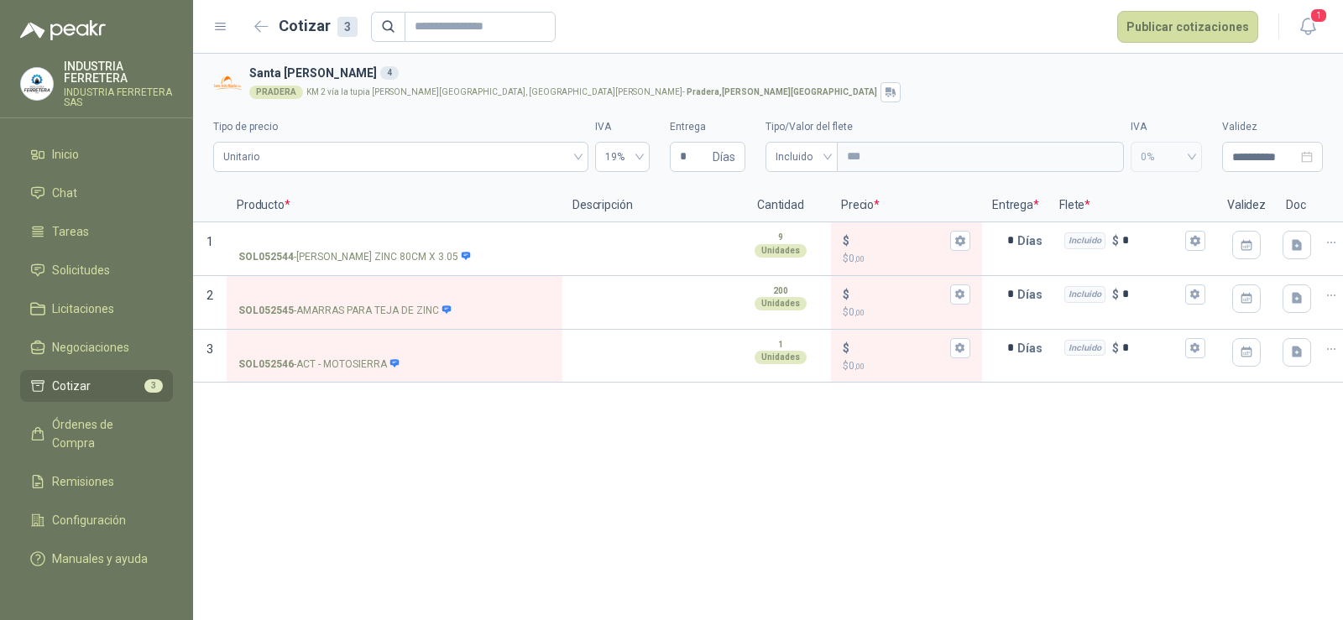
drag, startPoint x: 569, startPoint y: 558, endPoint x: 337, endPoint y: 505, distance: 238.5
click at [569, 560] on div "**********" at bounding box center [768, 337] width 1150 height 567
click at [97, 385] on li "Cotizar 3" at bounding box center [96, 386] width 133 height 18
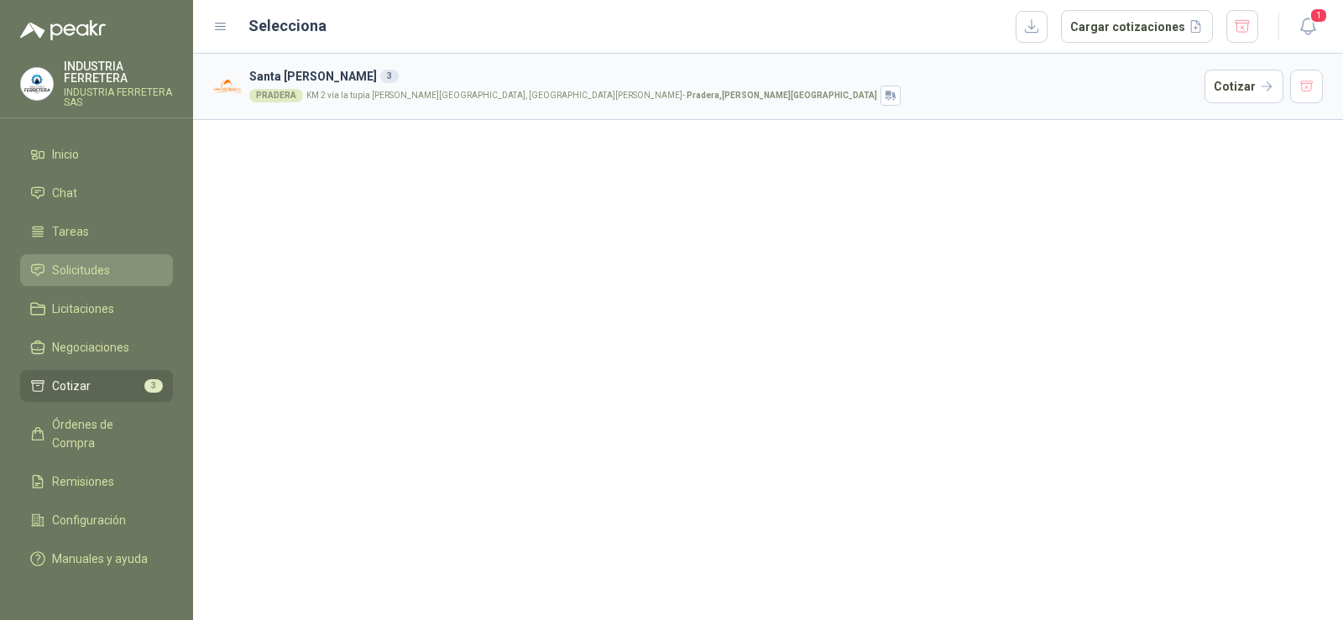
click at [89, 266] on span "Solicitudes" at bounding box center [81, 270] width 58 height 18
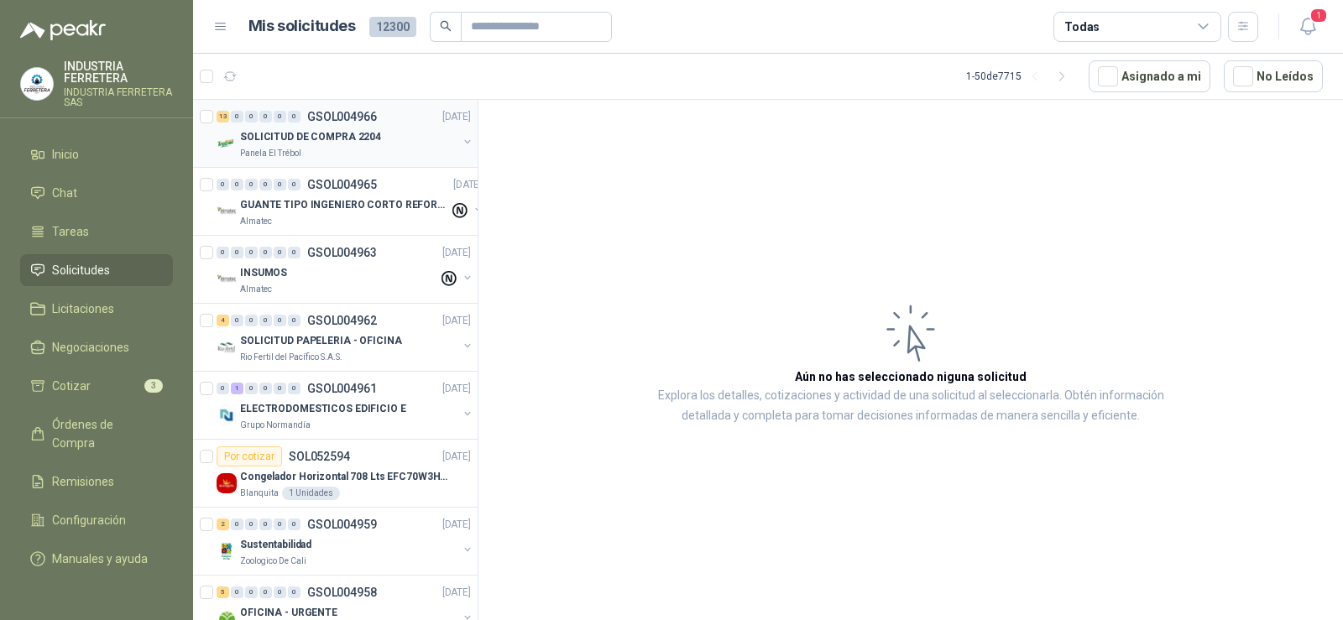
click at [327, 149] on div "Panela El Trébol" at bounding box center [348, 153] width 217 height 13
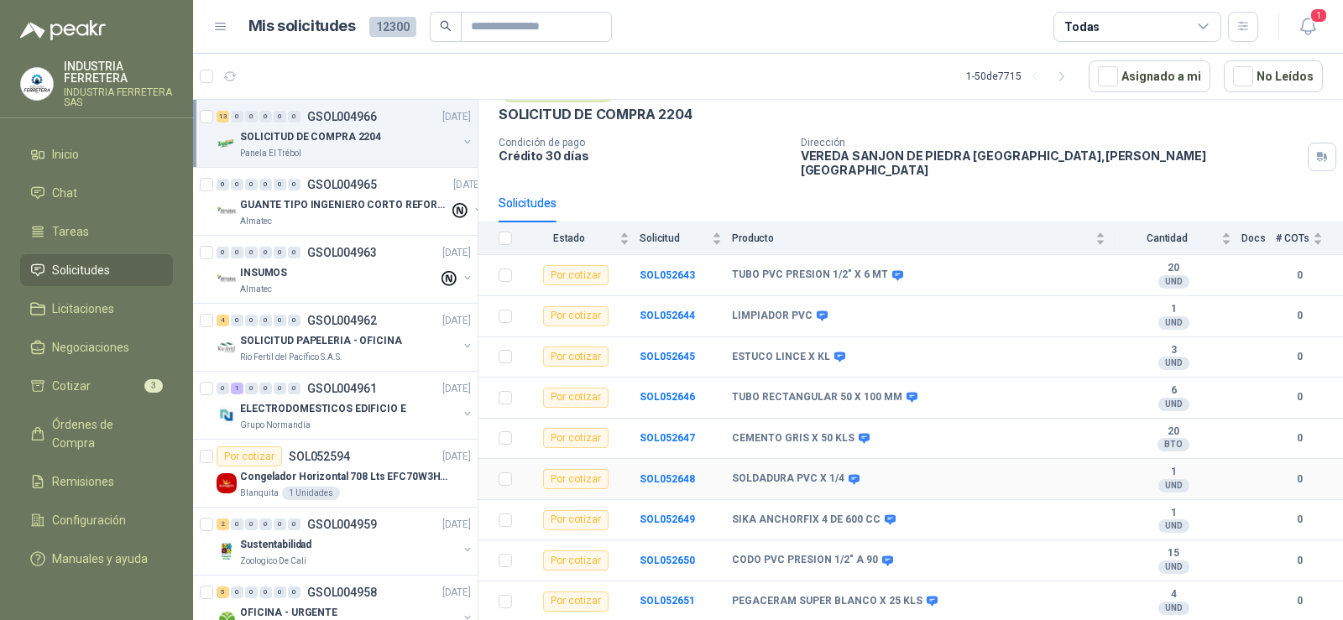
scroll to position [168, 0]
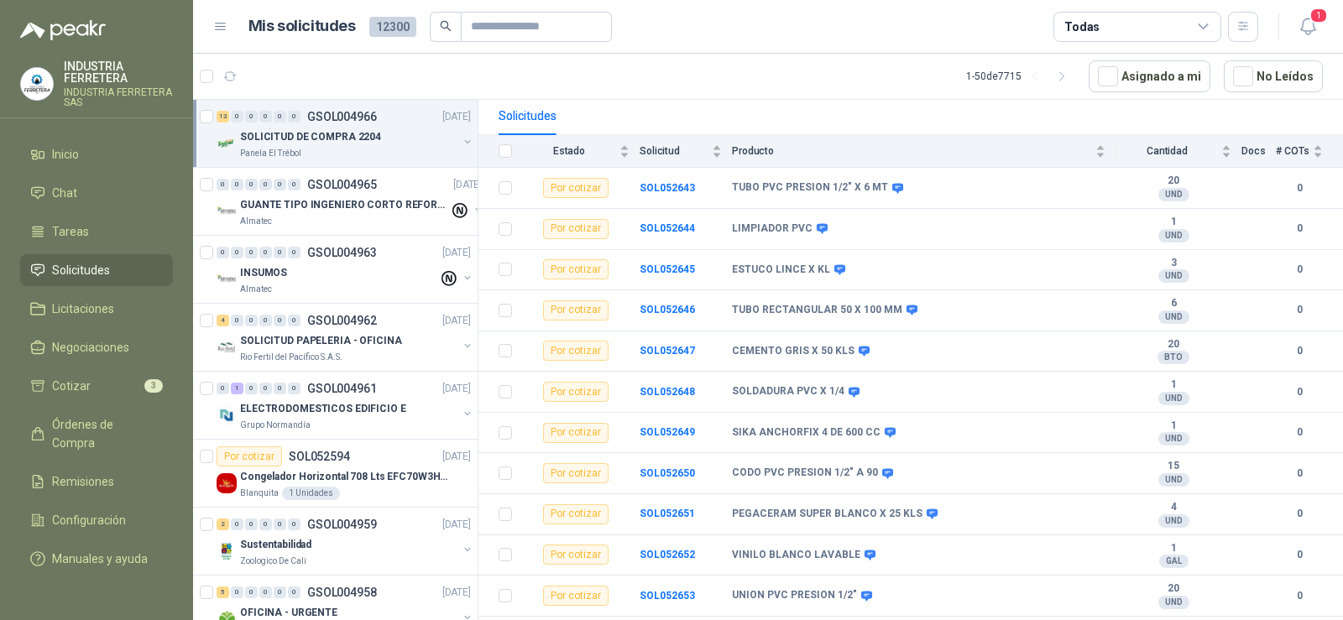
click at [835, 108] on div "Solicitudes" at bounding box center [911, 116] width 824 height 39
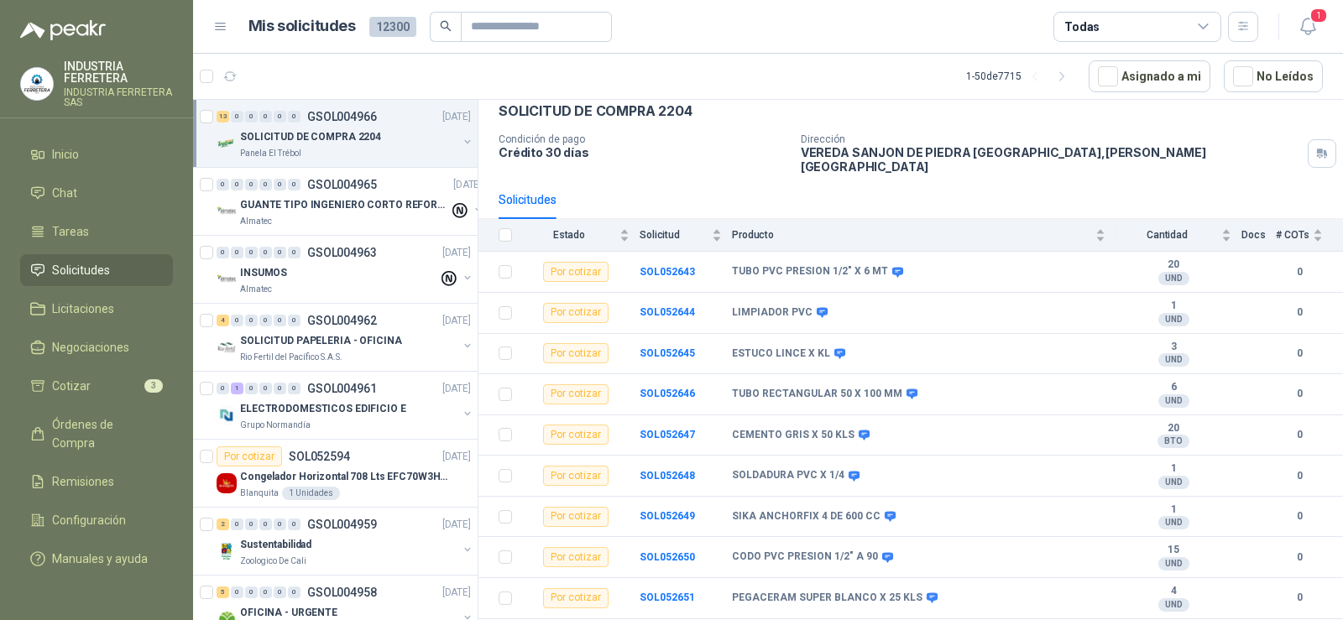
scroll to position [60, 0]
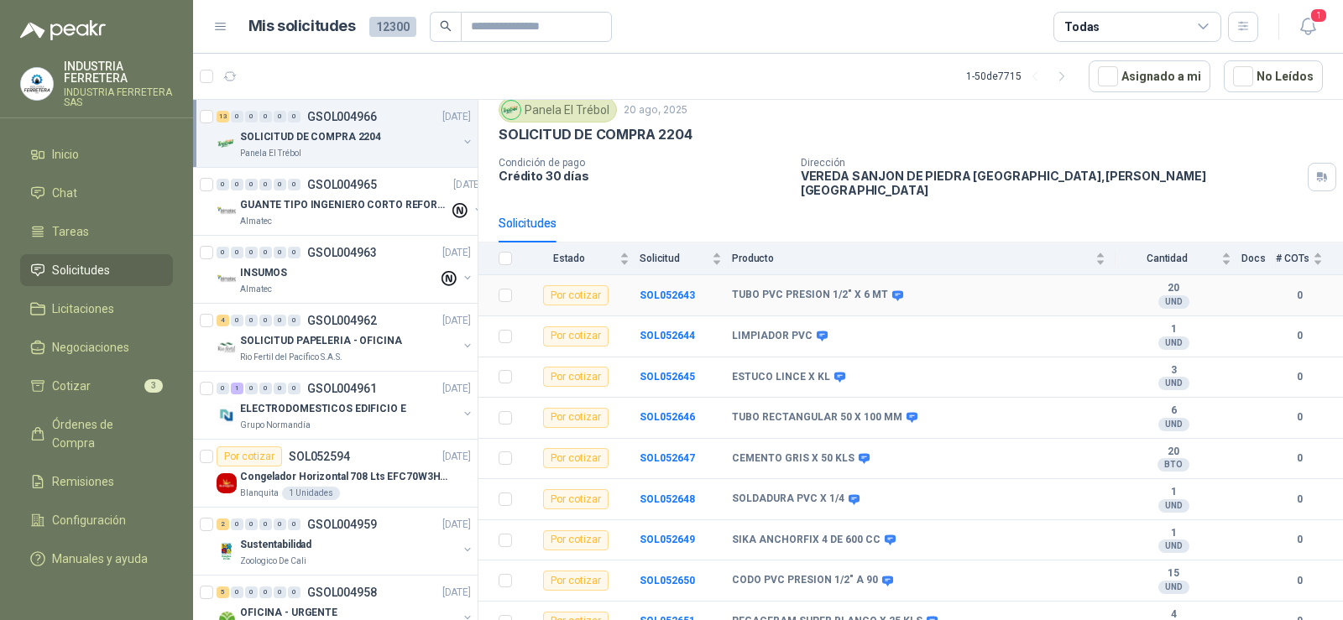
click at [898, 291] on td "TUBO PVC PRESION 1/2" X 6 MT" at bounding box center [924, 295] width 384 height 41
click at [893, 290] on icon at bounding box center [897, 295] width 11 height 10
click at [822, 330] on icon at bounding box center [822, 336] width 13 height 13
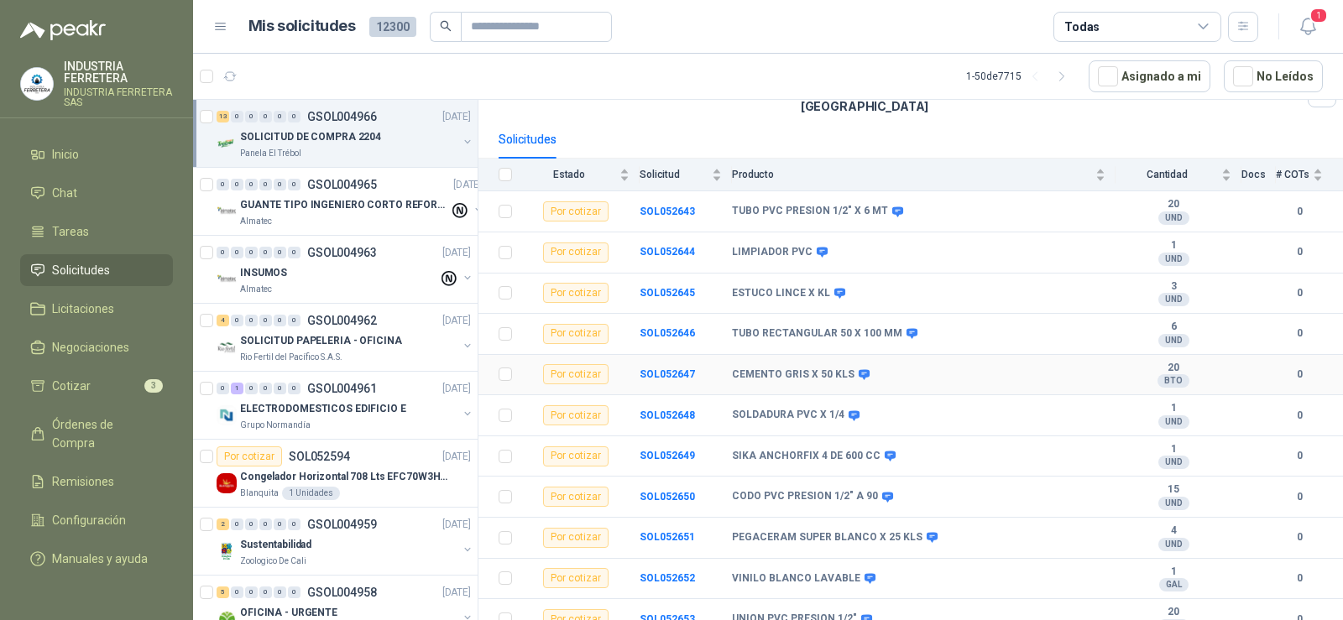
scroll to position [228, 0]
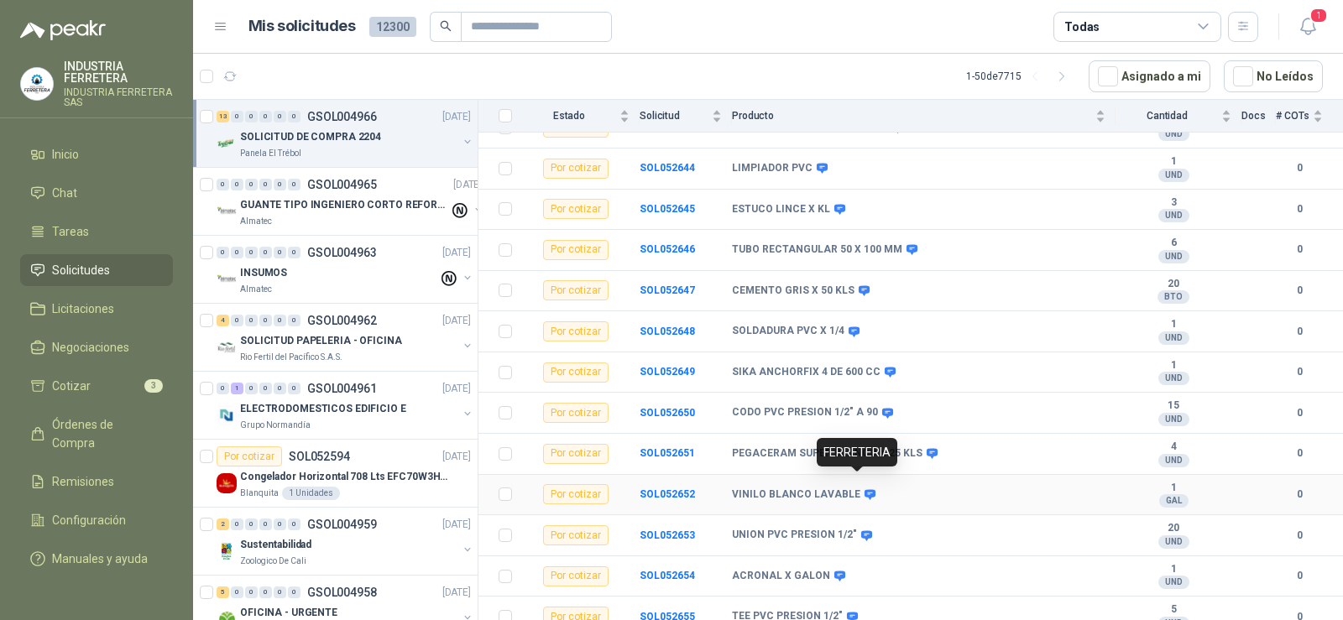
click at [865, 489] on icon at bounding box center [870, 494] width 11 height 10
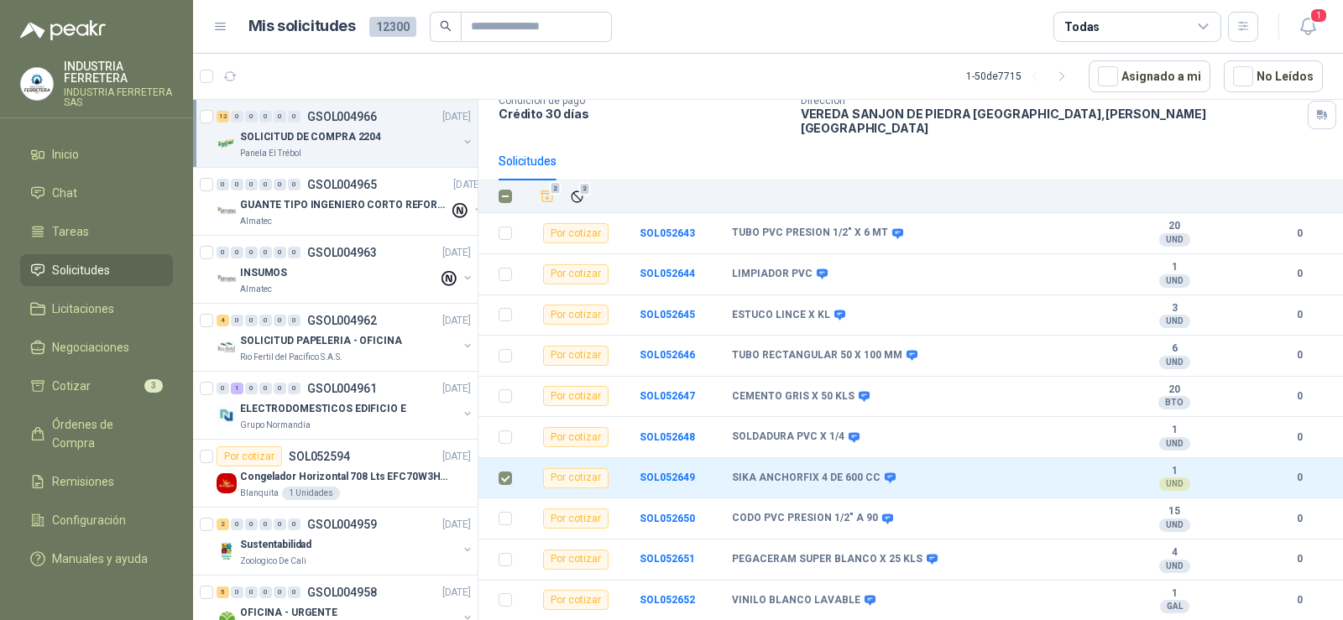
scroll to position [0, 0]
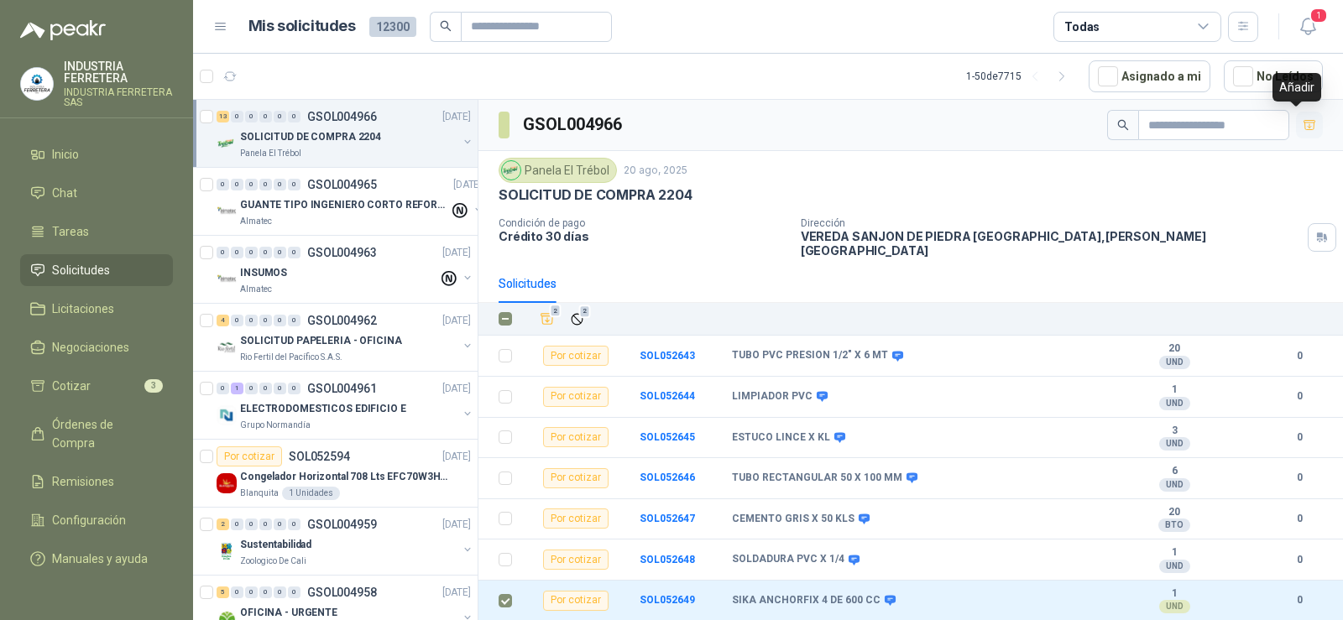
click at [1304, 116] on button "button" at bounding box center [1309, 125] width 27 height 27
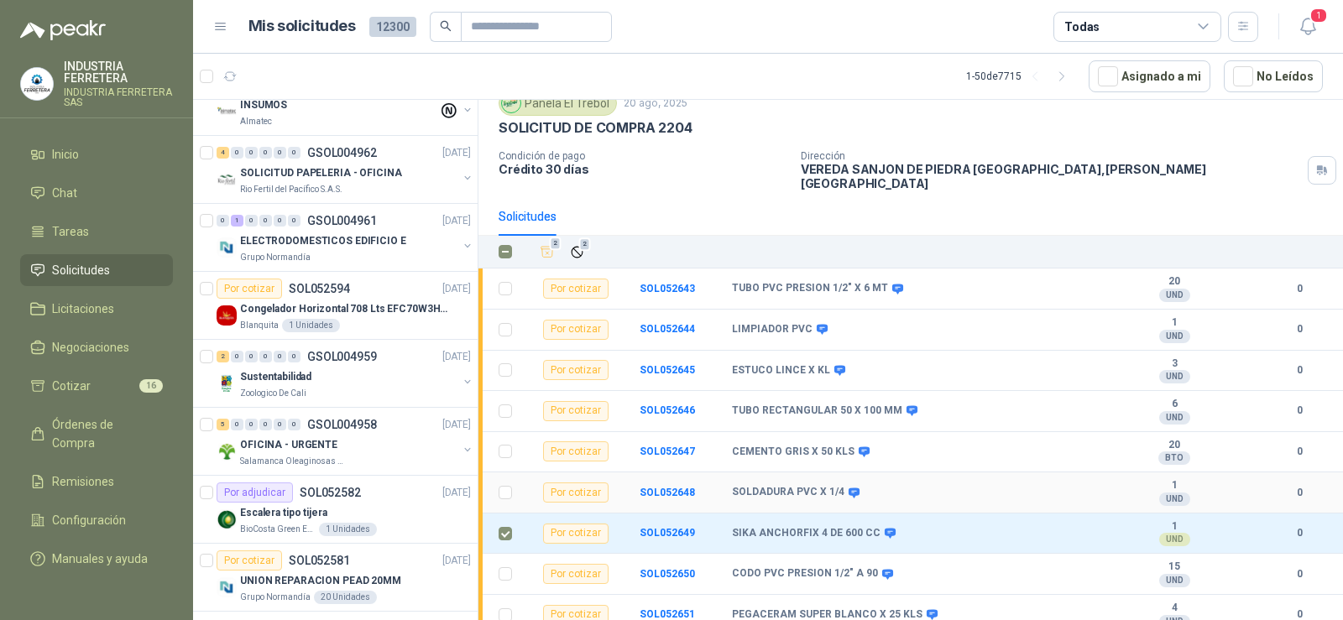
scroll to position [60, 0]
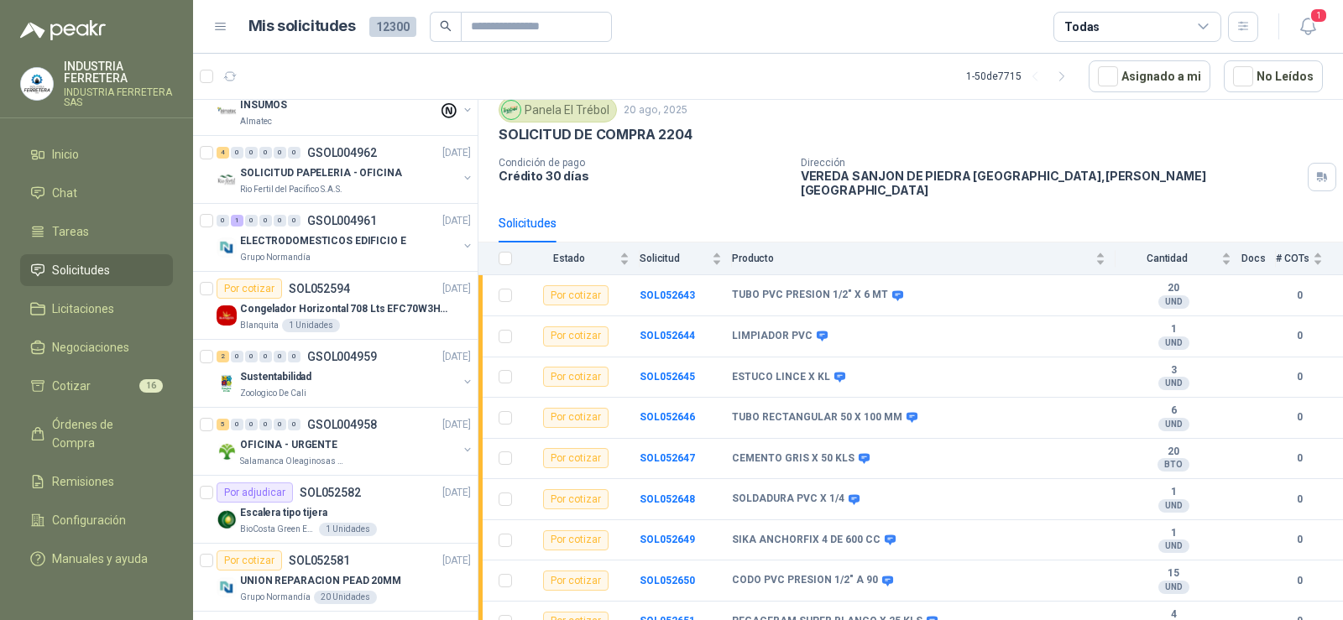
click at [751, 204] on div "Solicitudes" at bounding box center [911, 223] width 824 height 39
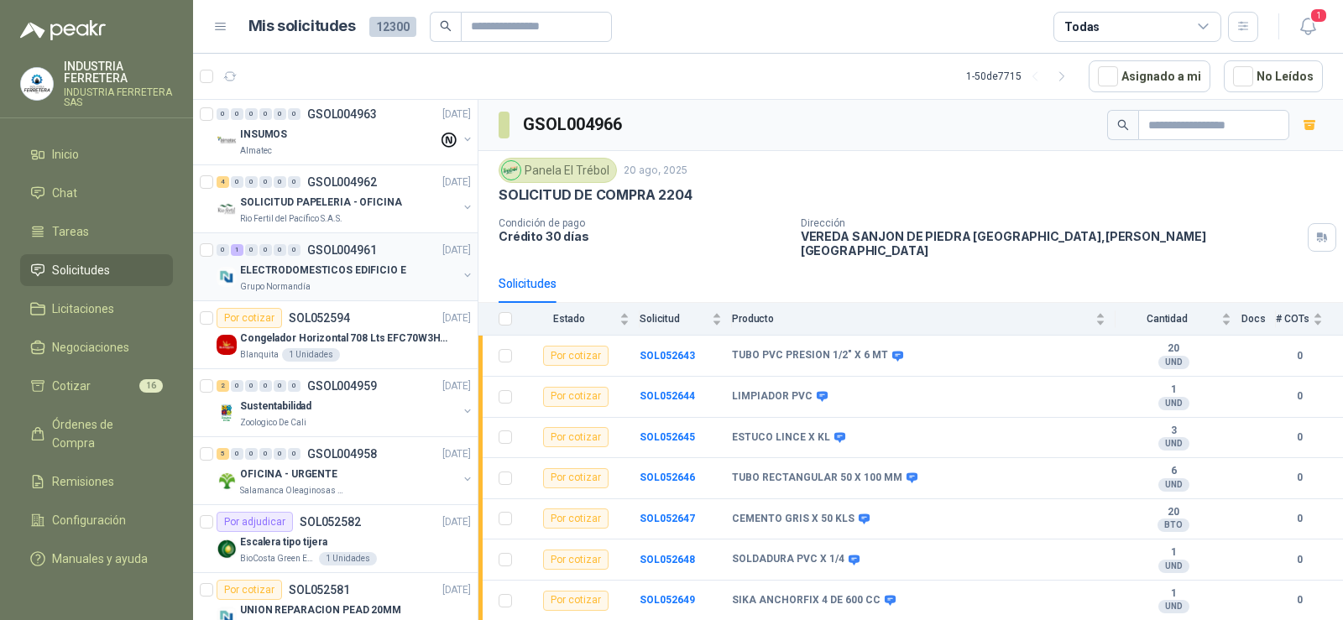
scroll to position [168, 0]
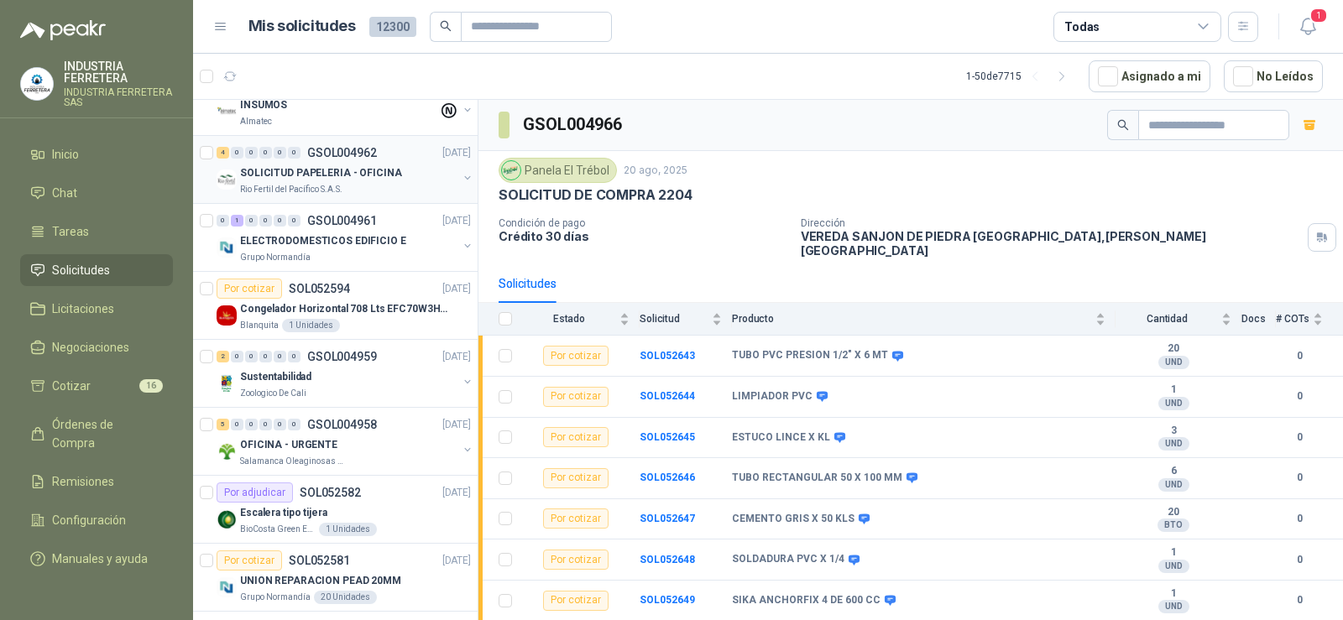
click at [313, 186] on p "Rio Fertil del Pacífico S.A.S." at bounding box center [291, 189] width 102 height 13
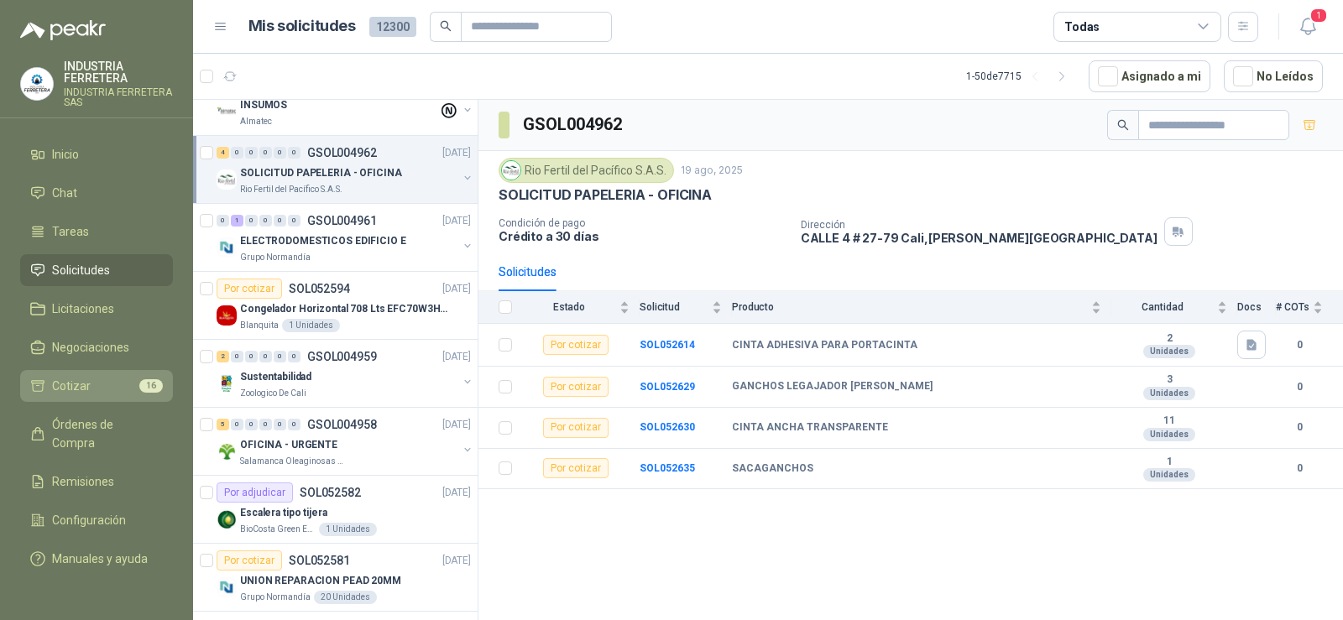
click at [109, 380] on li "Cotizar 16" at bounding box center [96, 386] width 133 height 18
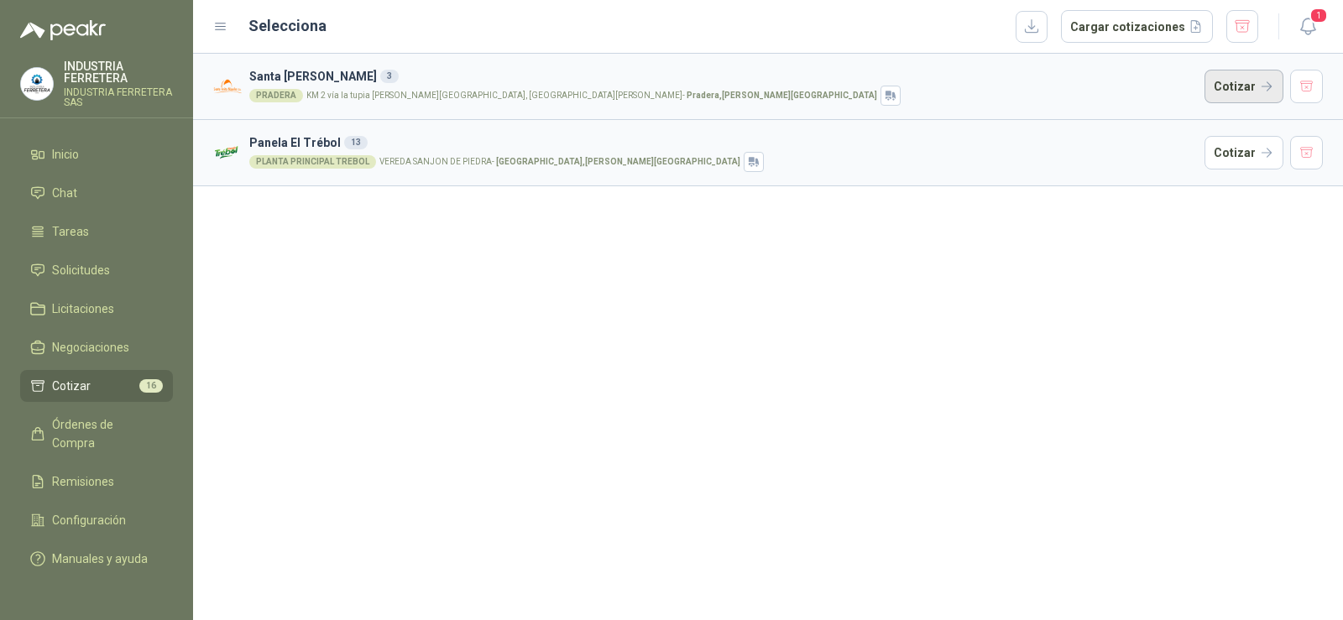
click at [1248, 88] on button "Cotizar" at bounding box center [1244, 87] width 79 height 34
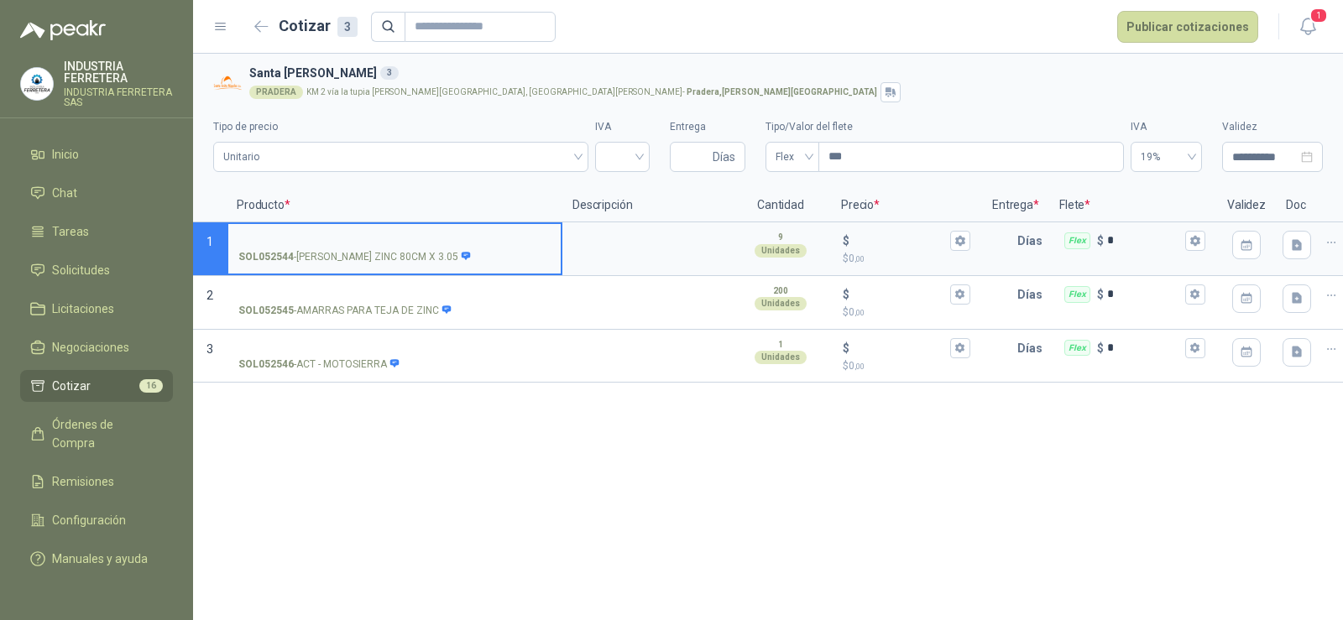
click at [355, 245] on input "SOL052544 - [PERSON_NAME] ZINC 80CM X 3.05" at bounding box center [394, 241] width 312 height 13
click at [297, 235] on input "SOL052544 - [PERSON_NAME] ZINC 80CM X 3.05" at bounding box center [394, 241] width 312 height 13
click at [871, 249] on div "$" at bounding box center [907, 241] width 128 height 20
click at [871, 247] on input "$ $ 0 ,00" at bounding box center [900, 240] width 94 height 13
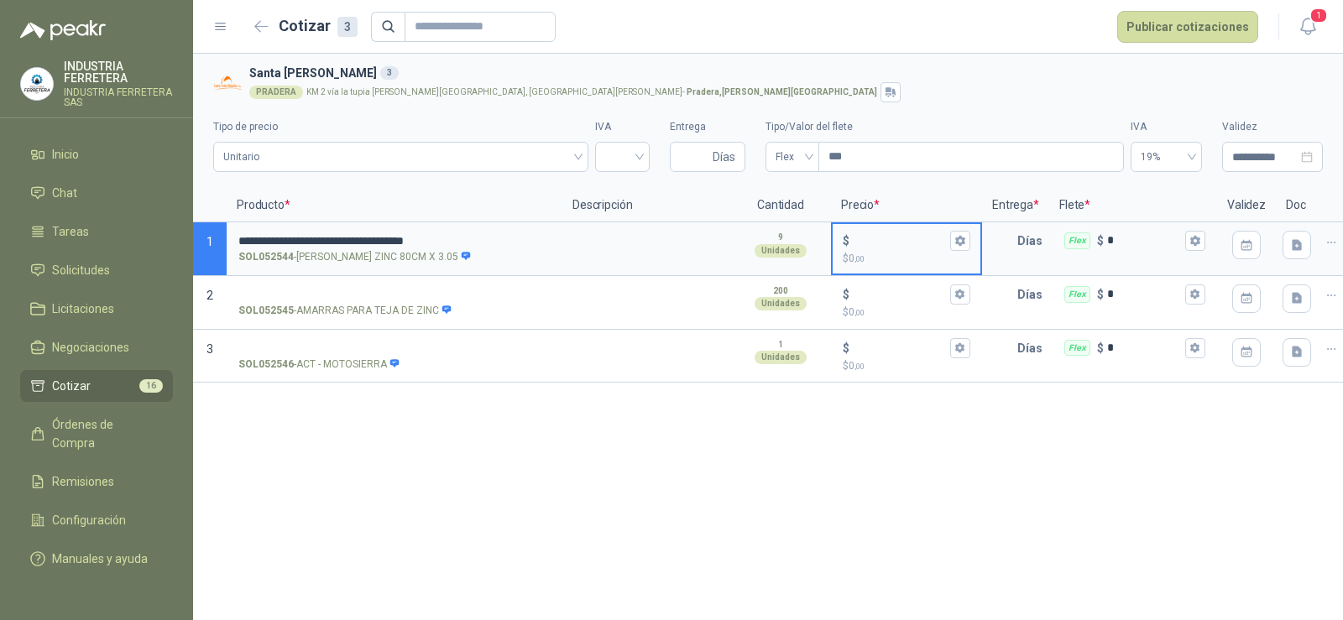
click at [871, 244] on input "$ $ 0 ,00" at bounding box center [900, 240] width 94 height 13
click at [699, 154] on input "Entrega" at bounding box center [694, 157] width 29 height 29
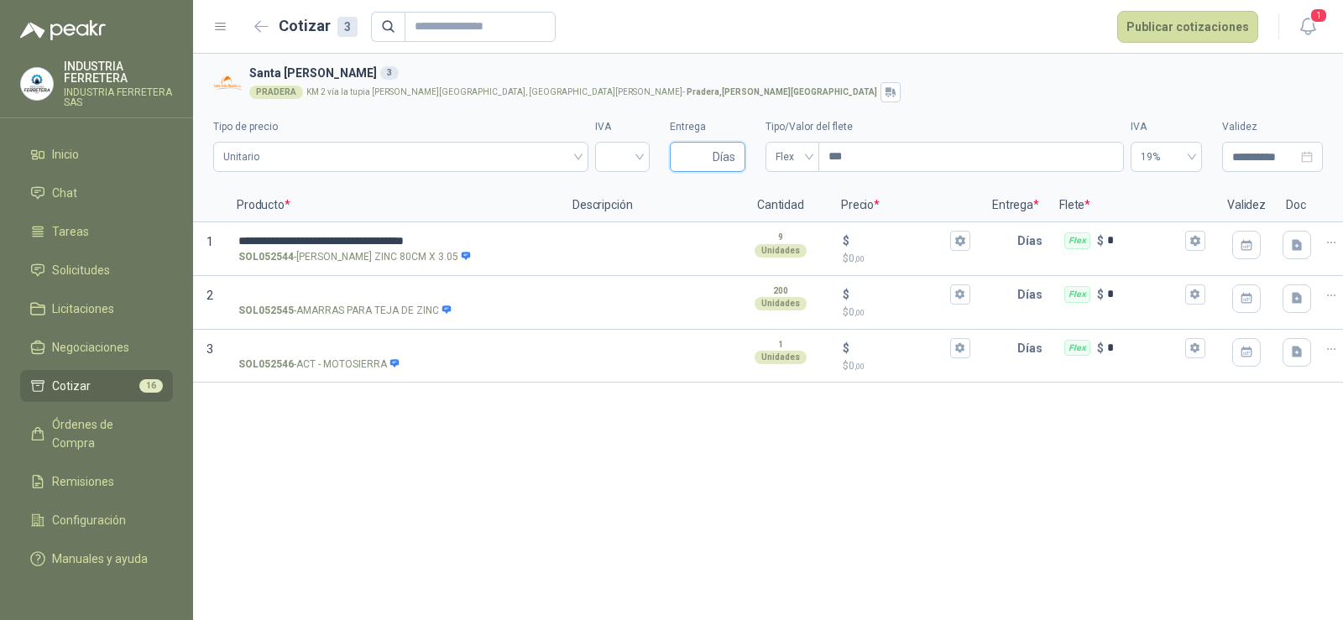
type input "*"
click at [625, 152] on input "search" at bounding box center [622, 155] width 34 height 25
click at [615, 197] on div "19%" at bounding box center [623, 192] width 28 height 18
click at [771, 151] on div "Flex" at bounding box center [793, 157] width 54 height 30
click at [799, 222] on div "Incluido" at bounding box center [792, 219] width 27 height 18
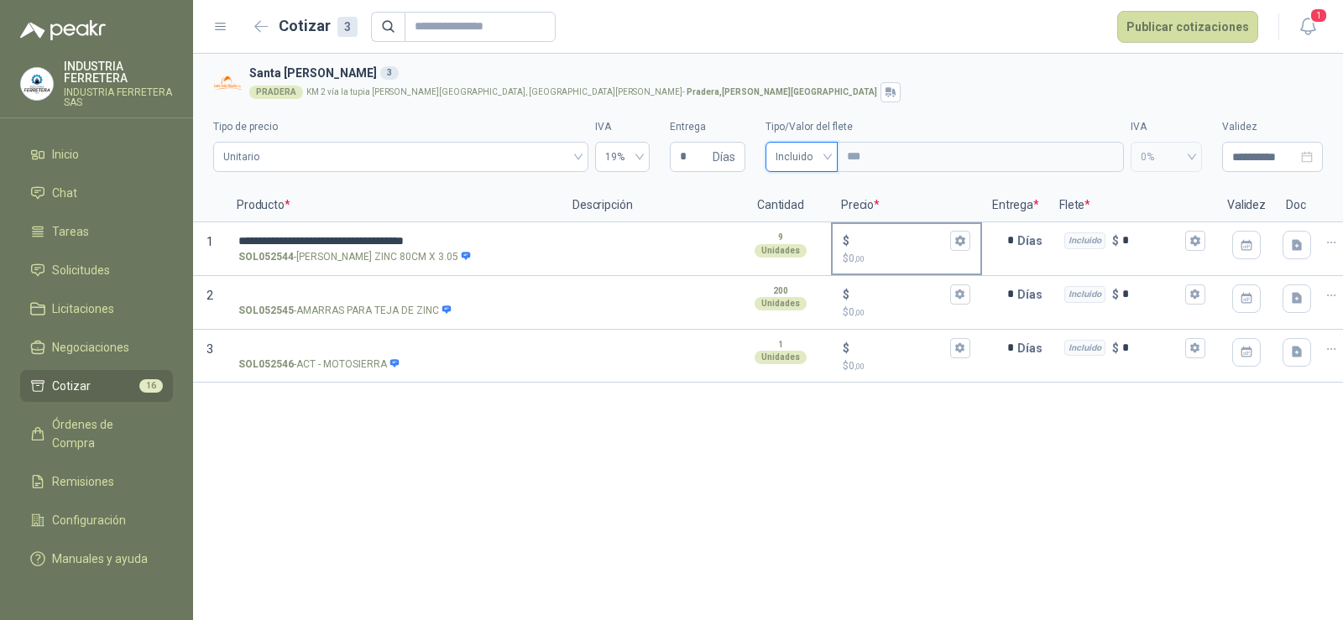
click at [923, 238] on input "$ $ 0 ,00" at bounding box center [900, 240] width 94 height 13
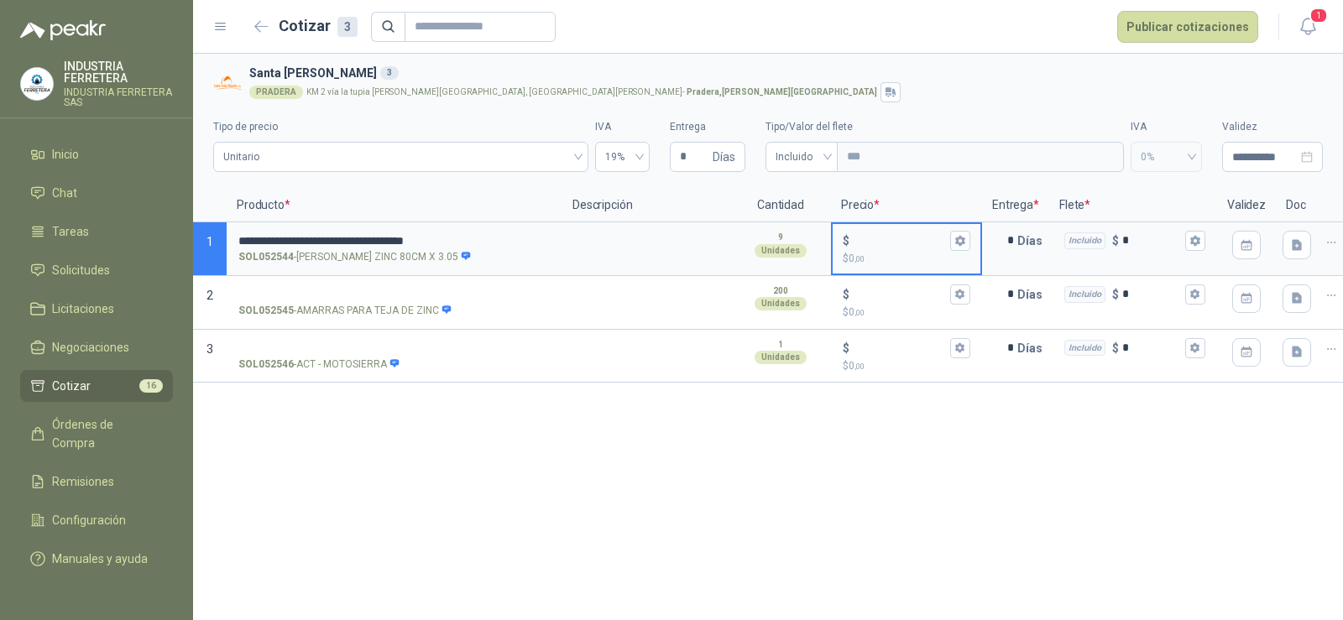
click at [894, 239] on input "$ $ 0 ,00" at bounding box center [900, 240] width 94 height 13
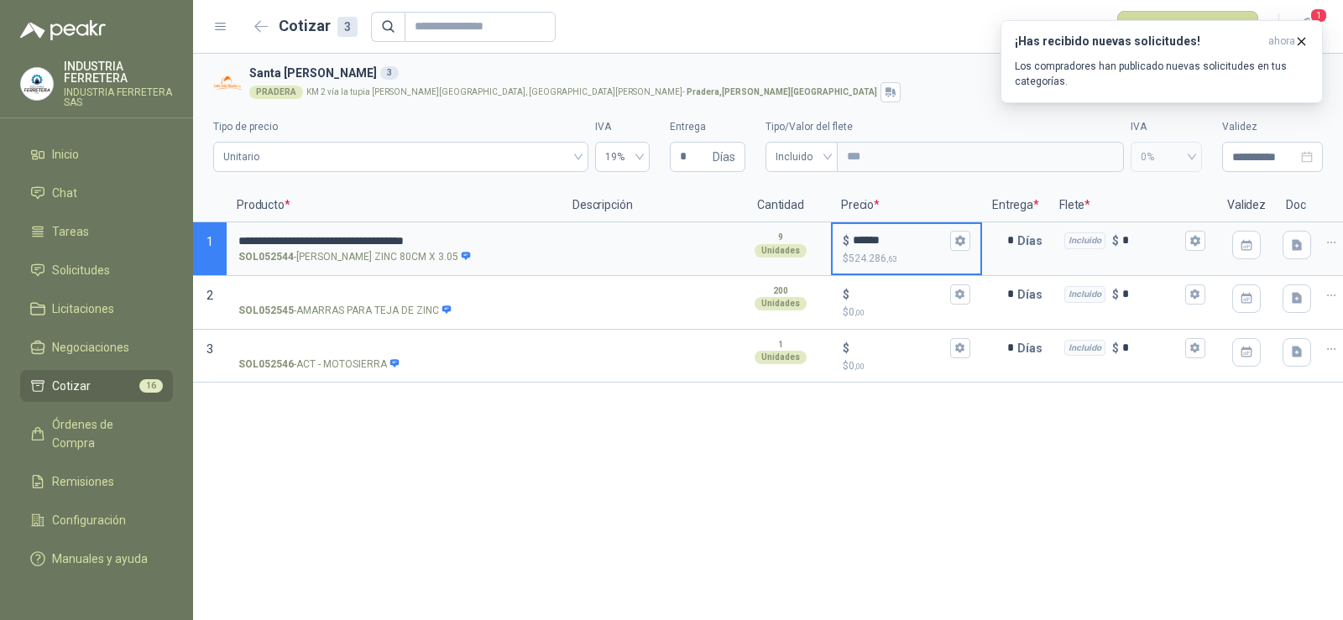
type input "******"
click at [865, 510] on div "**********" at bounding box center [768, 337] width 1150 height 567
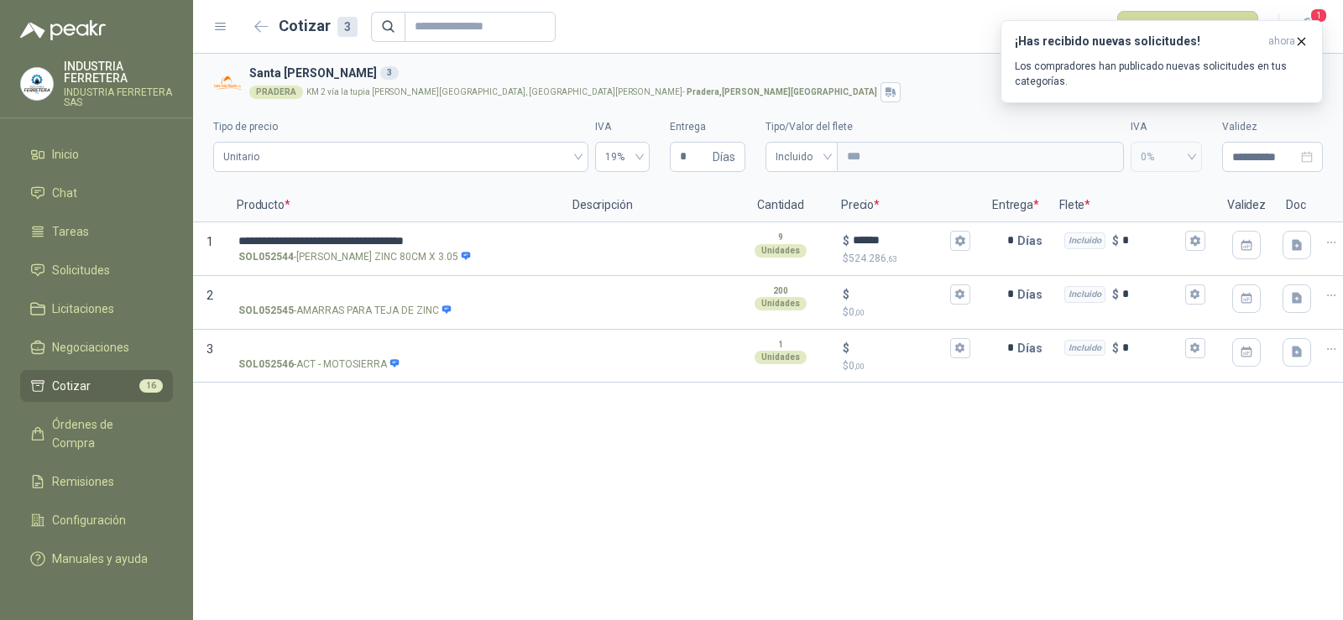
click at [706, 519] on div "**********" at bounding box center [768, 337] width 1150 height 567
click at [717, 496] on div "**********" at bounding box center [768, 337] width 1150 height 567
click at [715, 496] on div "**********" at bounding box center [768, 337] width 1150 height 567
click at [714, 497] on div "**********" at bounding box center [768, 337] width 1150 height 567
click at [704, 537] on div "**********" at bounding box center [768, 337] width 1150 height 567
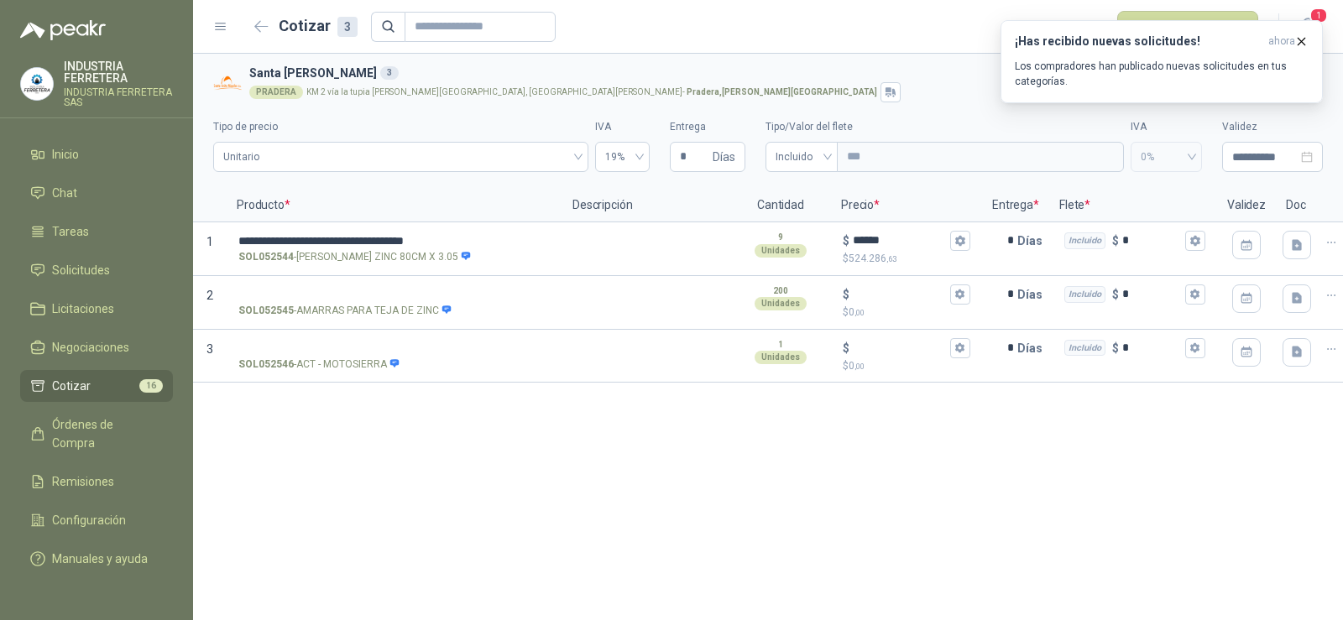
click at [778, 485] on div "**********" at bounding box center [768, 337] width 1150 height 567
click at [803, 453] on div "**********" at bounding box center [768, 337] width 1150 height 567
click at [780, 615] on div "**********" at bounding box center [768, 337] width 1150 height 567
click at [1301, 42] on icon "button" at bounding box center [1302, 41] width 14 height 14
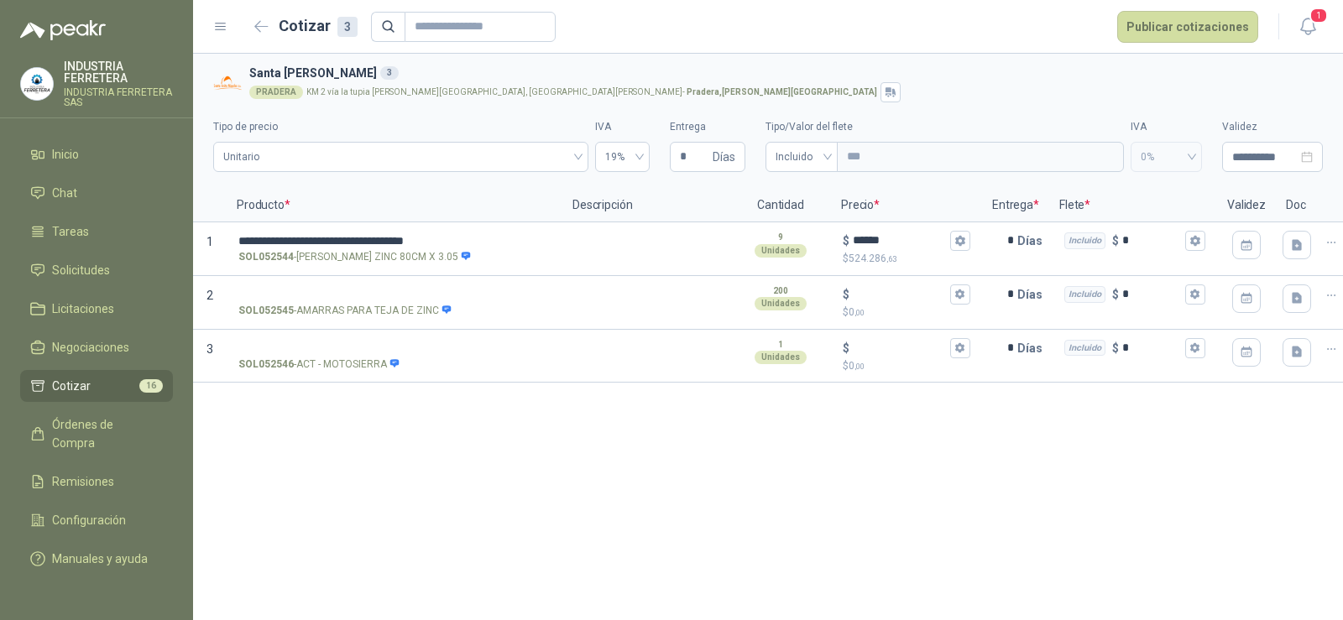
click at [633, 537] on div "**********" at bounding box center [768, 337] width 1150 height 567
click at [1175, 27] on button "Publicar cotizaciones" at bounding box center [1187, 27] width 141 height 32
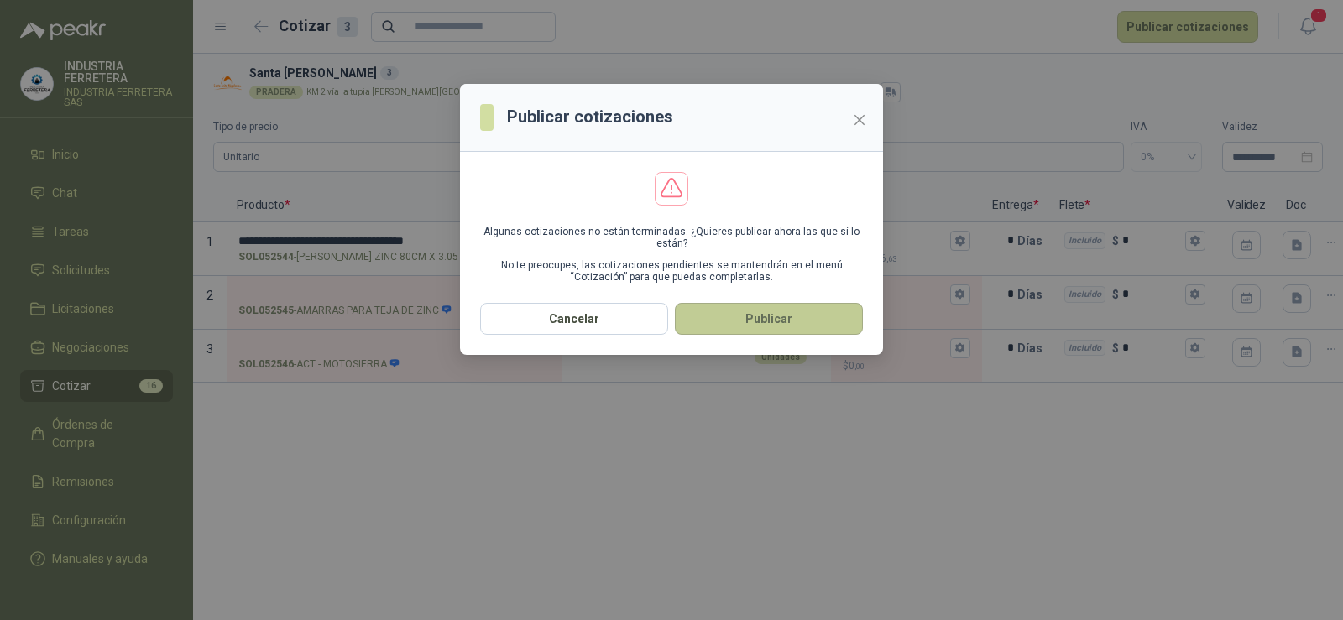
click at [746, 327] on button "Publicar" at bounding box center [769, 319] width 188 height 32
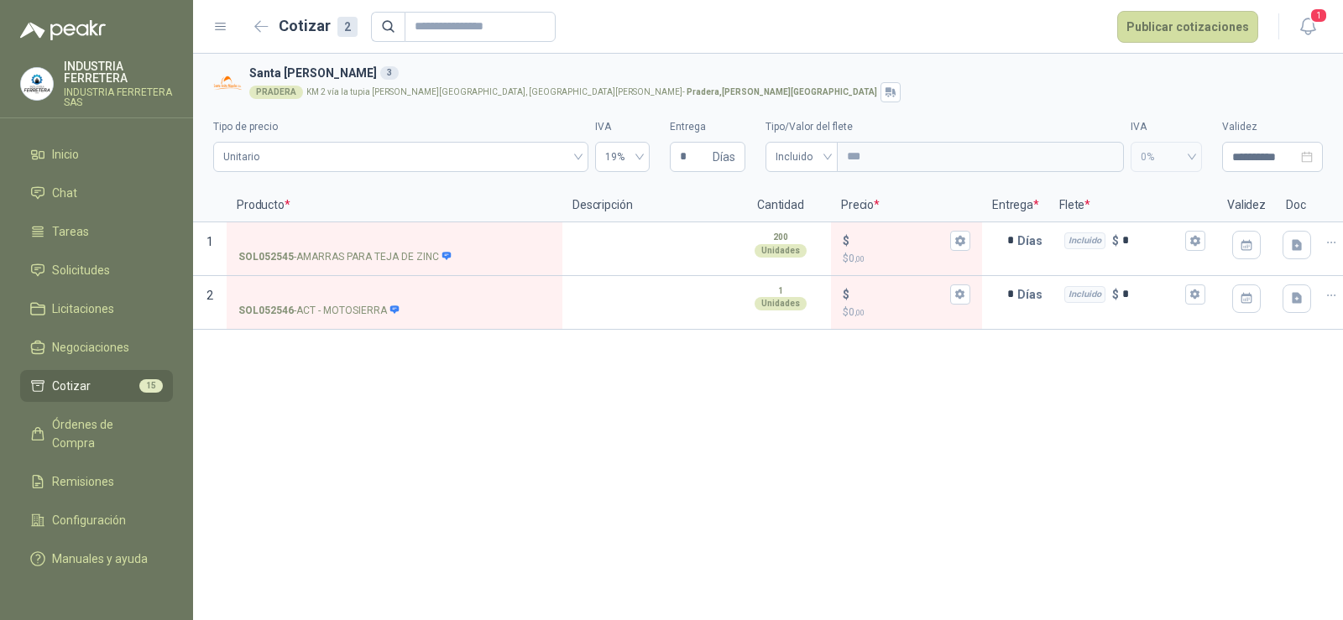
click at [570, 474] on div "**********" at bounding box center [768, 337] width 1150 height 567
